Goal: Find contact information: Find contact information

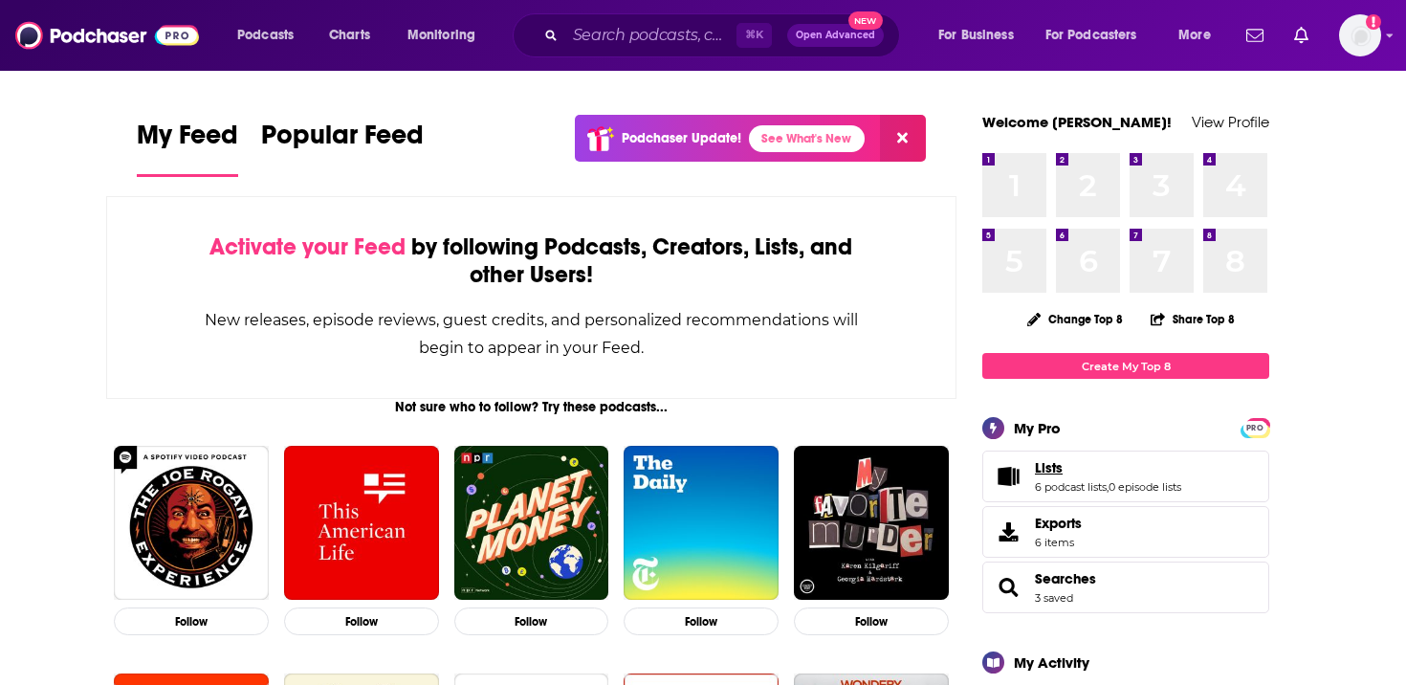
click at [1049, 471] on span "Lists" at bounding box center [1049, 467] width 28 height 17
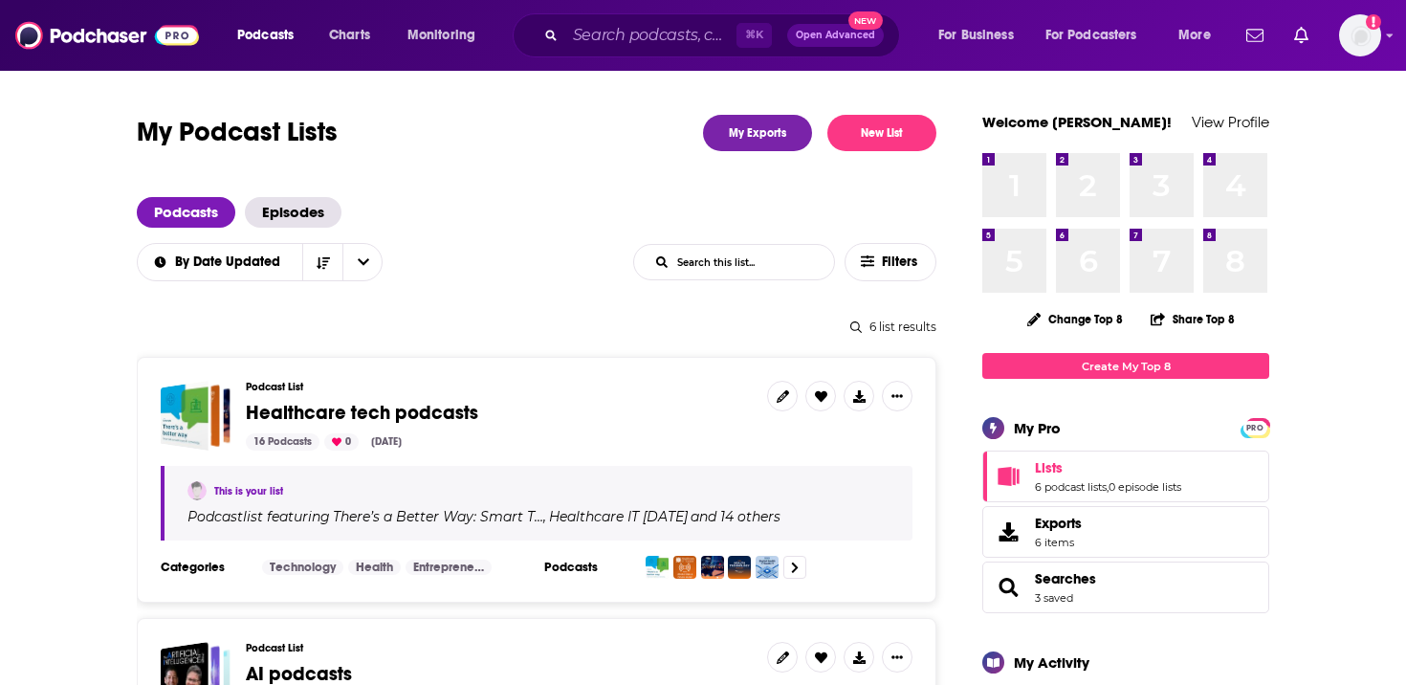
scroll to position [180, 0]
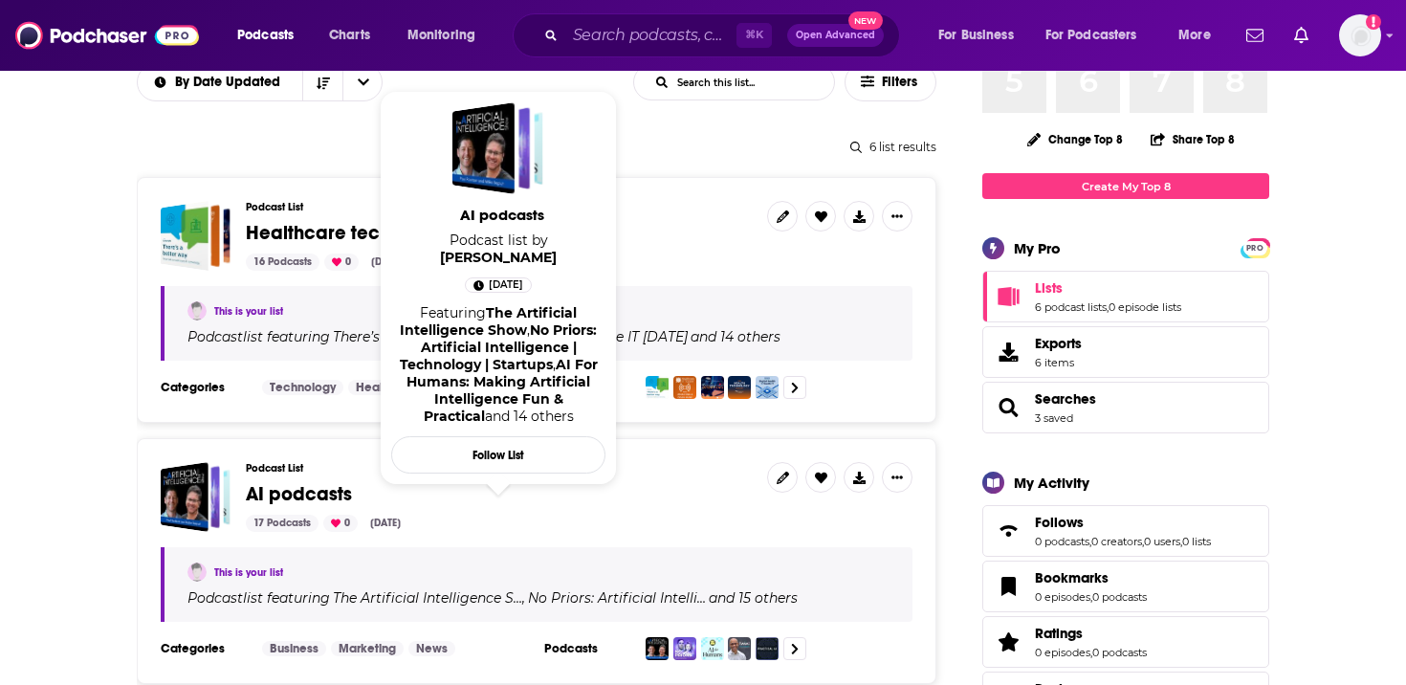
click at [318, 489] on span "AI podcasts" at bounding box center [299, 494] width 106 height 24
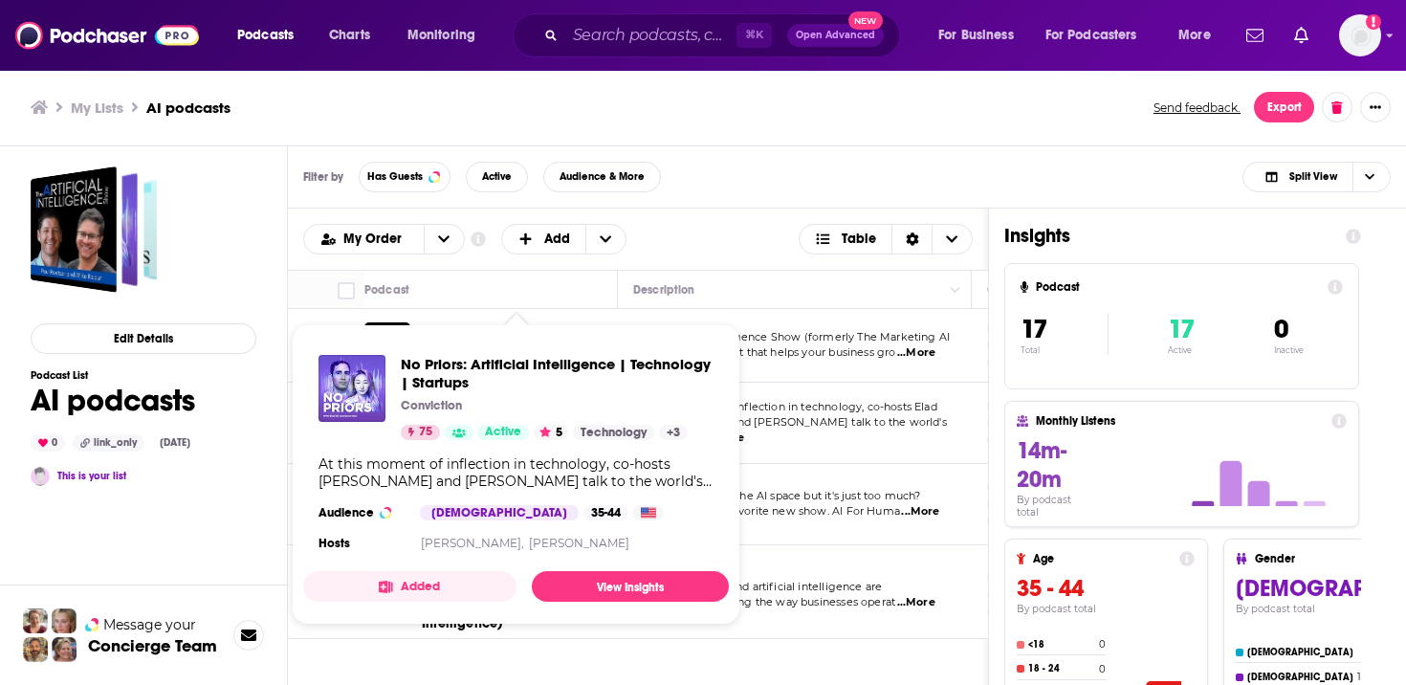
click at [517, 406] on div "Conviction" at bounding box center [557, 405] width 313 height 15
click at [554, 365] on span "No Priors: Artificial Intelligence | Technology | Startups" at bounding box center [557, 373] width 313 height 36
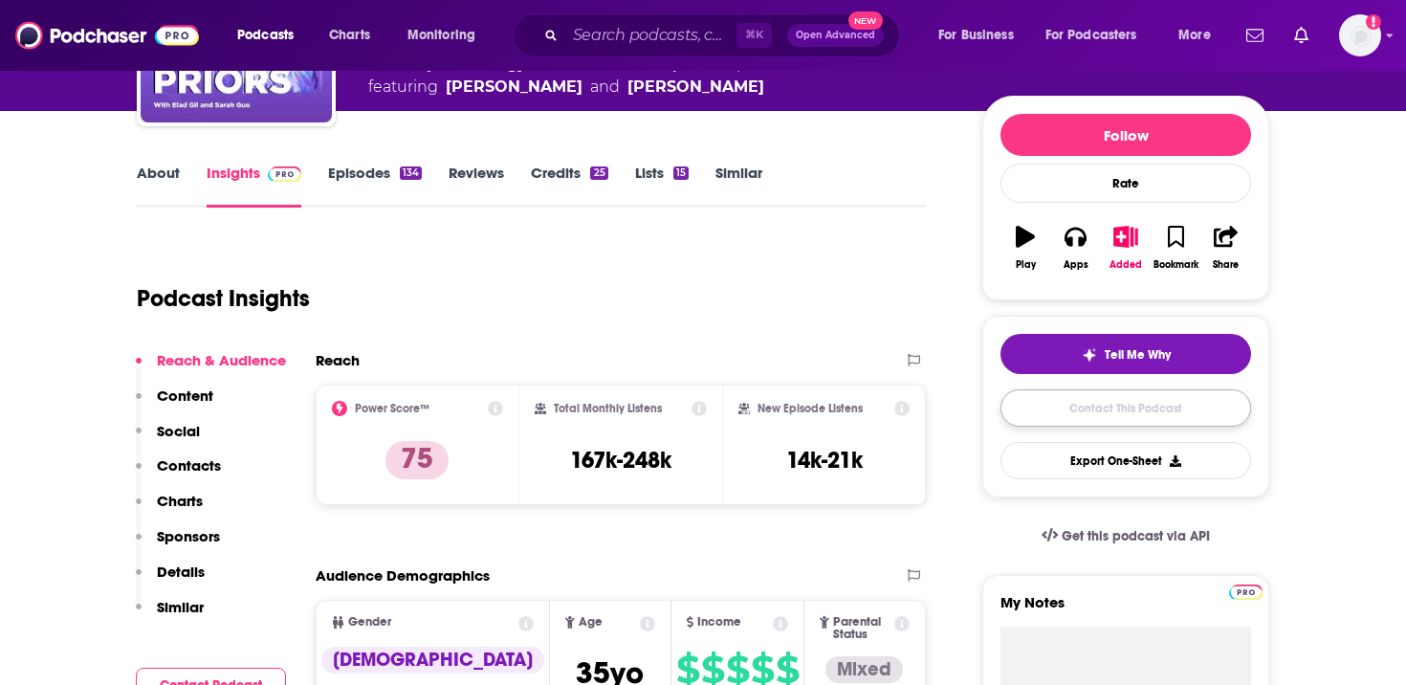
click at [1079, 410] on link "Contact This Podcast" at bounding box center [1125, 407] width 251 height 37
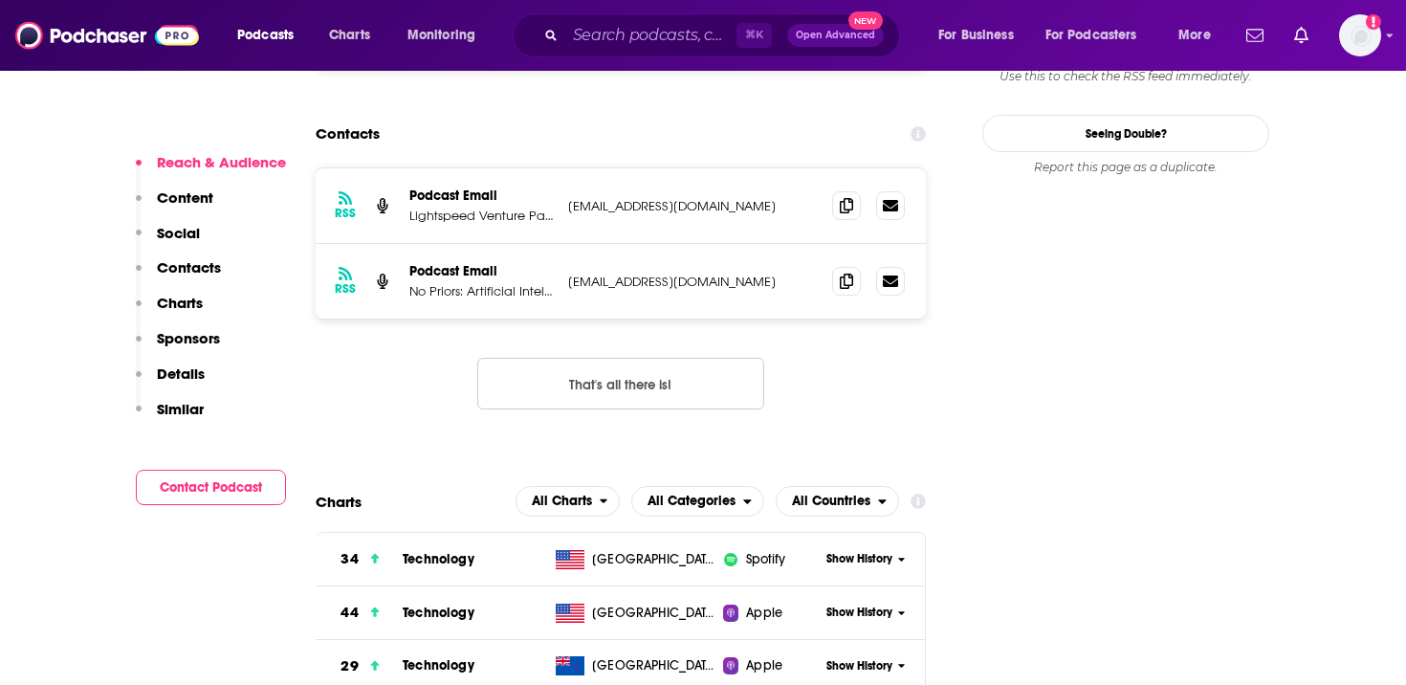
scroll to position [1769, 0]
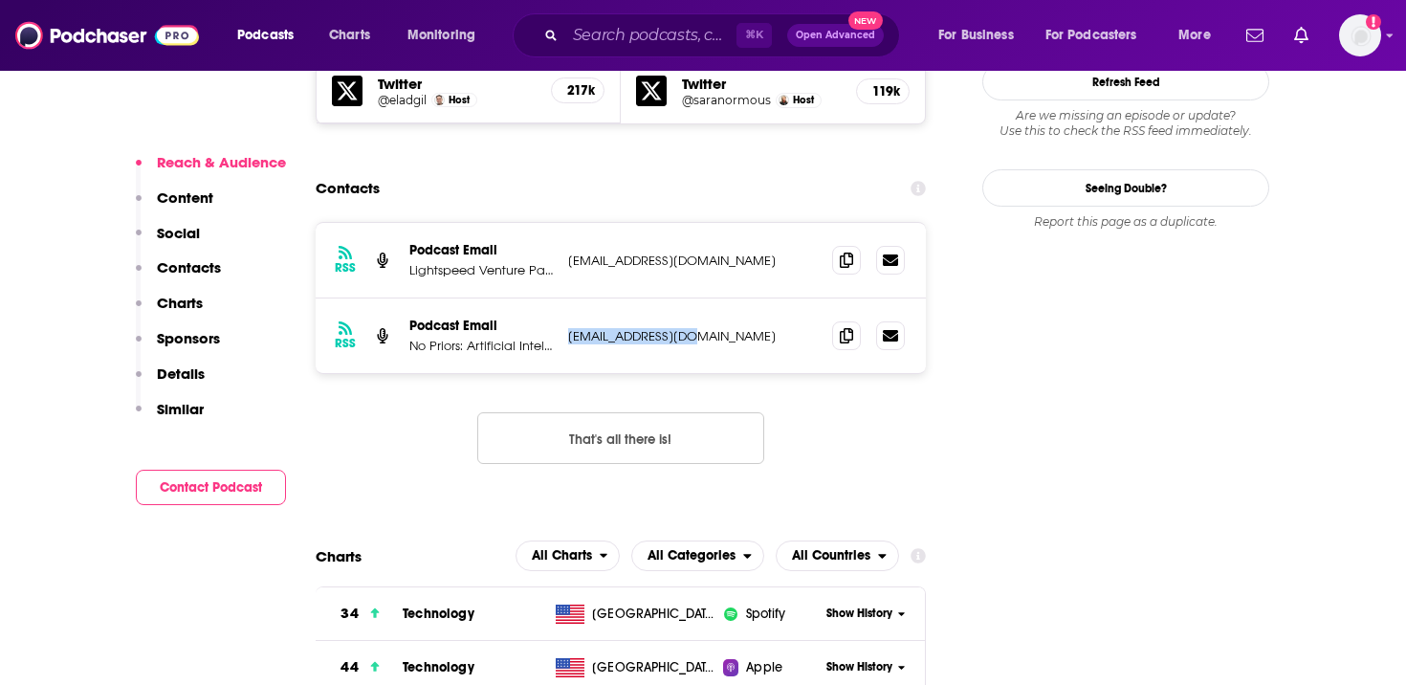
drag, startPoint x: 706, startPoint y: 222, endPoint x: 567, endPoint y: 222, distance: 138.7
click at [568, 328] on p "[EMAIL_ADDRESS][DOMAIN_NAME]" at bounding box center [692, 336] width 249 height 16
copy p "[EMAIL_ADDRESS][DOMAIN_NAME]"
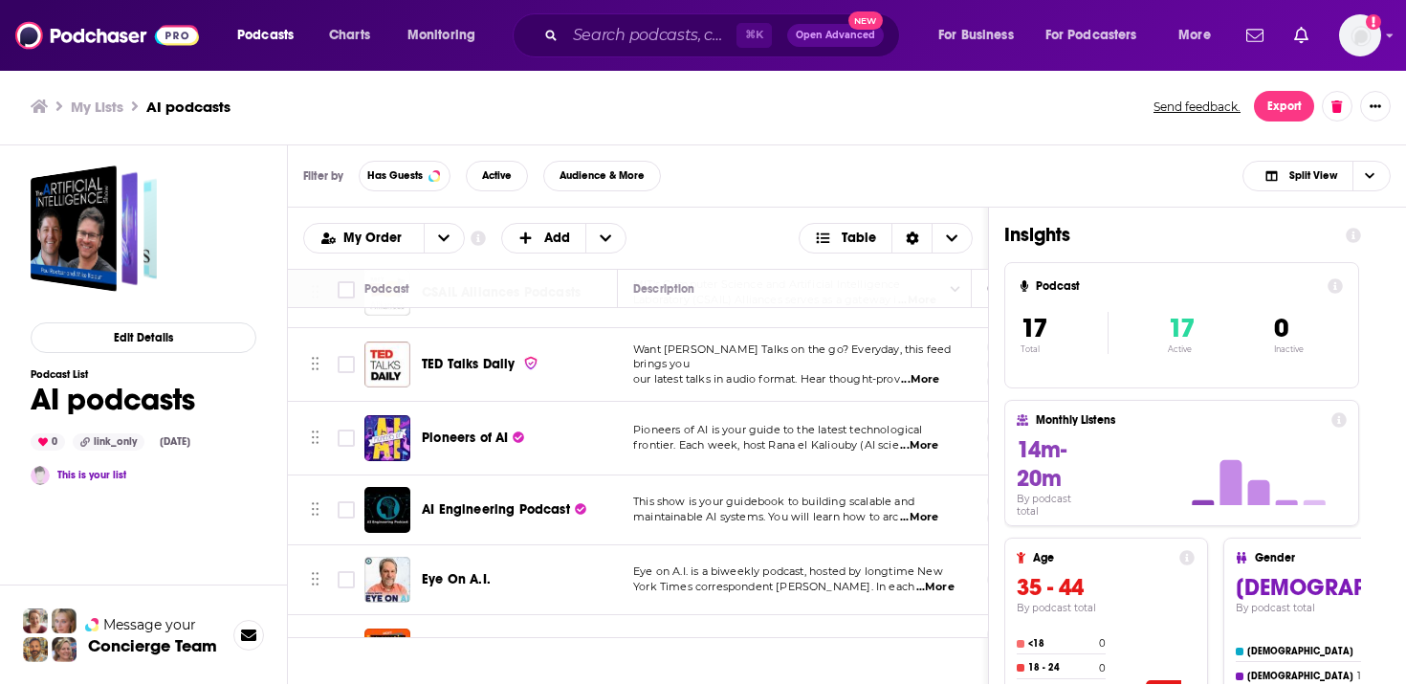
scroll to position [651, 0]
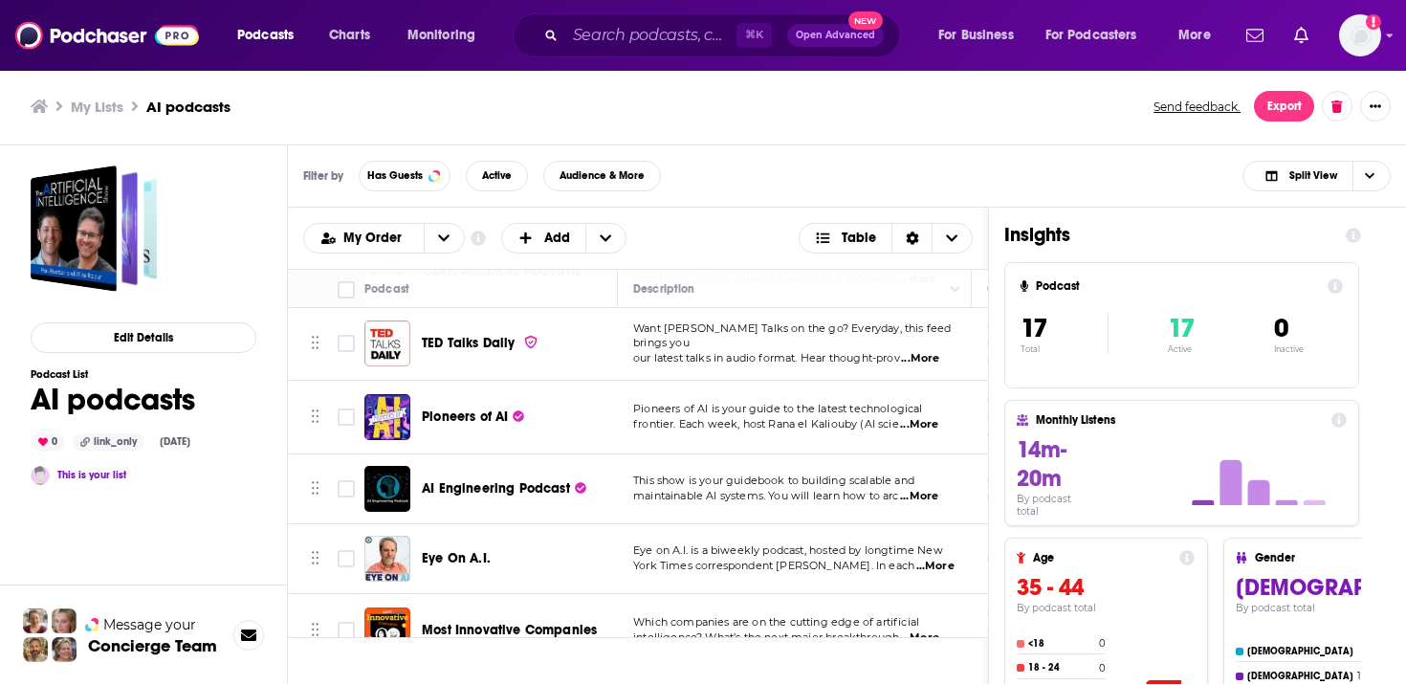
click at [537, 491] on span "AI Engineering Podcast" at bounding box center [496, 488] width 148 height 16
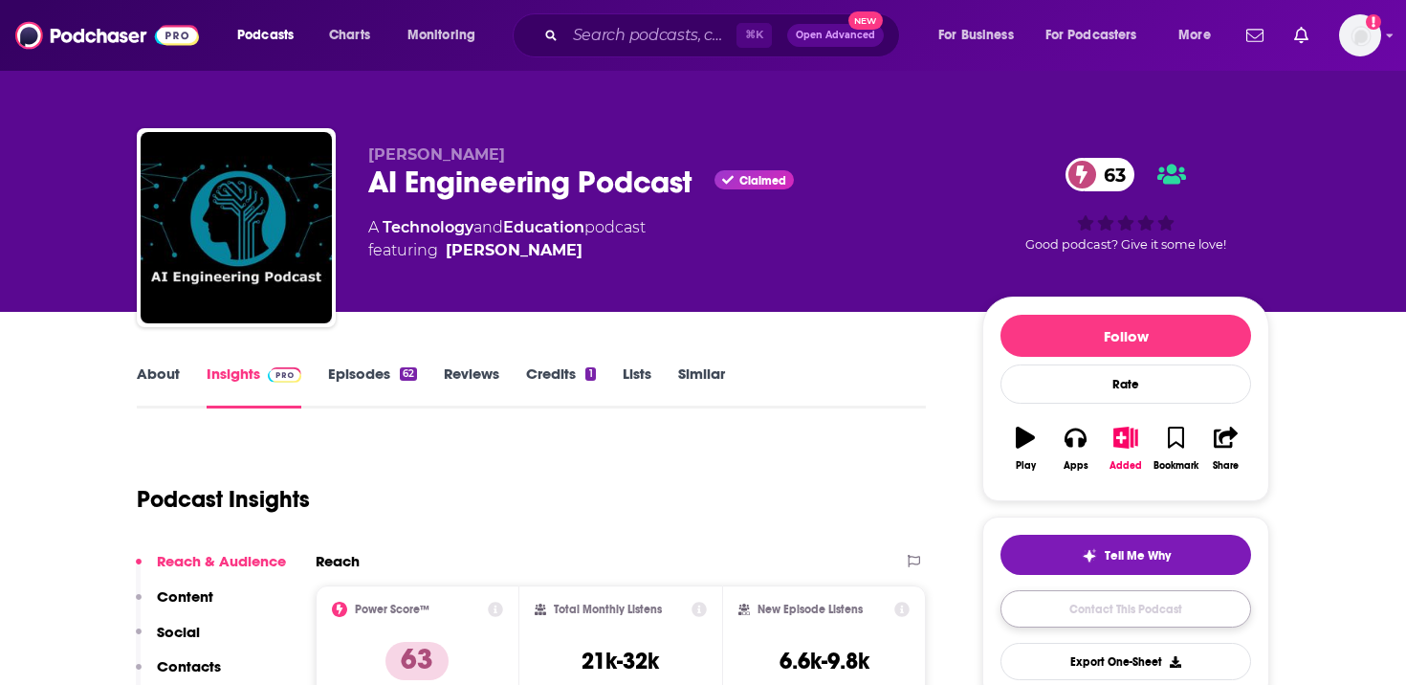
click at [1101, 617] on link "Contact This Podcast" at bounding box center [1125, 608] width 251 height 37
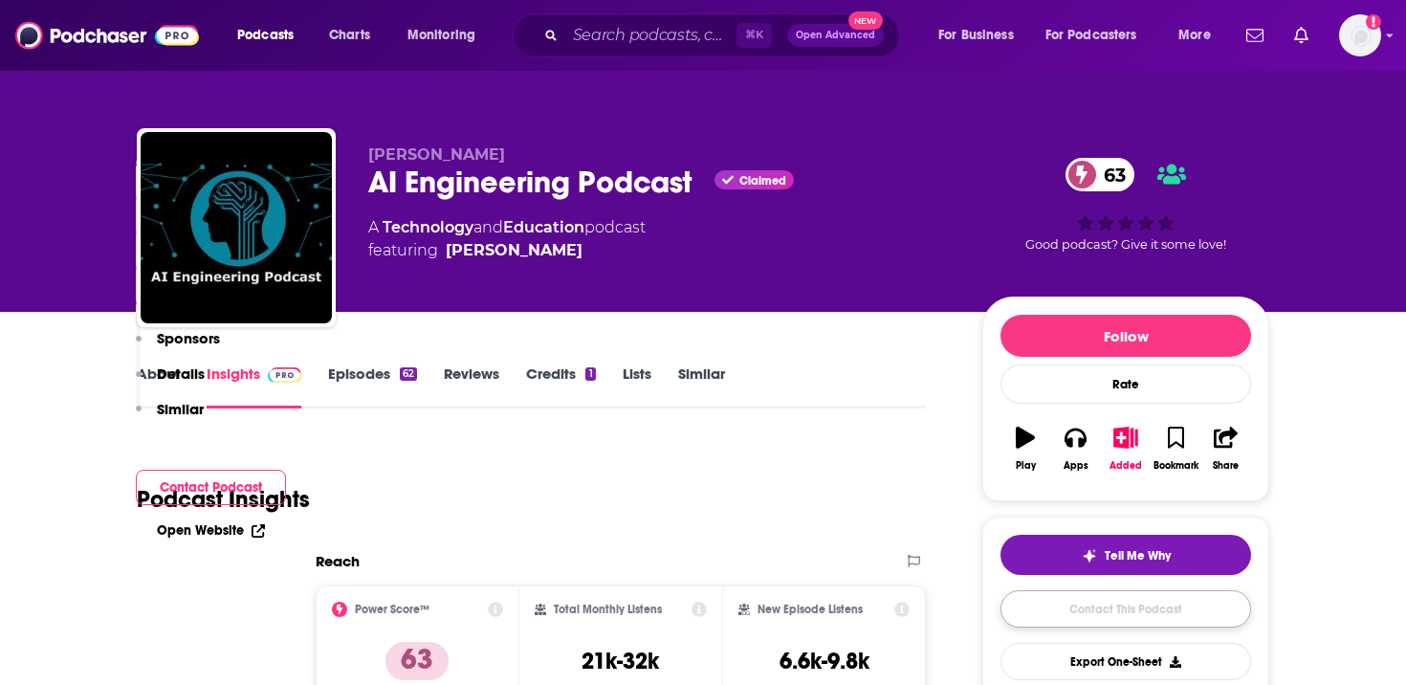
scroll to position [1798, 0]
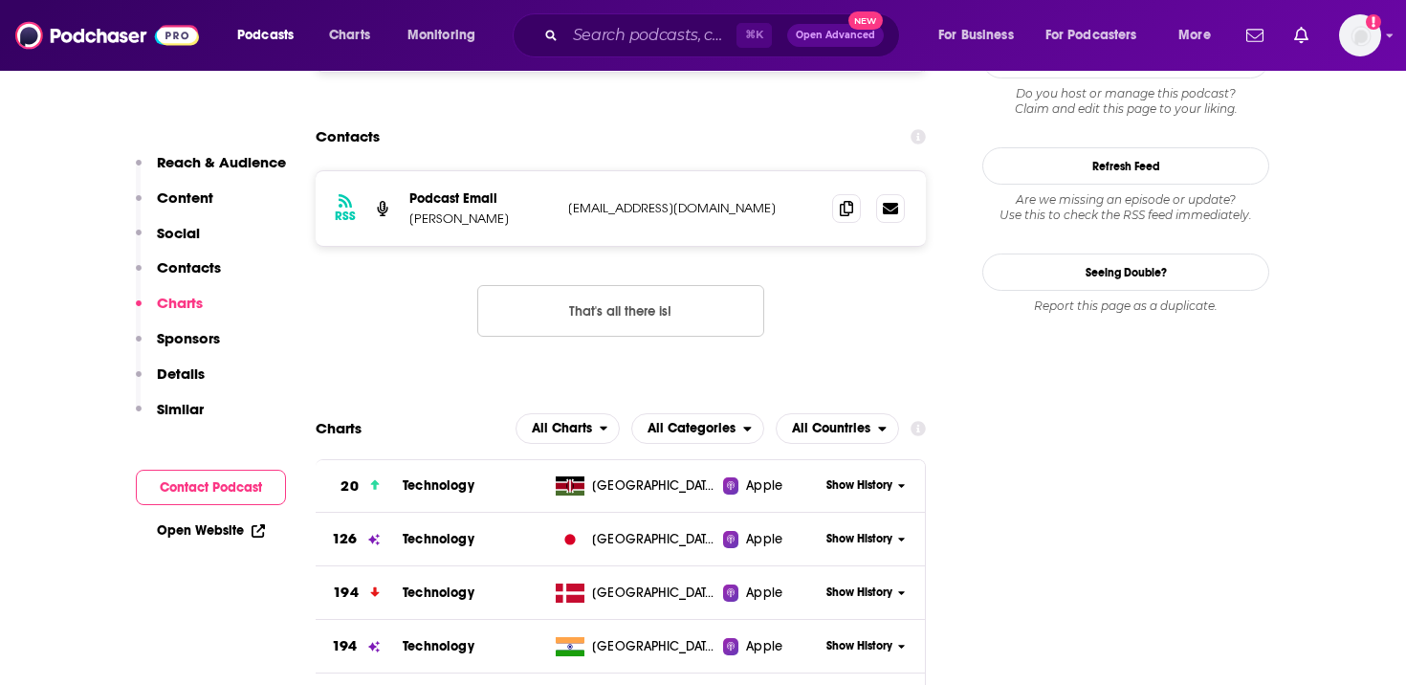
drag, startPoint x: 775, startPoint y: 87, endPoint x: 562, endPoint y: 90, distance: 212.3
click at [562, 171] on div "RSS Podcast Email [PERSON_NAME] [EMAIL_ADDRESS][DOMAIN_NAME] [EMAIL_ADDRESS][DO…" at bounding box center [621, 208] width 610 height 75
copy p "[EMAIL_ADDRESS][DOMAIN_NAME]"
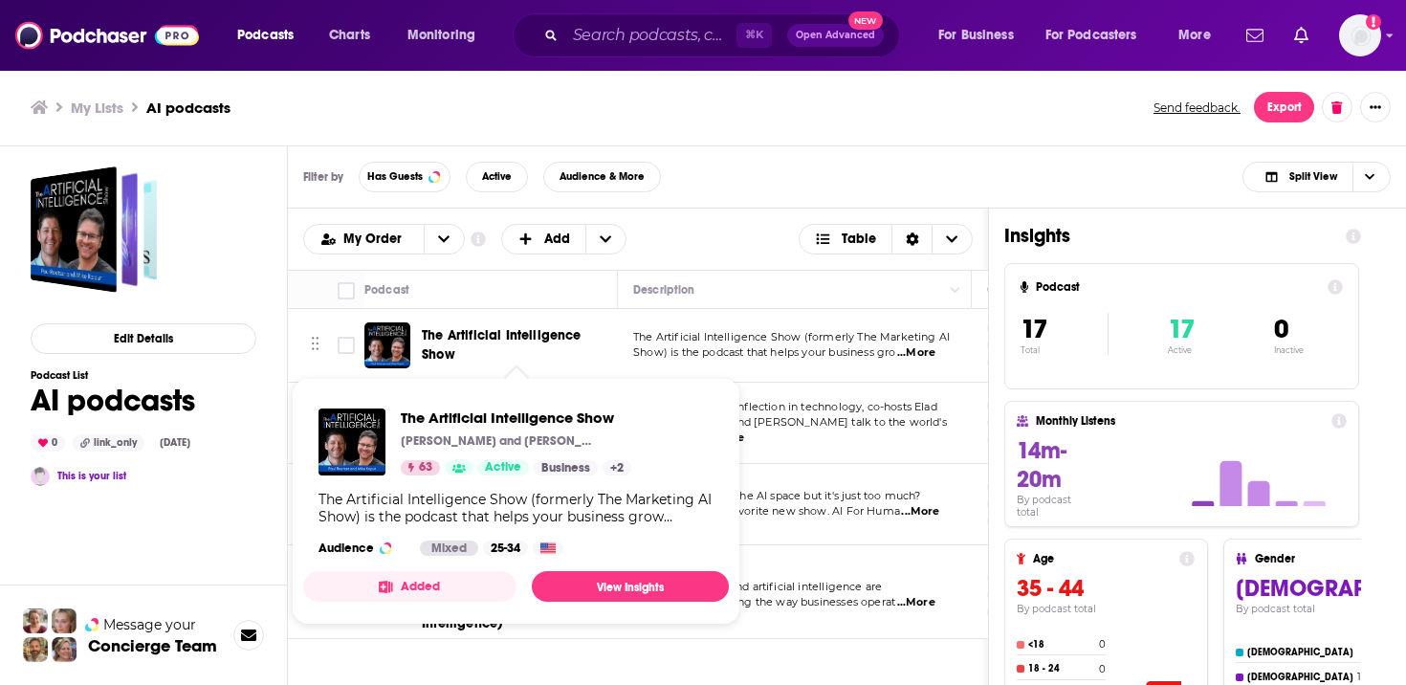
click at [511, 352] on span "The Artificial Intelligence Show" at bounding box center [516, 345] width 189 height 38
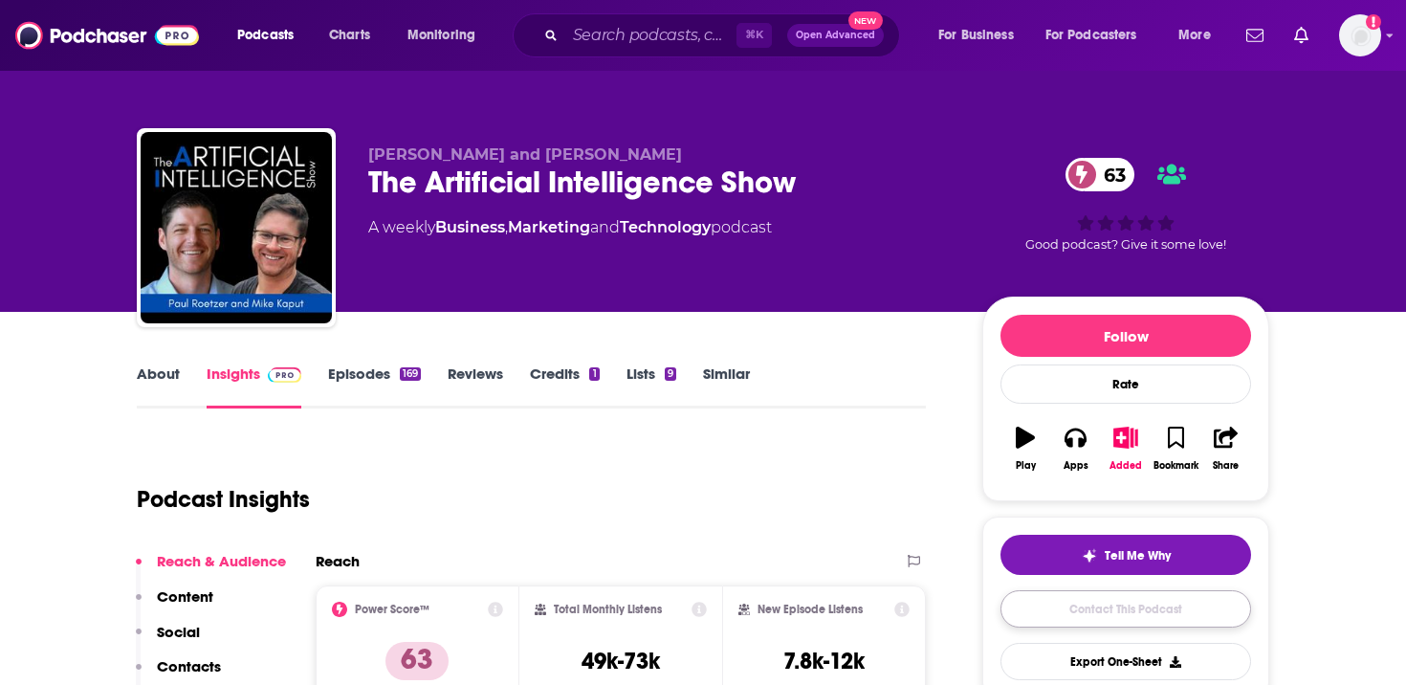
click at [1103, 609] on link "Contact This Podcast" at bounding box center [1125, 608] width 251 height 37
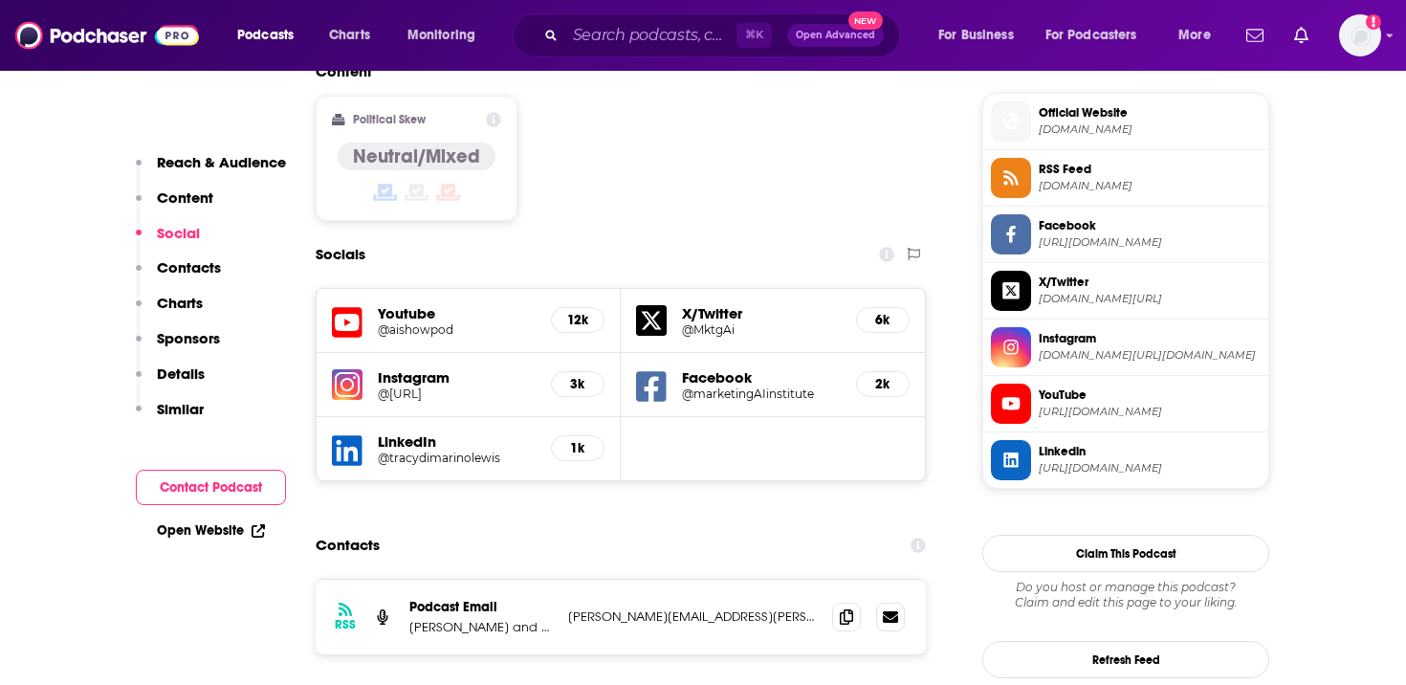
scroll to position [1617, 0]
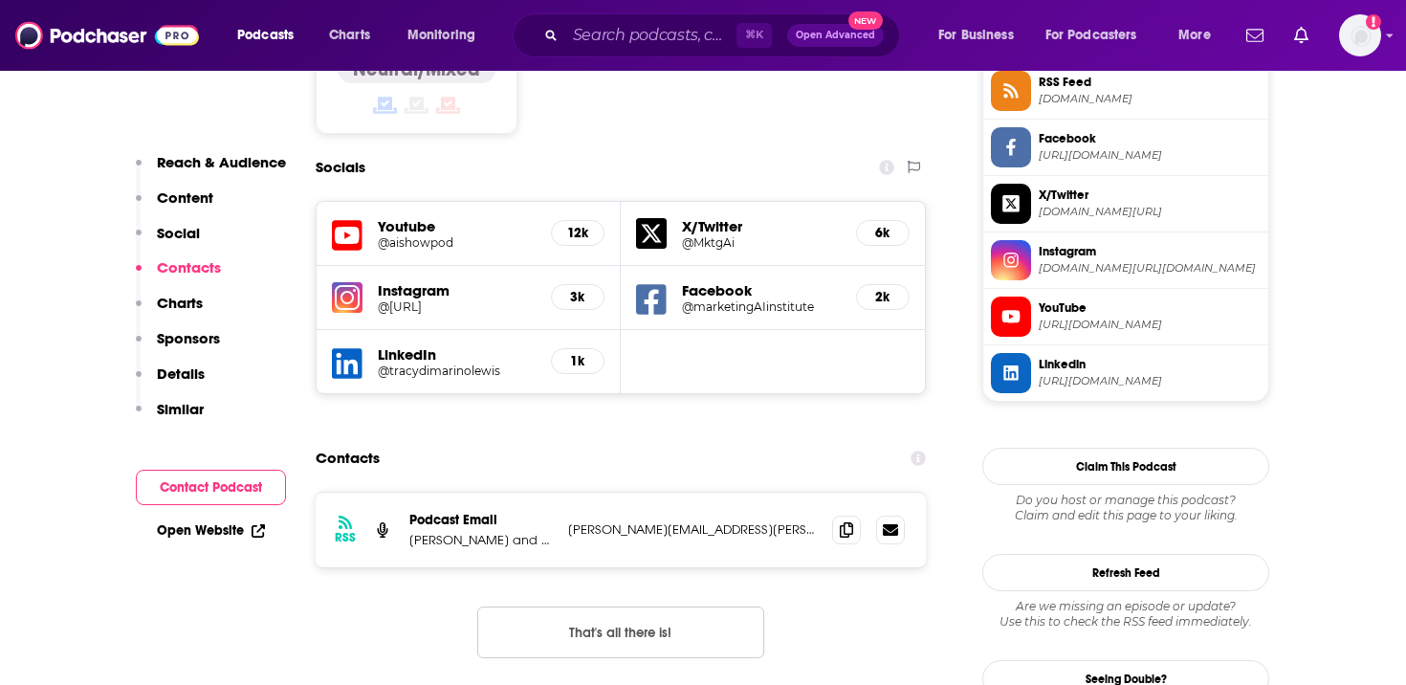
click at [741, 521] on p "[PERSON_NAME][EMAIL_ADDRESS][PERSON_NAME][DOMAIN_NAME]" at bounding box center [692, 529] width 249 height 16
click at [844, 521] on icon at bounding box center [846, 528] width 13 height 15
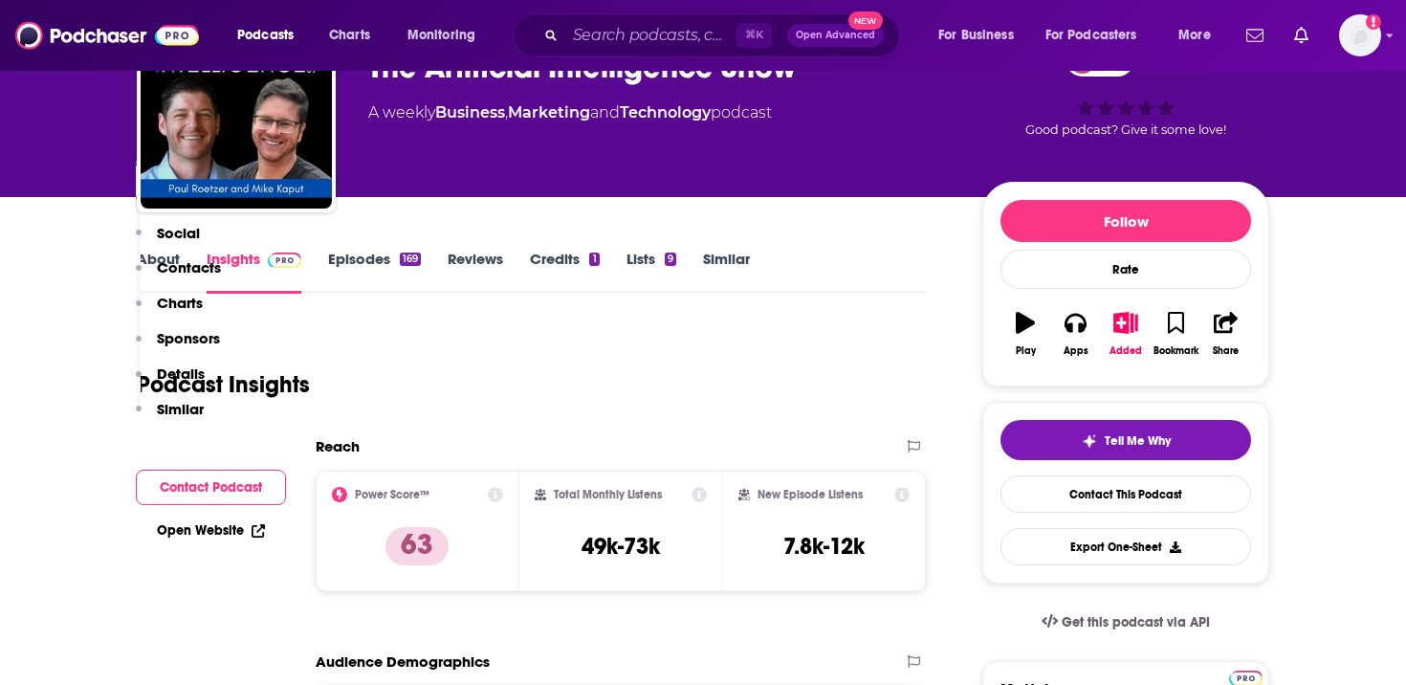
scroll to position [0, 0]
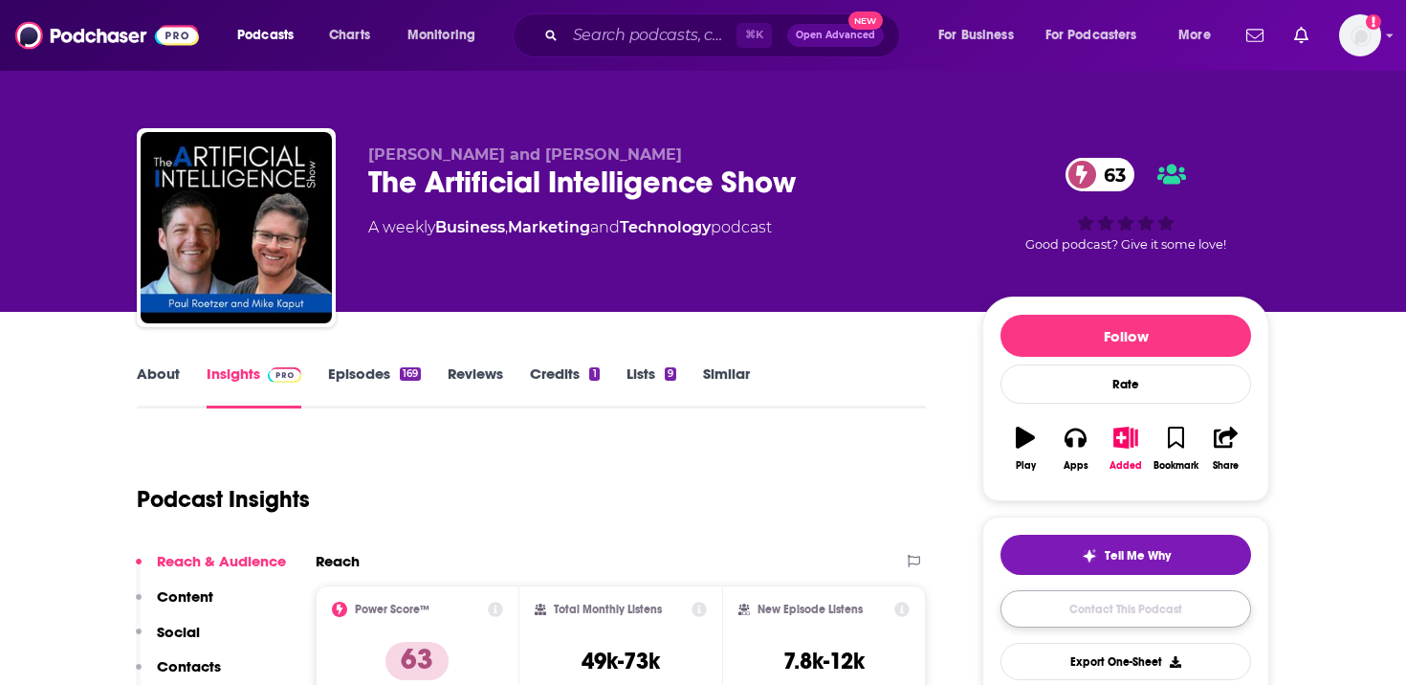
click at [1118, 609] on link "Contact This Podcast" at bounding box center [1125, 608] width 251 height 37
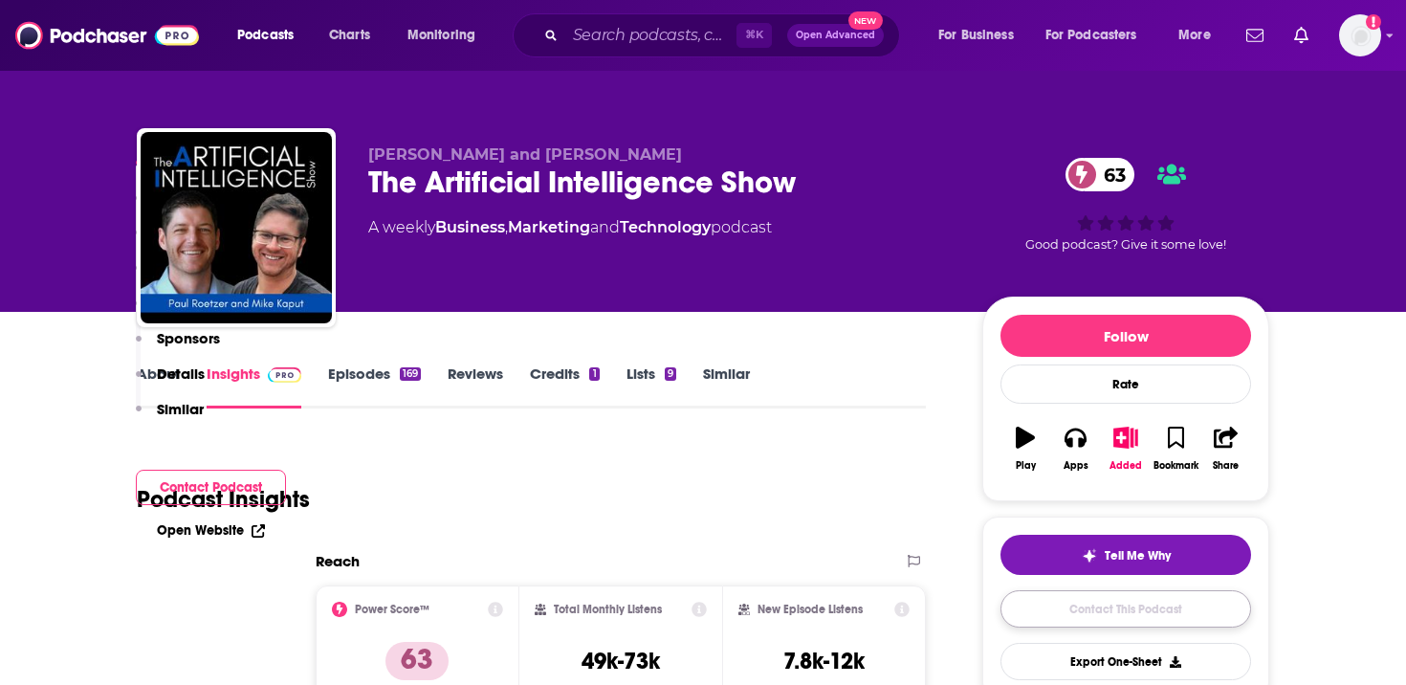
scroll to position [1970, 0]
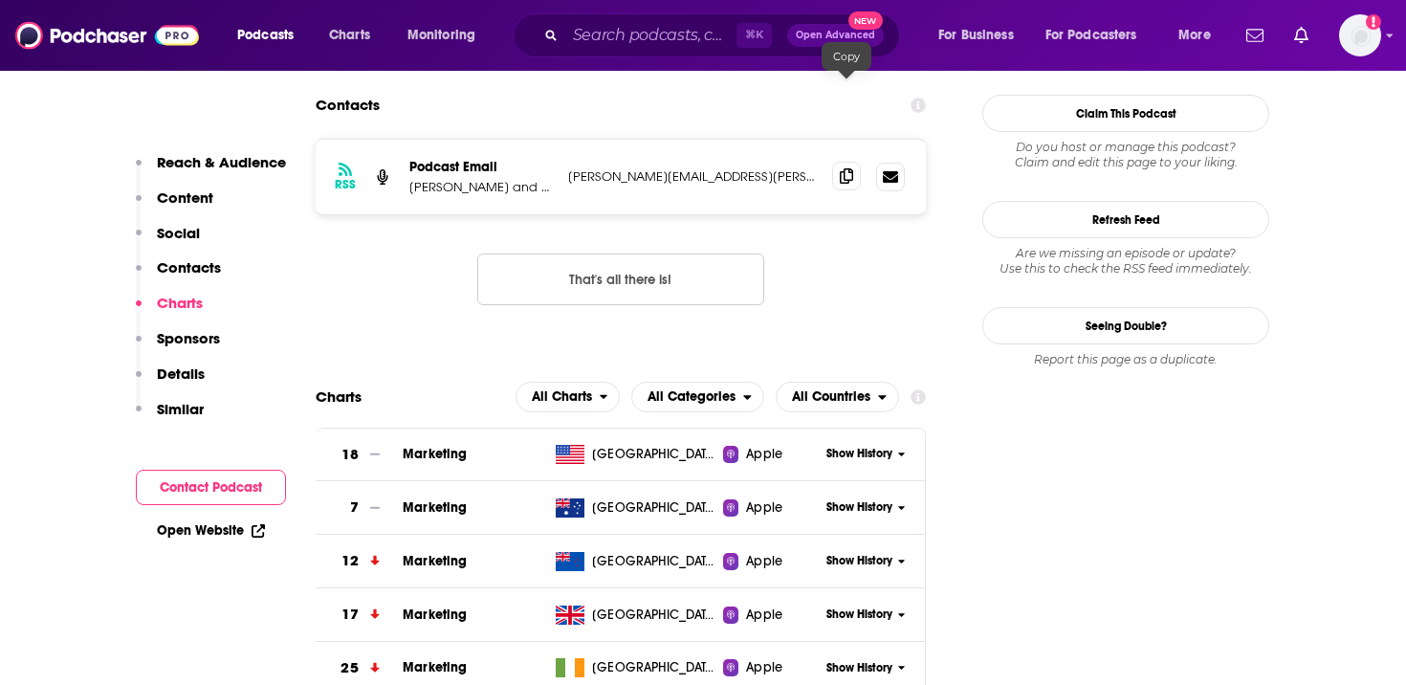
click at [850, 168] on icon at bounding box center [846, 175] width 13 height 15
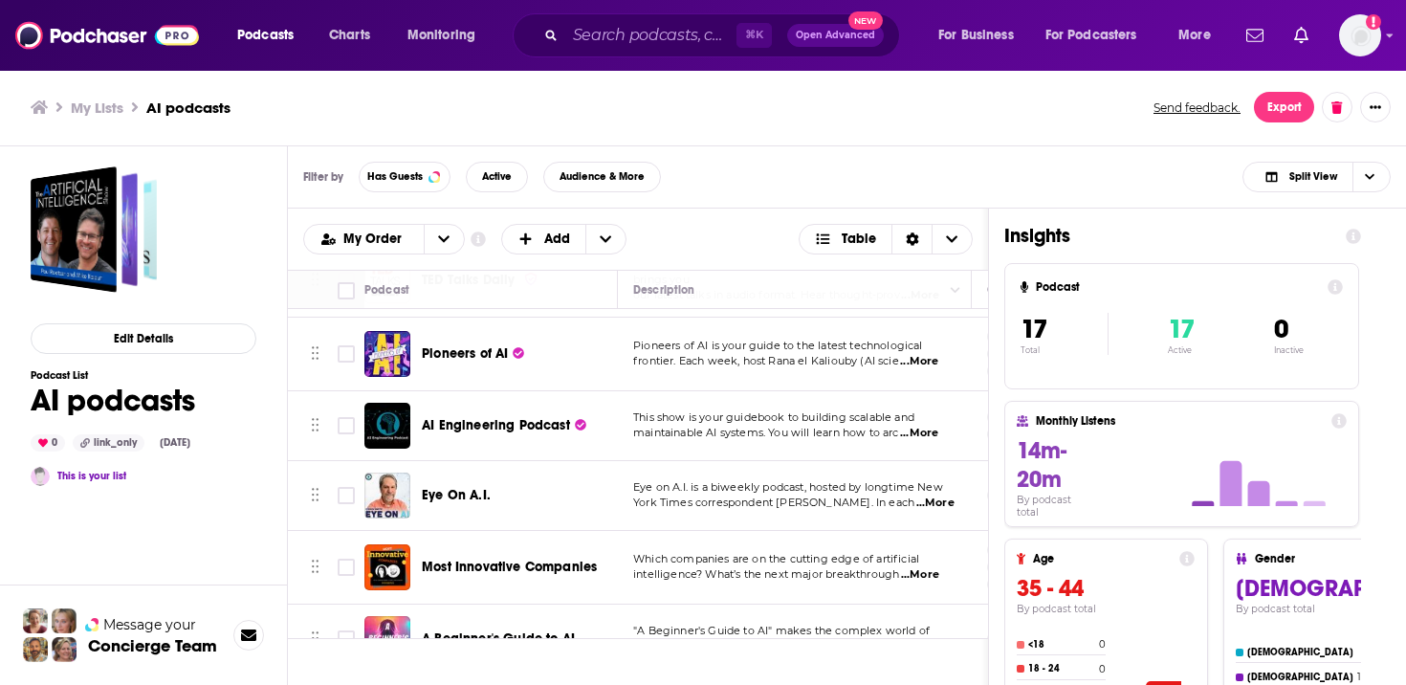
scroll to position [737, 0]
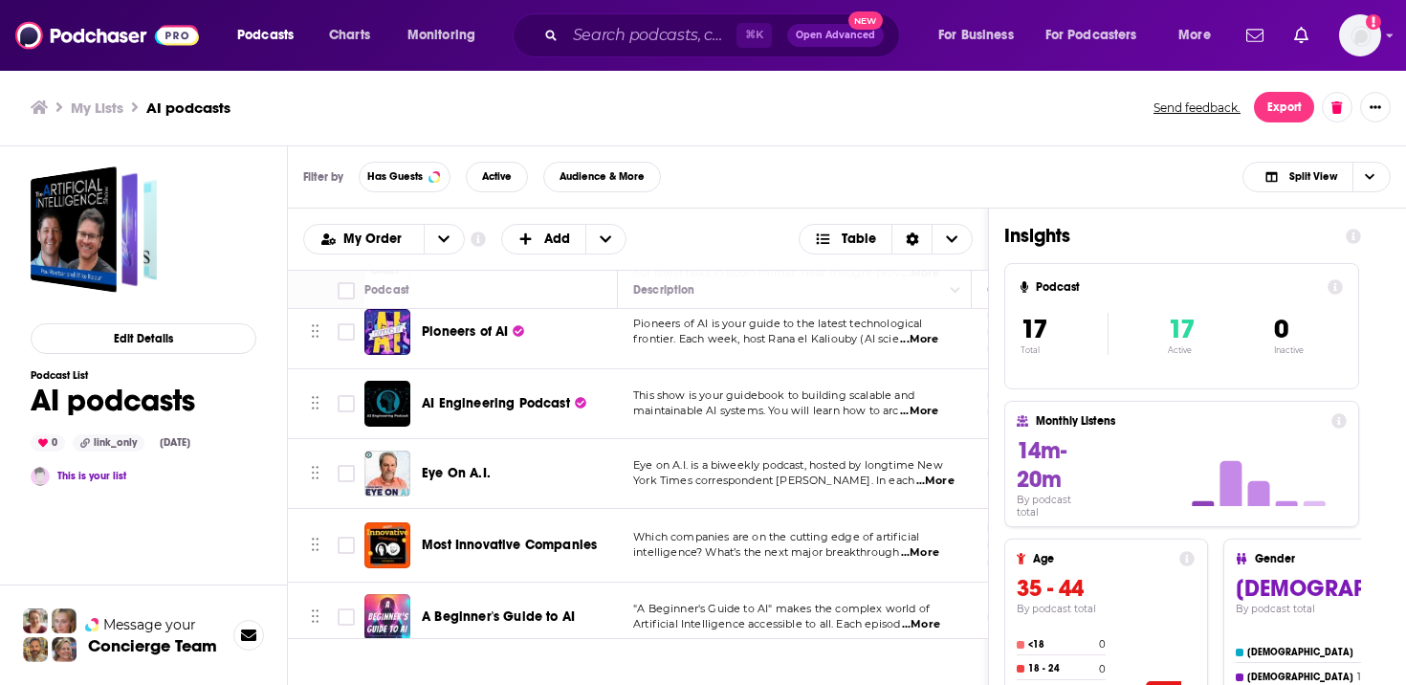
click at [447, 467] on span "Eye On A.I." at bounding box center [456, 473] width 69 height 16
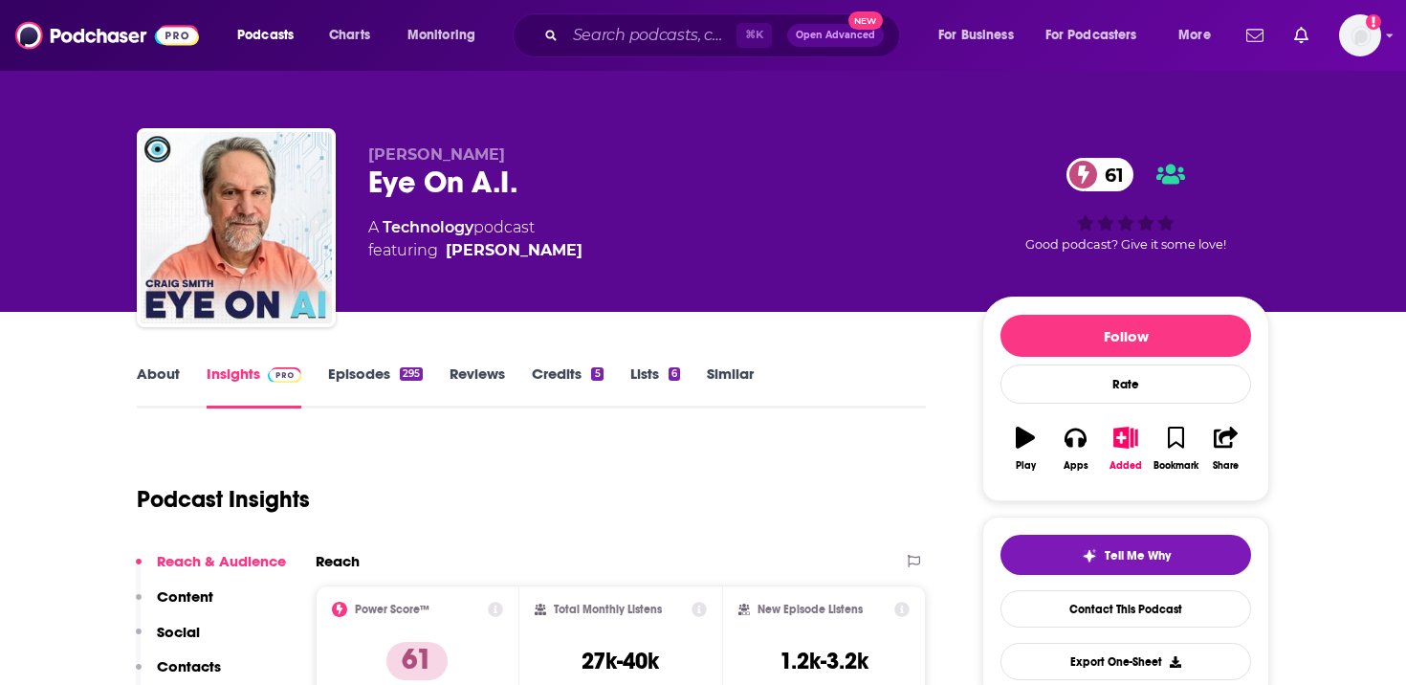
scroll to position [86, 0]
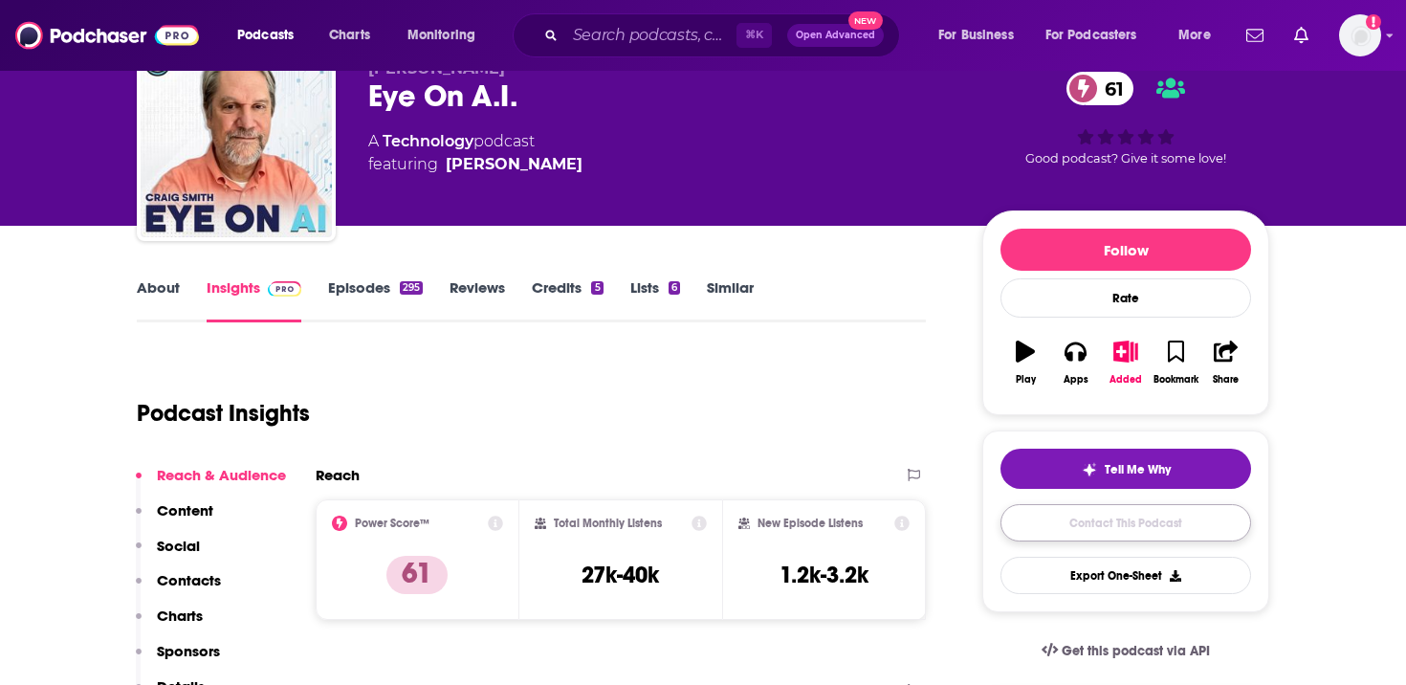
click at [1099, 525] on link "Contact This Podcast" at bounding box center [1125, 522] width 251 height 37
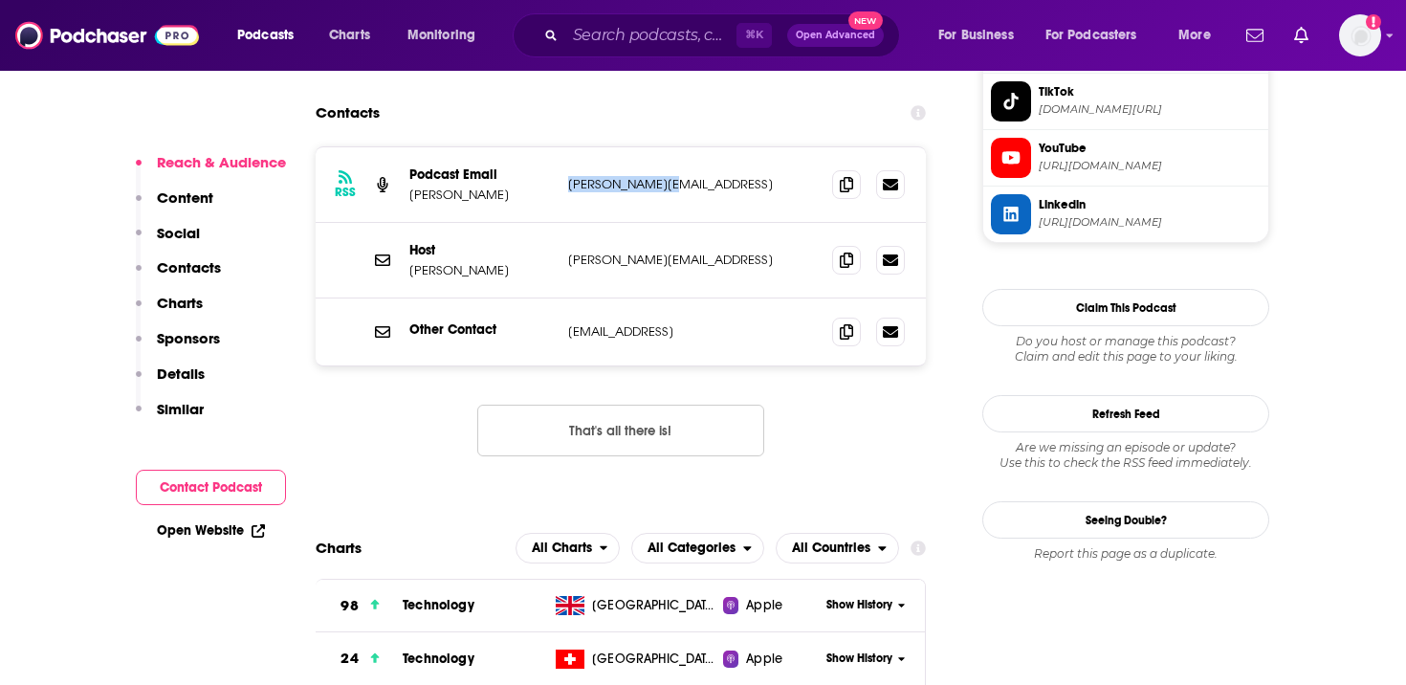
drag, startPoint x: 691, startPoint y: 93, endPoint x: 569, endPoint y: 92, distance: 122.4
click at [569, 176] on p "[PERSON_NAME][EMAIL_ADDRESS]" at bounding box center [692, 184] width 249 height 16
copy p "[PERSON_NAME][EMAIL_ADDRESS]"
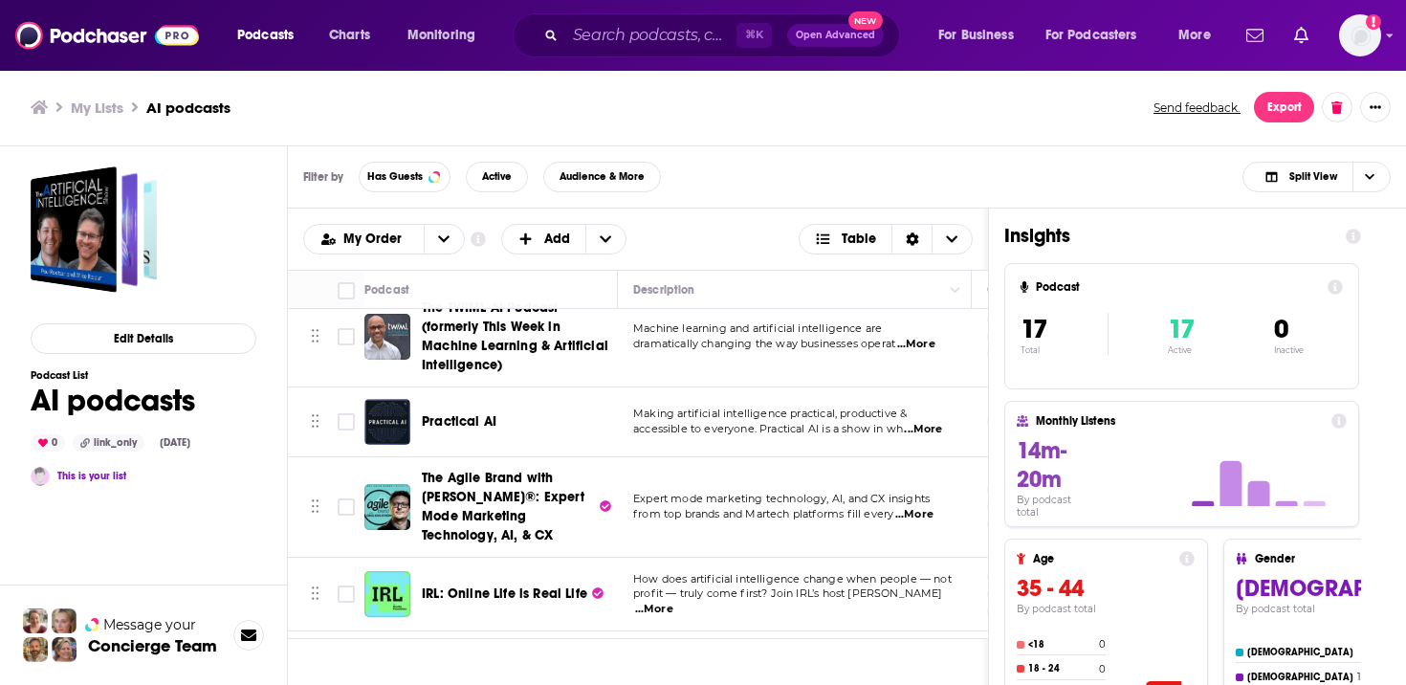
scroll to position [262, 0]
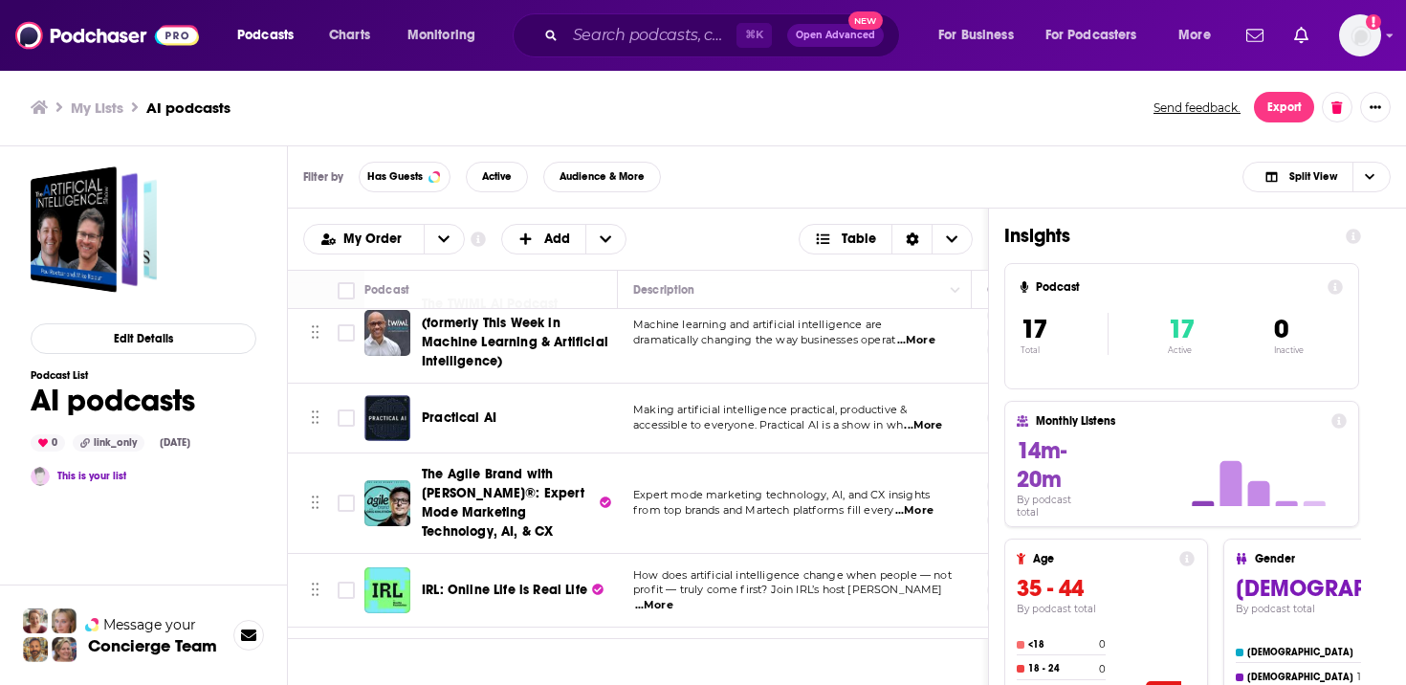
click at [505, 427] on div "Practical AI" at bounding box center [521, 417] width 199 height 19
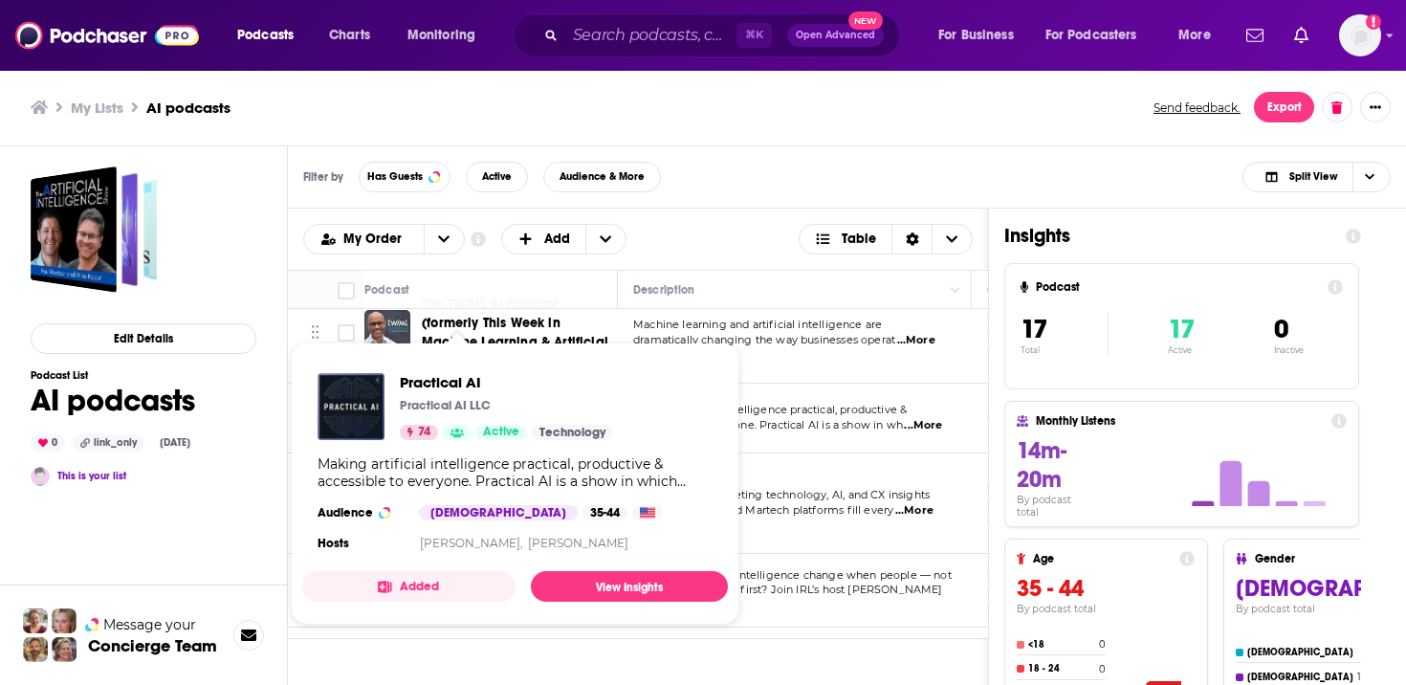
click at [475, 420] on div "Podcasts Charts Monitoring ⌘ K Open Advanced New For Business For Podcasters Mo…" at bounding box center [703, 342] width 1406 height 685
click at [465, 384] on span "Practical AI" at bounding box center [506, 382] width 213 height 18
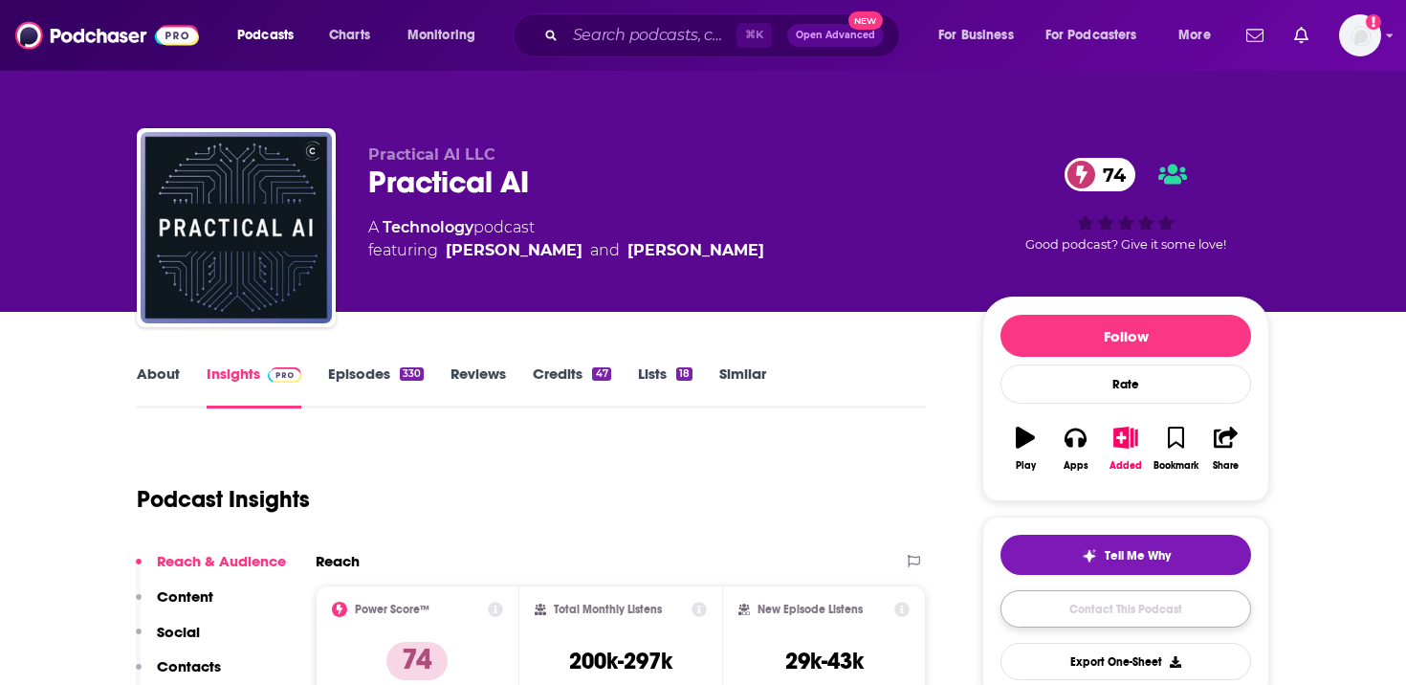
click at [1145, 606] on link "Contact This Podcast" at bounding box center [1125, 608] width 251 height 37
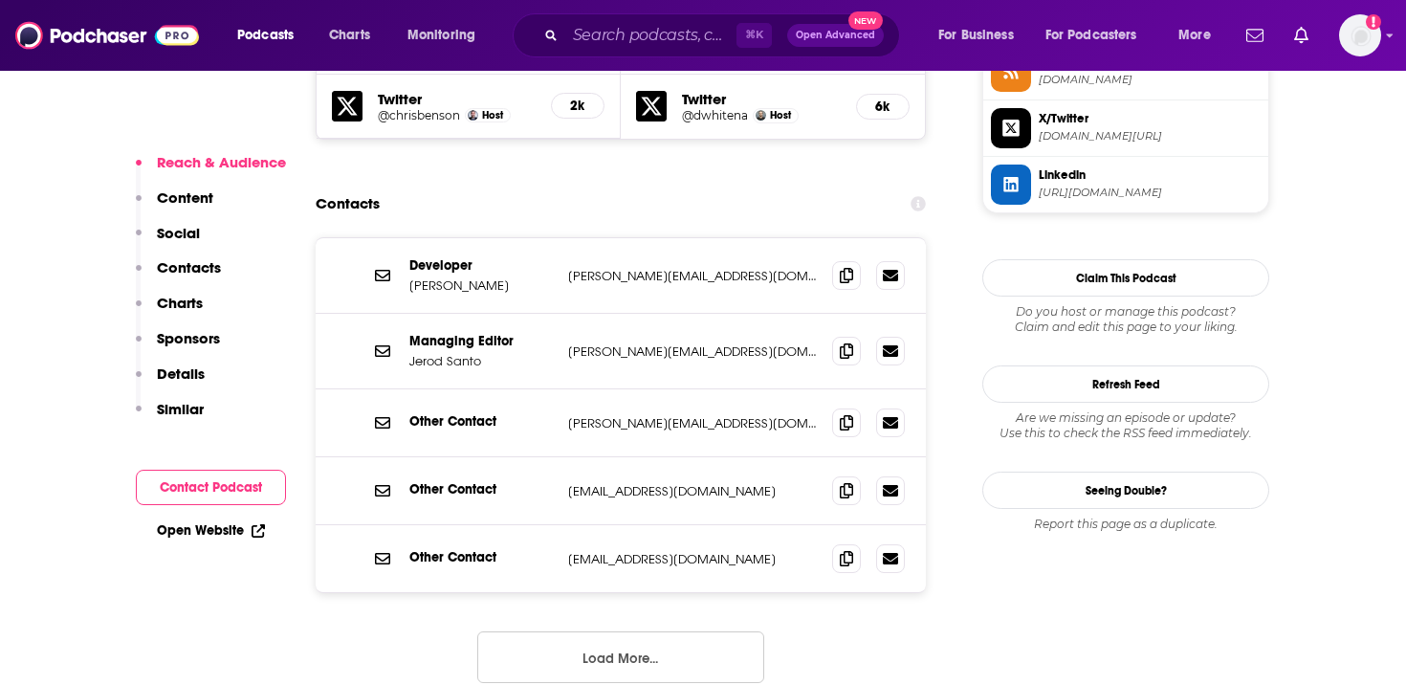
scroll to position [1813, 0]
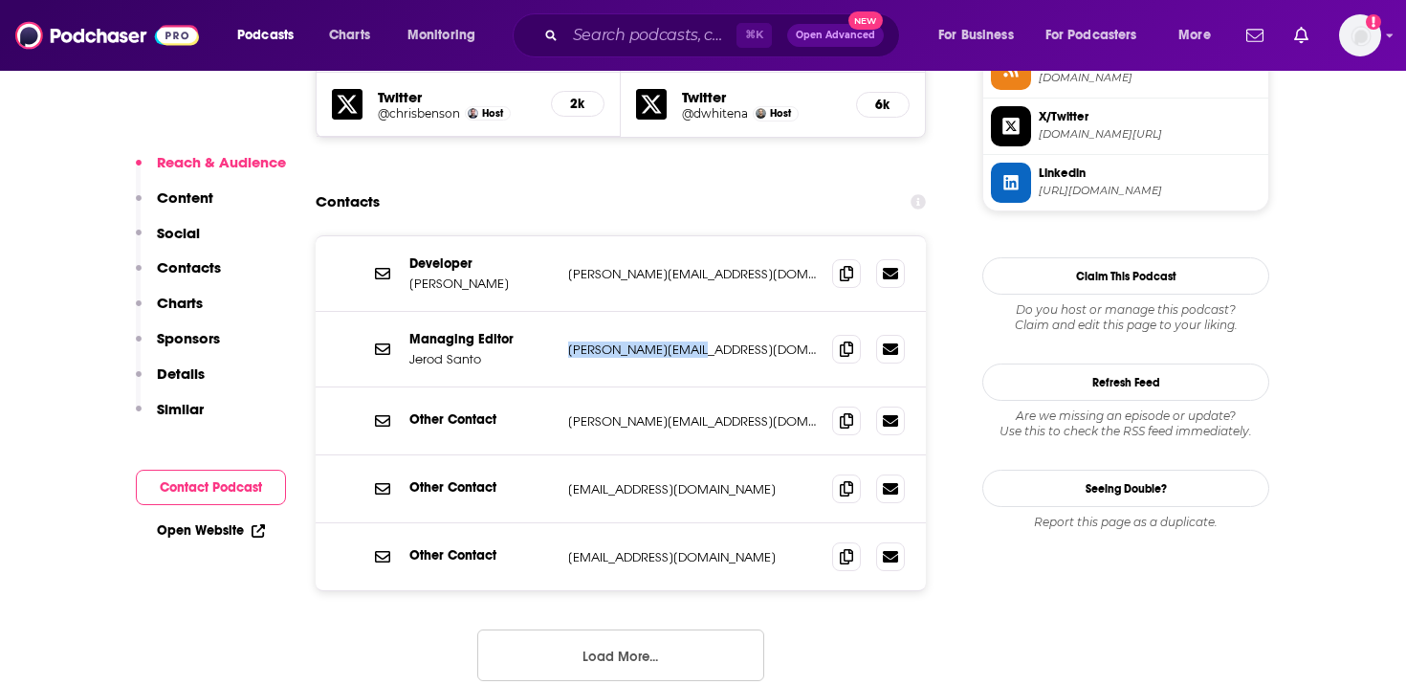
drag, startPoint x: 730, startPoint y: 240, endPoint x: 567, endPoint y: 242, distance: 162.6
click at [567, 312] on div "Managing Editor [PERSON_NAME] [PERSON_NAME][EMAIL_ADDRESS][DOMAIN_NAME] [PERSON…" at bounding box center [621, 350] width 610 height 76
copy p "[PERSON_NAME][EMAIL_ADDRESS][DOMAIN_NAME]"
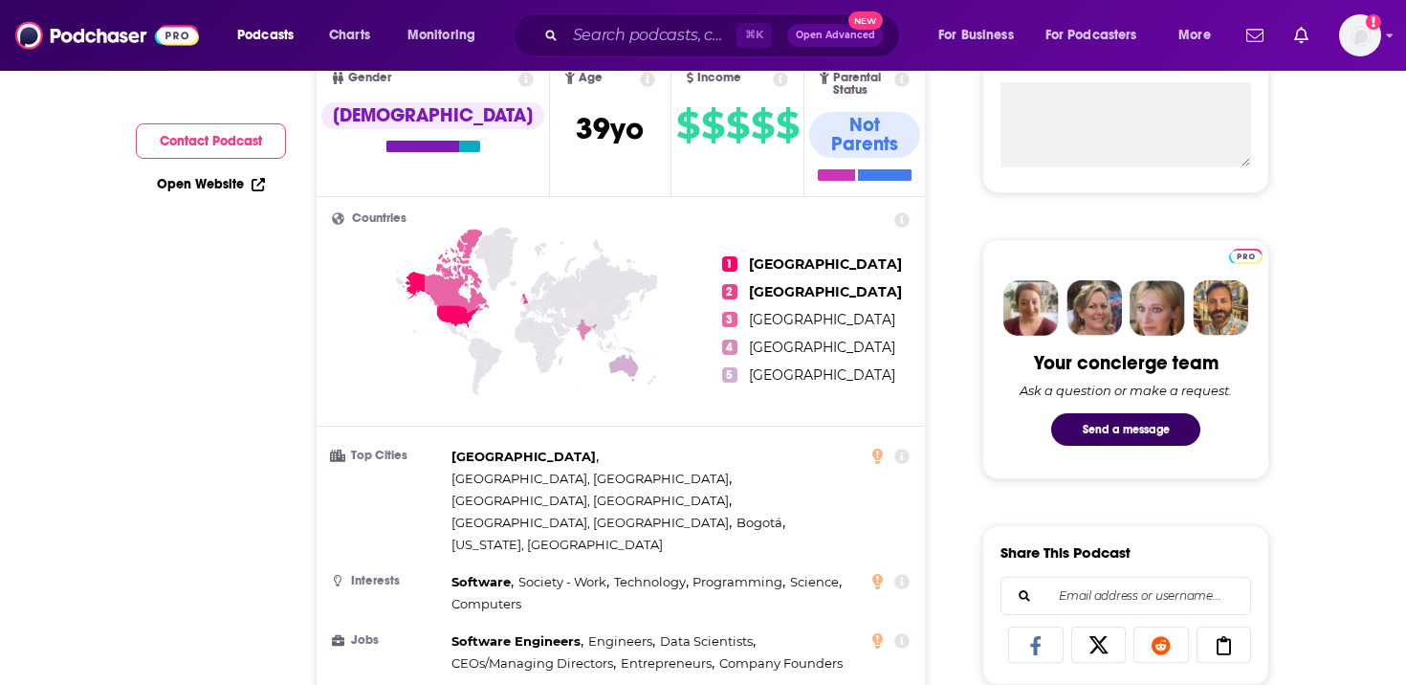
scroll to position [92, 0]
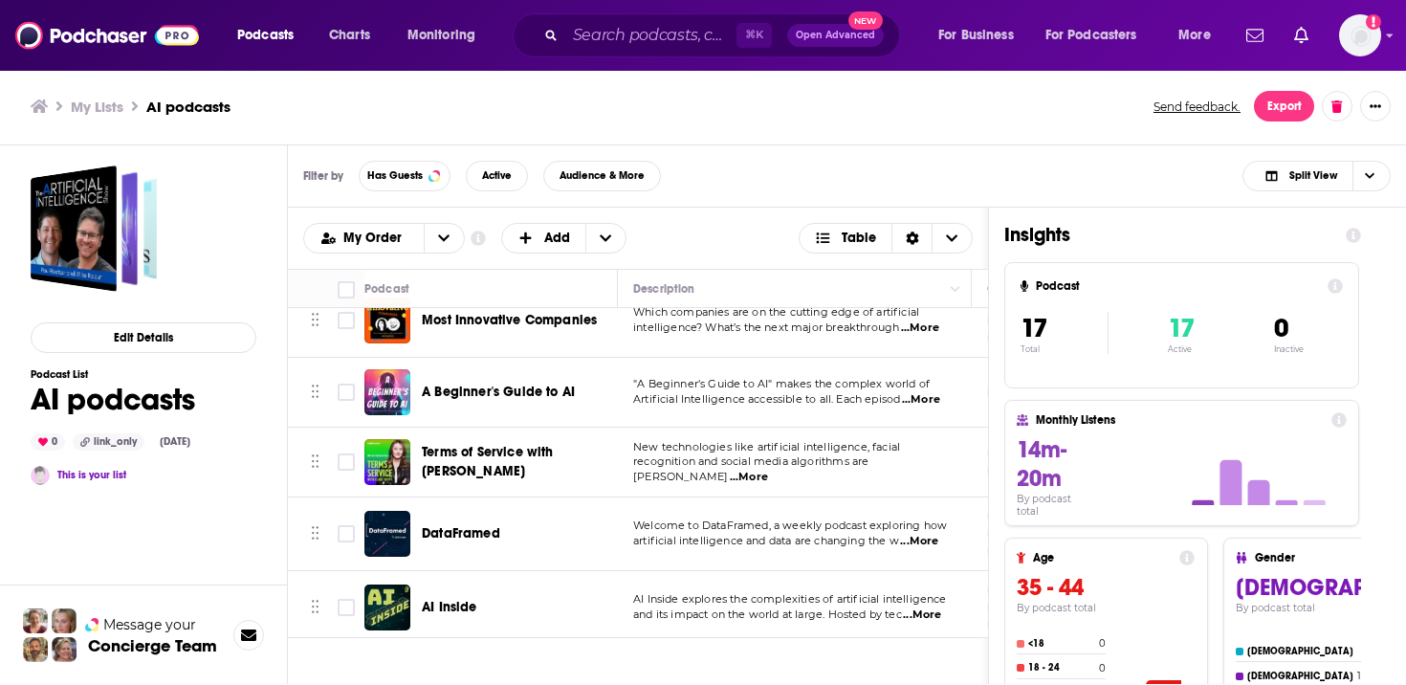
scroll to position [968, 0]
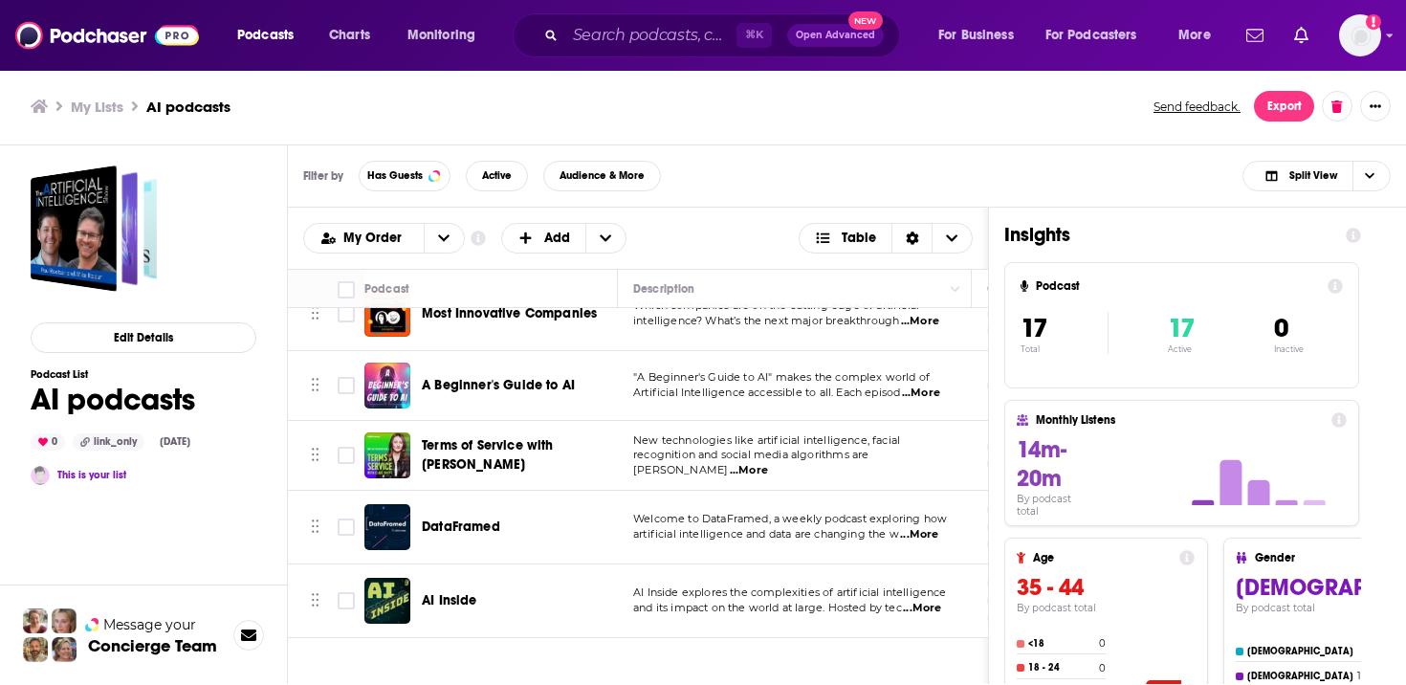
click at [513, 519] on div "DataFramed" at bounding box center [521, 526] width 199 height 19
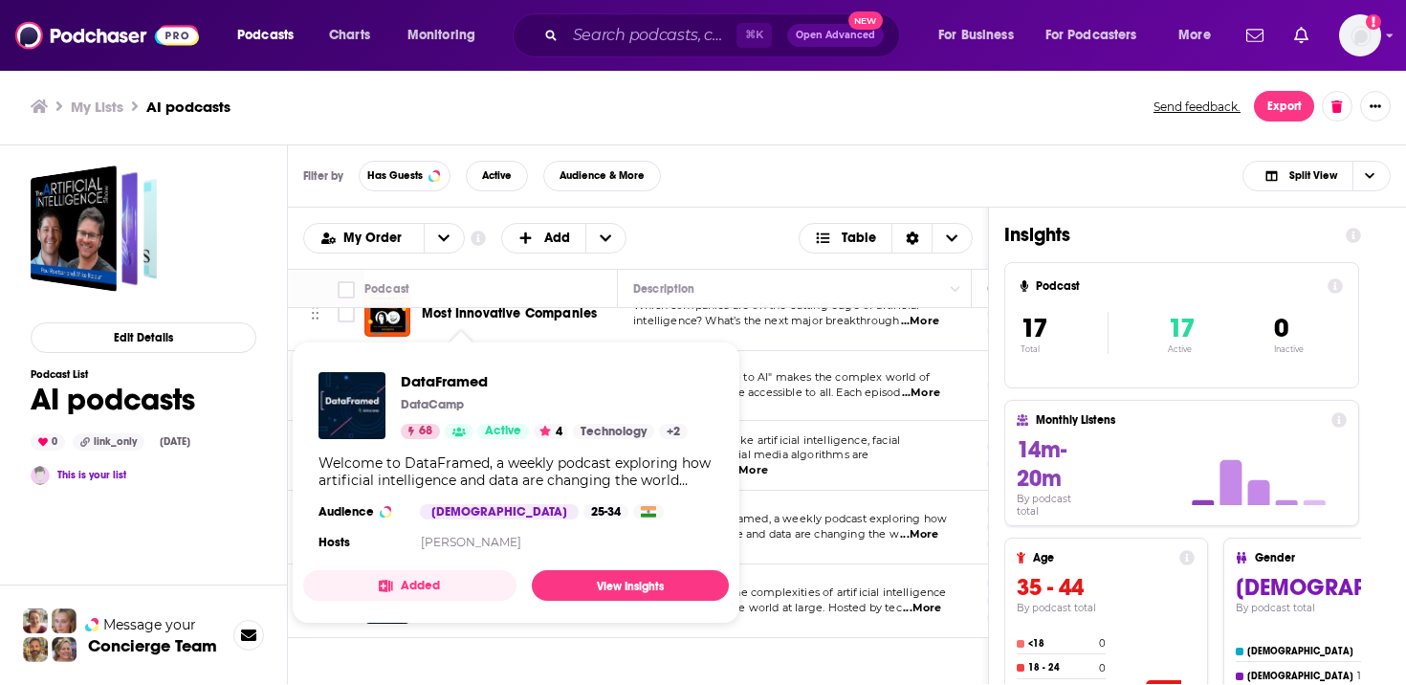
click at [478, 526] on div "DataFramed DataCamp 68 Active 4 Technology + 2 Welcome to DataFramed, a weekly …" at bounding box center [516, 463] width 426 height 213
click at [469, 522] on div "DataFramed DataCamp 68 Active 4 Technology + 2 Welcome to DataFramed, a weekly …" at bounding box center [516, 463] width 426 height 213
click at [469, 384] on span "DataFramed" at bounding box center [544, 381] width 287 height 18
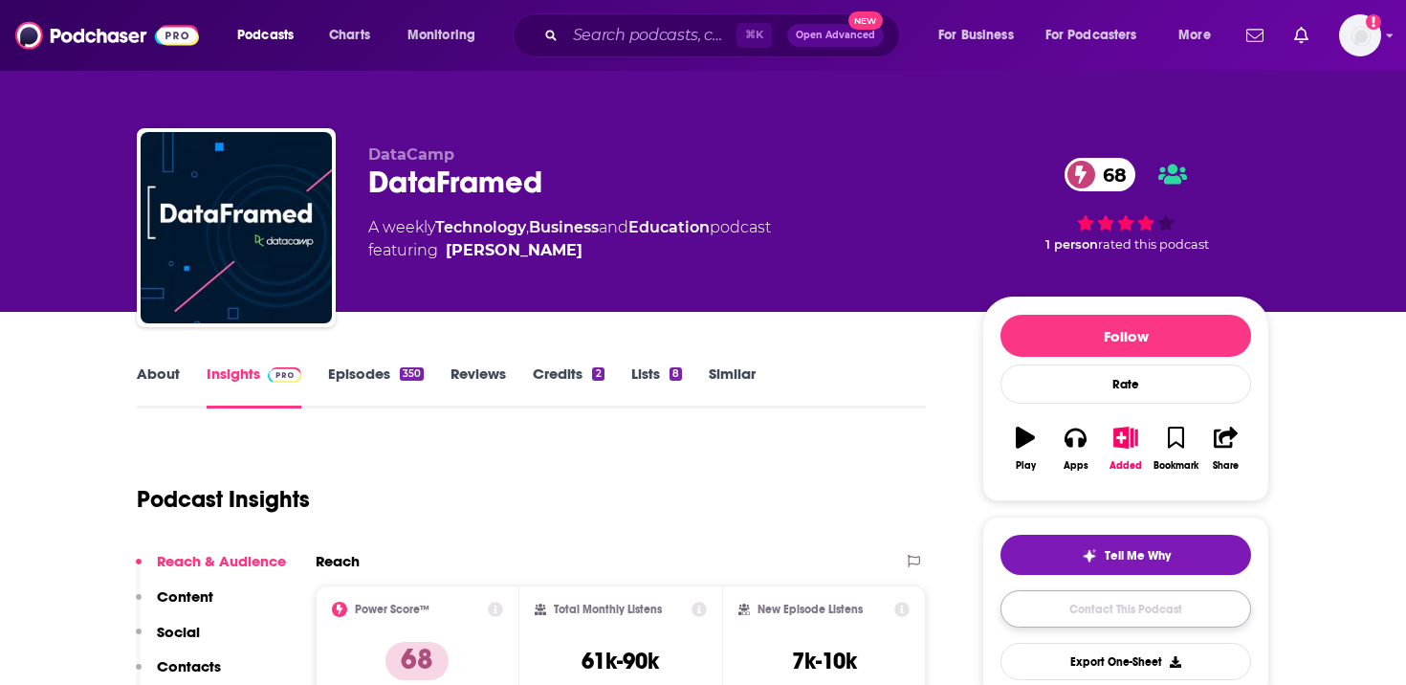
click at [1098, 620] on link "Contact This Podcast" at bounding box center [1125, 608] width 251 height 37
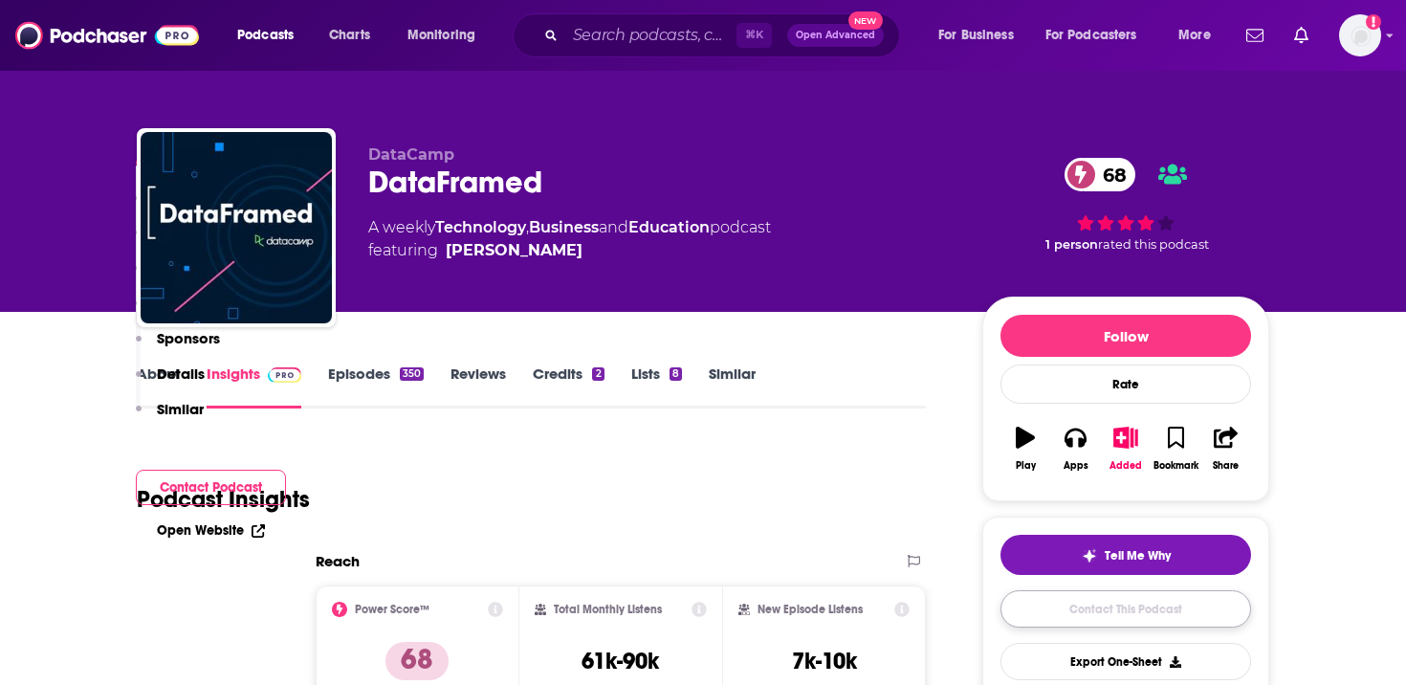
scroll to position [1951, 0]
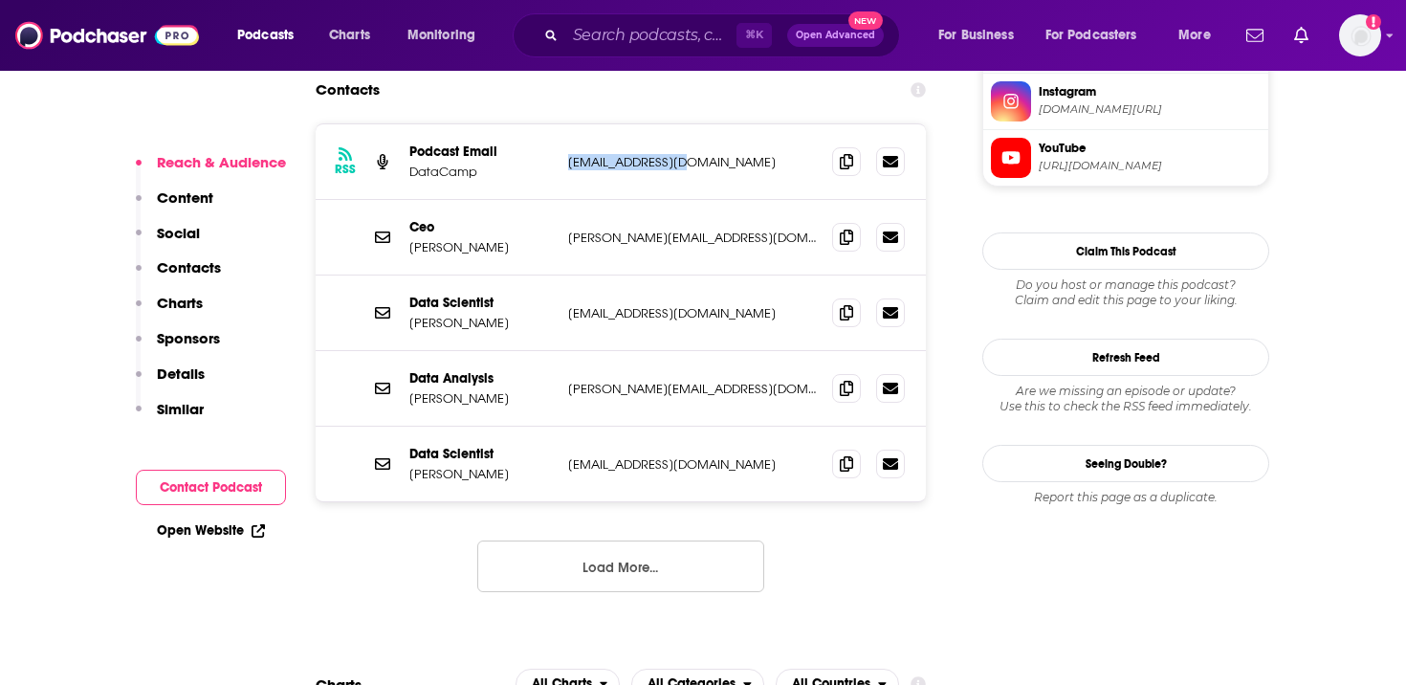
drag, startPoint x: 719, startPoint y: 92, endPoint x: 562, endPoint y: 92, distance: 156.8
click at [562, 124] on div "RSS Podcast Email DataCamp [EMAIL_ADDRESS][DOMAIN_NAME] [EMAIL_ADDRESS][DOMAIN_…" at bounding box center [621, 162] width 610 height 76
copy p "[EMAIL_ADDRESS][DOMAIN_NAME]"
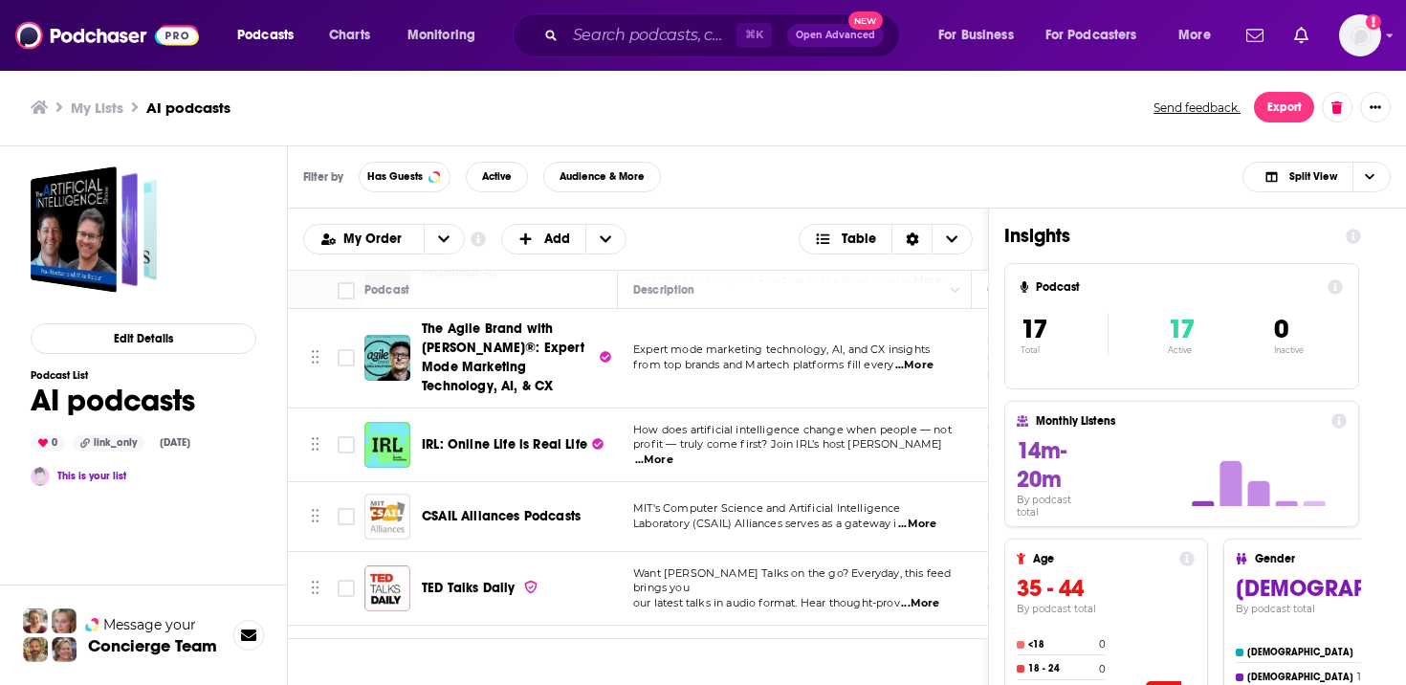
scroll to position [415, 0]
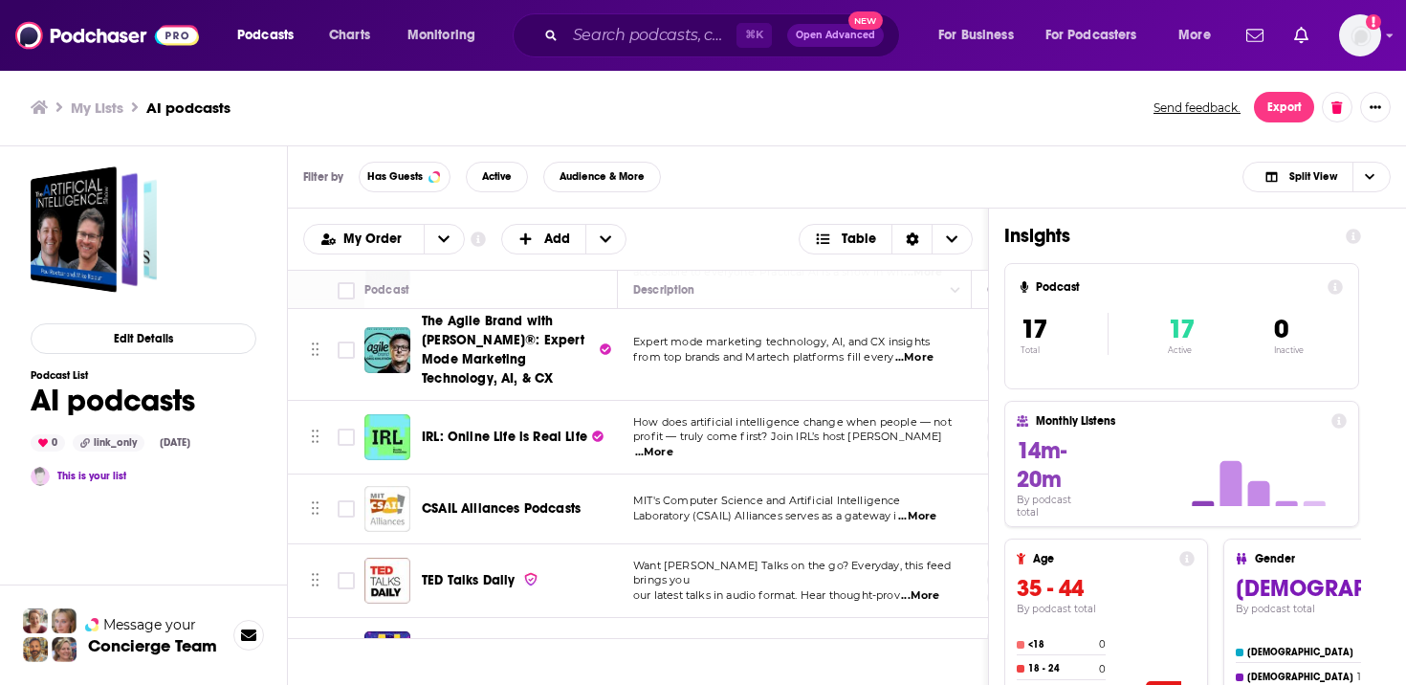
click at [487, 431] on div "Podcasts Charts Monitoring ⌘ K Open Advanced New For Business For Podcasters Mo…" at bounding box center [703, 342] width 1406 height 685
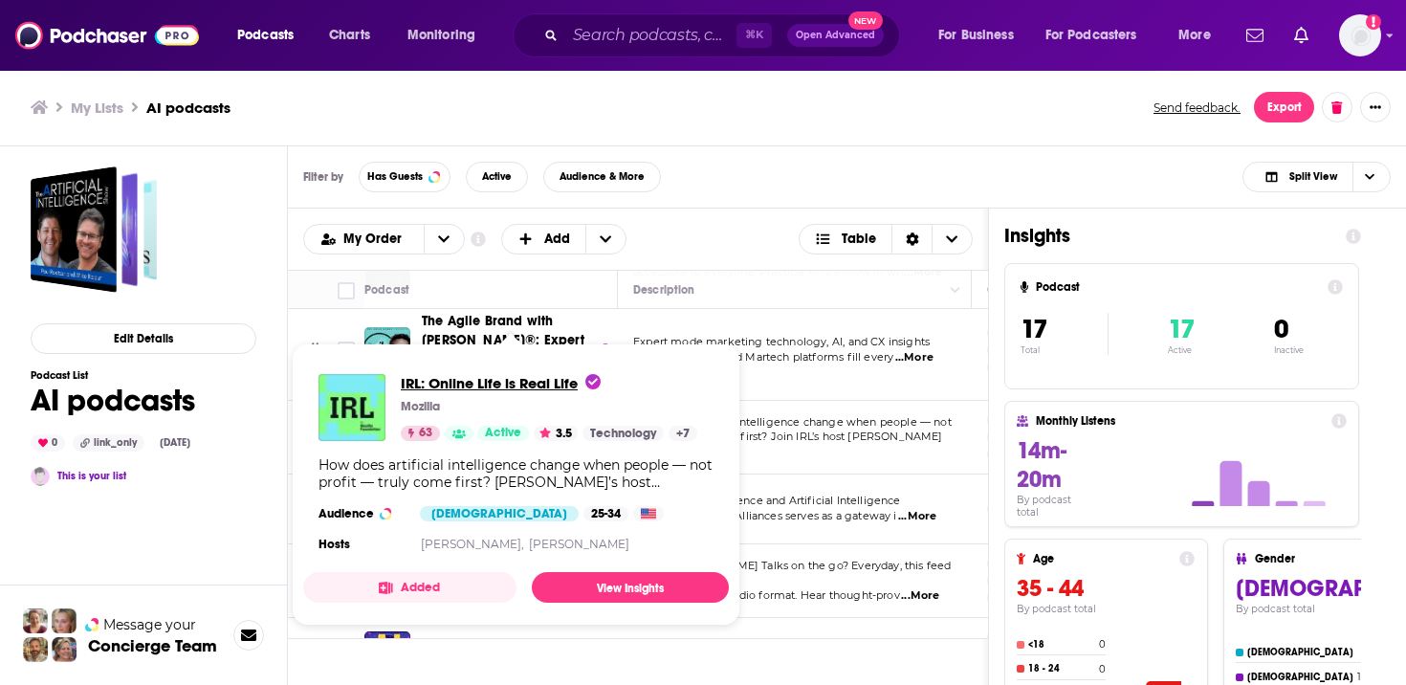
click at [512, 382] on span "IRL: Online Life is Real Life" at bounding box center [501, 383] width 200 height 18
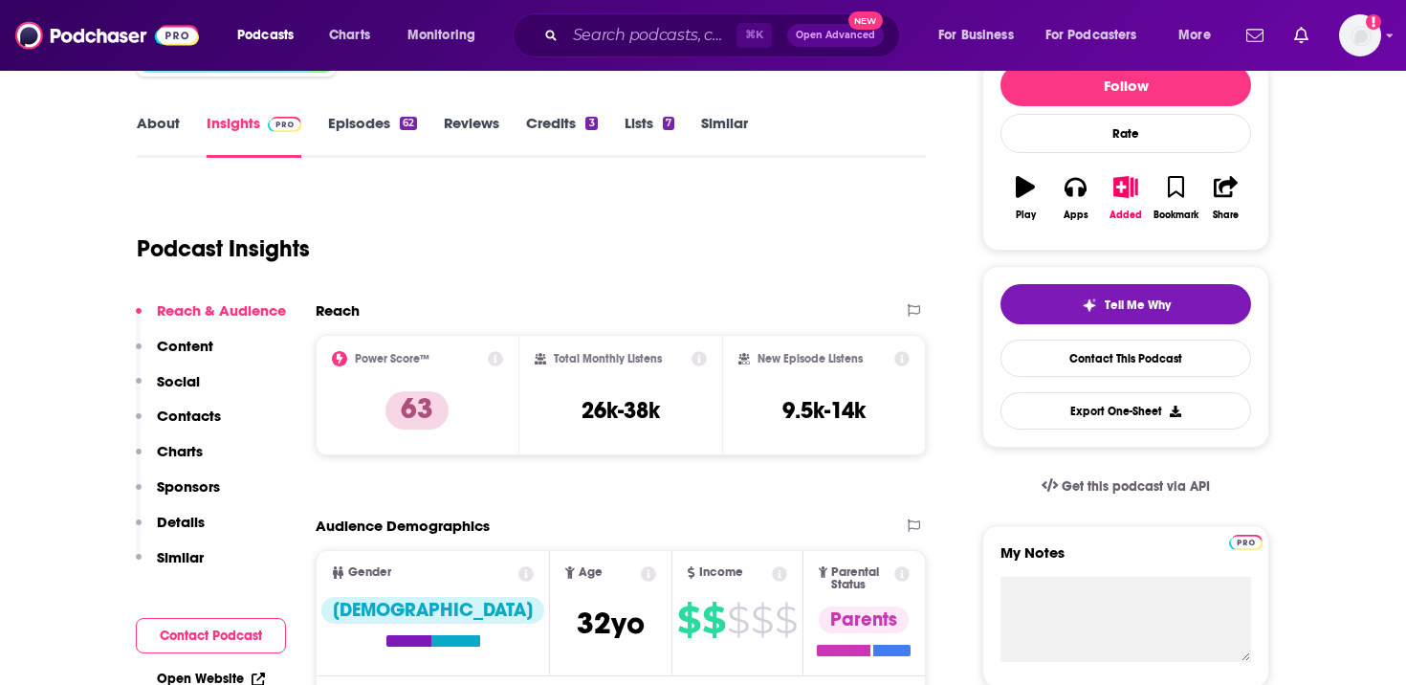
scroll to position [285, 0]
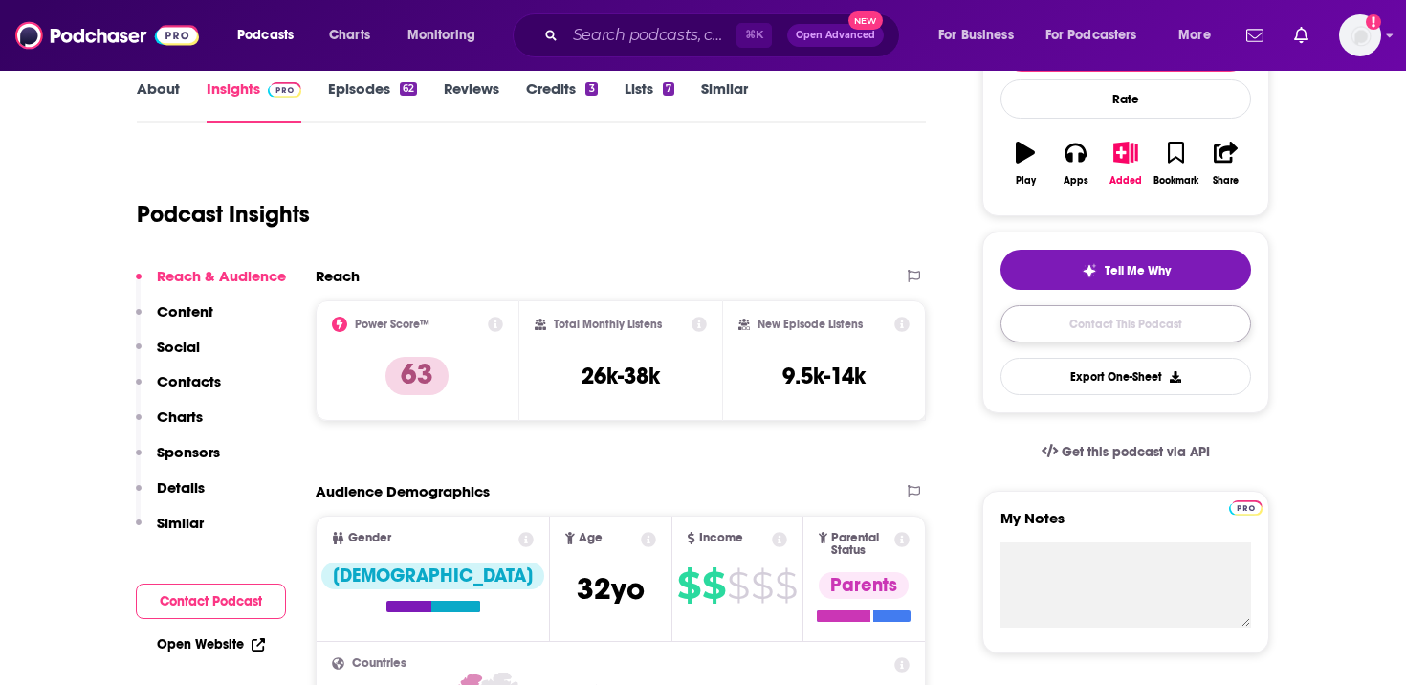
click at [1101, 318] on link "Contact This Podcast" at bounding box center [1125, 323] width 251 height 37
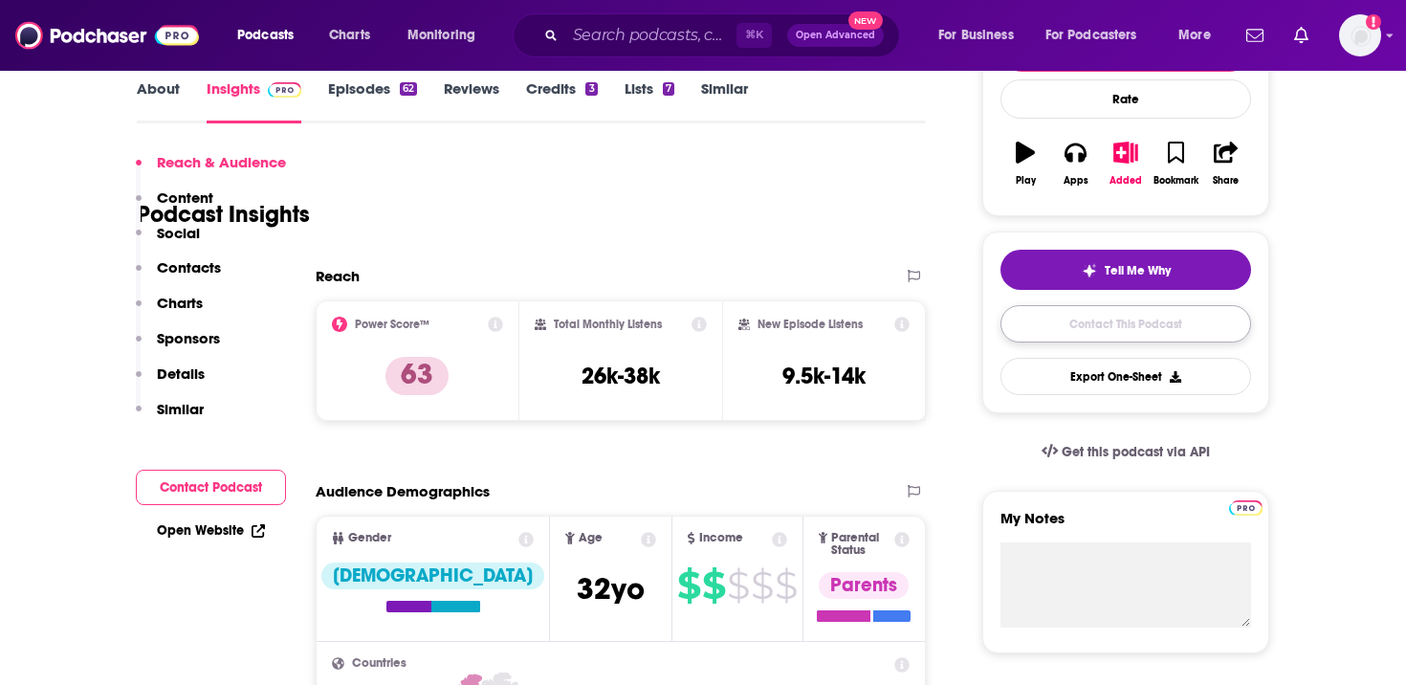
scroll to position [1888, 0]
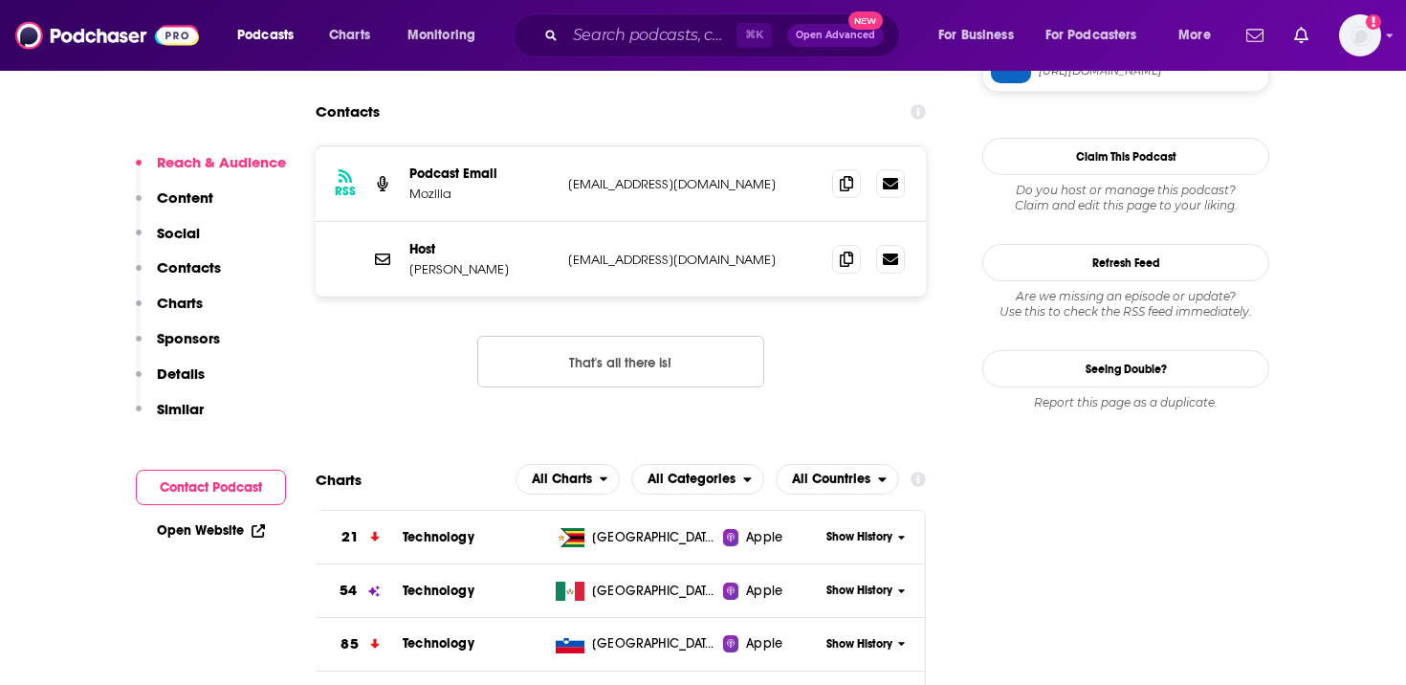
drag, startPoint x: 771, startPoint y: 92, endPoint x: 643, endPoint y: 90, distance: 128.2
click at [643, 176] on p "[EMAIL_ADDRESS][DOMAIN_NAME]" at bounding box center [692, 184] width 249 height 16
drag, startPoint x: 736, startPoint y: 167, endPoint x: 565, endPoint y: 168, distance: 171.2
click at [565, 222] on div "Host [PERSON_NAME] [EMAIL_ADDRESS][DOMAIN_NAME] [EMAIL_ADDRESS][DOMAIN_NAME]" at bounding box center [621, 259] width 610 height 75
copy p "[EMAIL_ADDRESS][DOMAIN_NAME]"
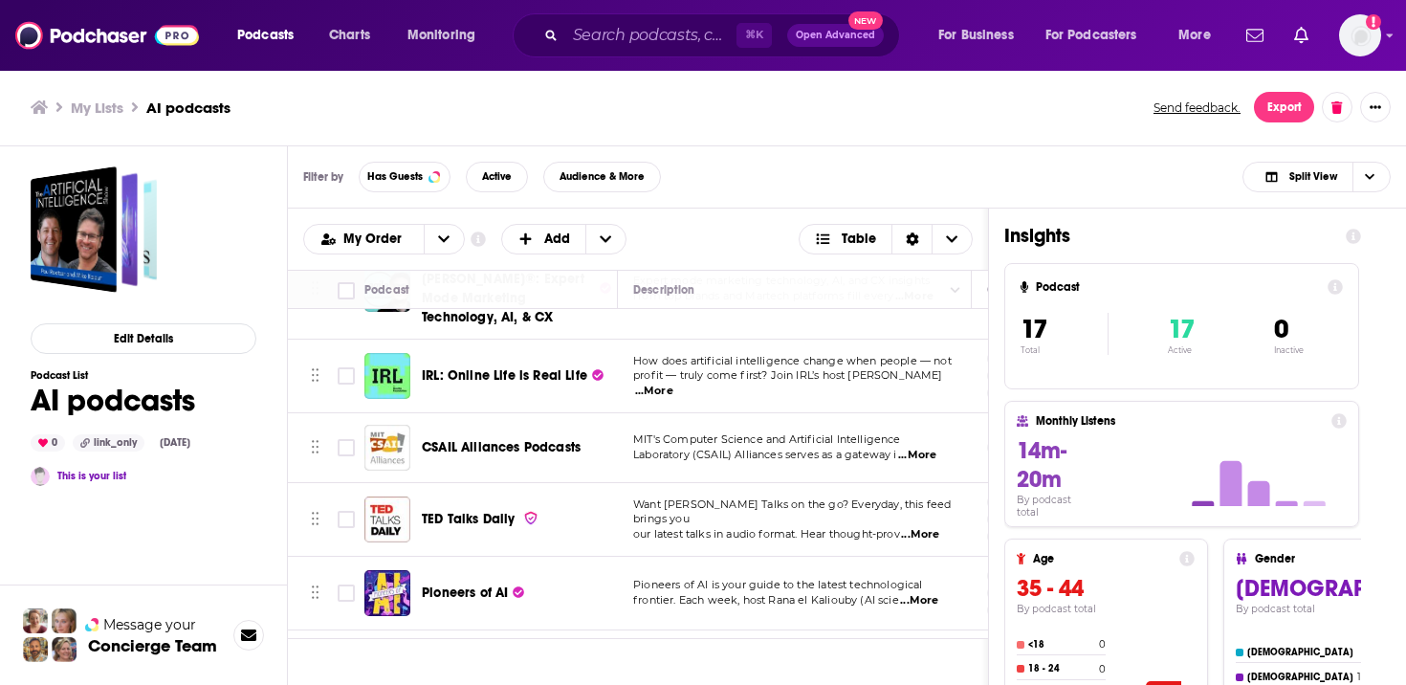
scroll to position [492, 0]
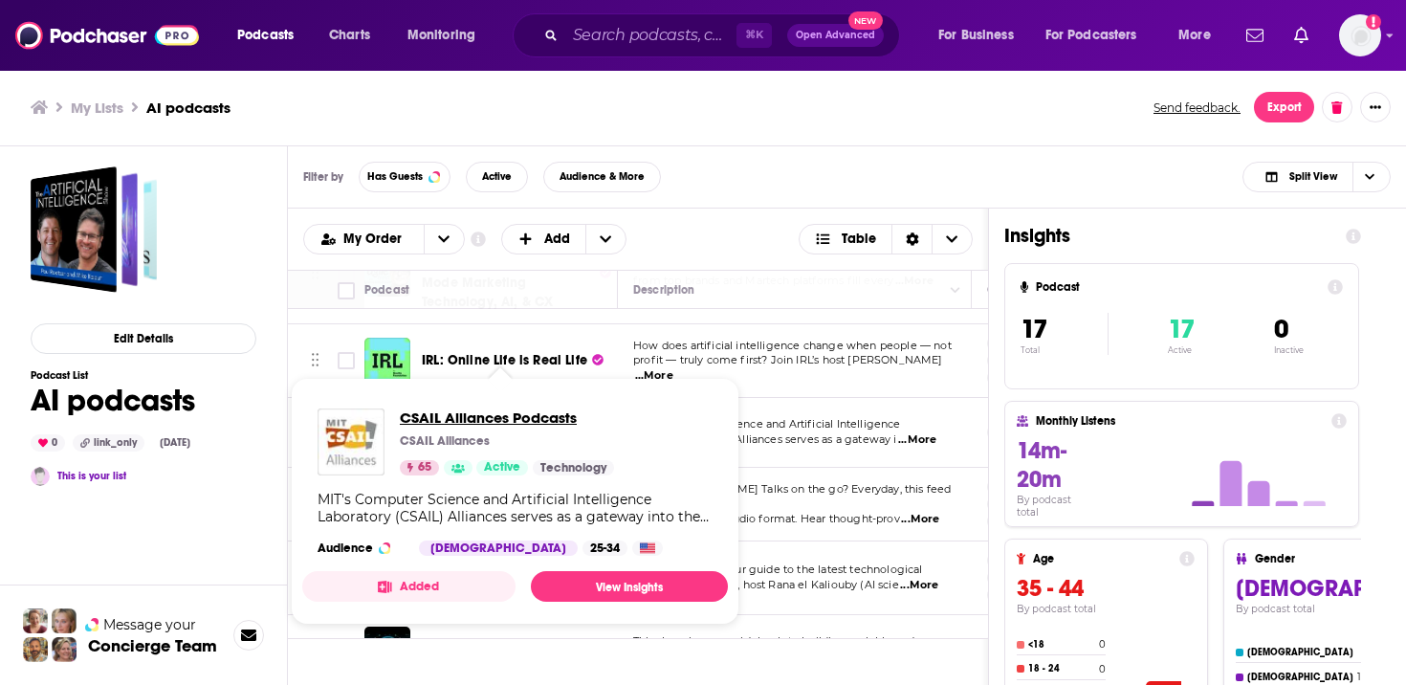
click at [523, 416] on span "CSAIL Alliances Podcasts" at bounding box center [507, 417] width 214 height 18
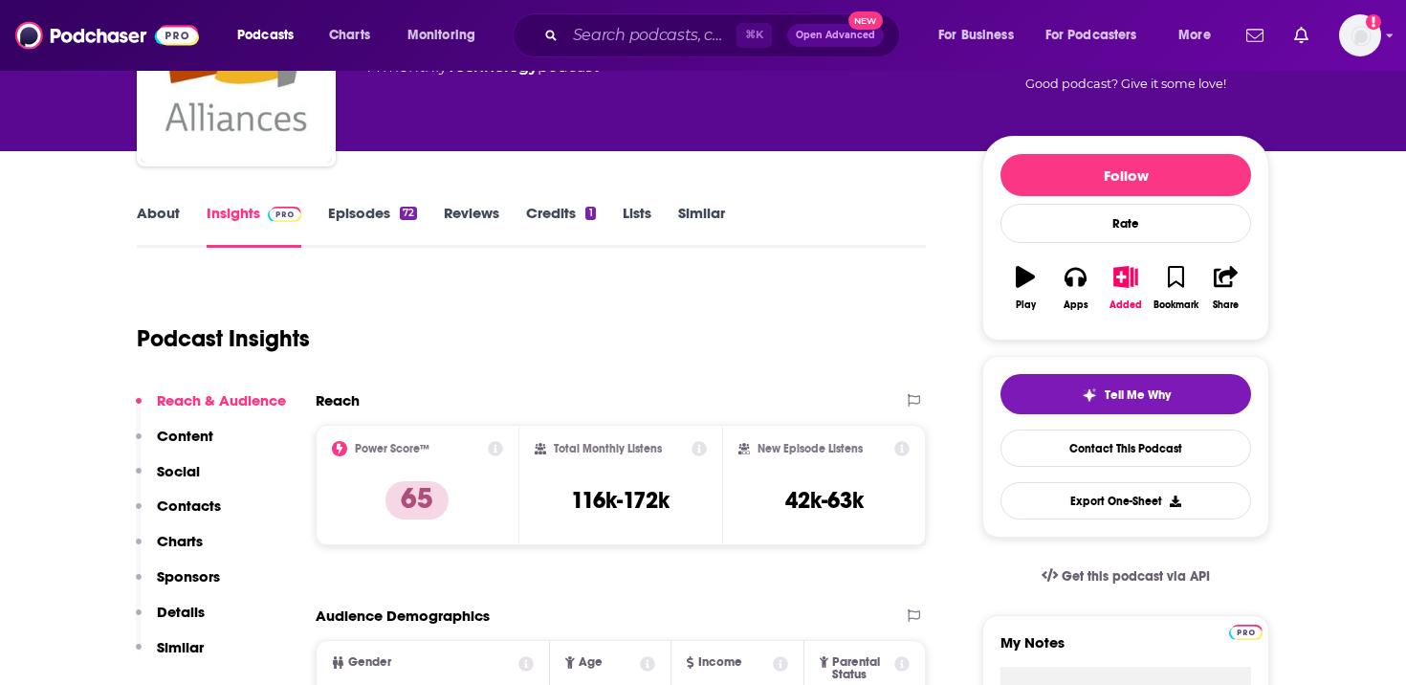
scroll to position [180, 0]
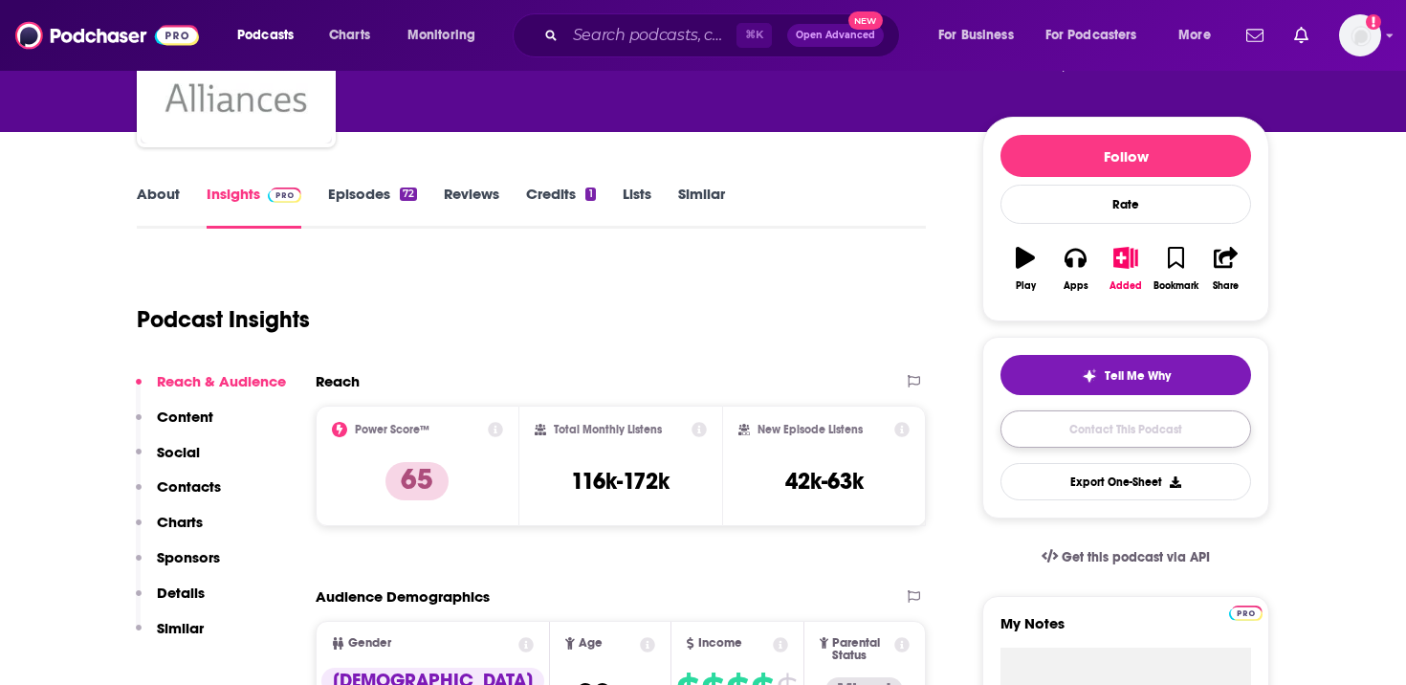
click at [1074, 428] on link "Contact This Podcast" at bounding box center [1125, 428] width 251 height 37
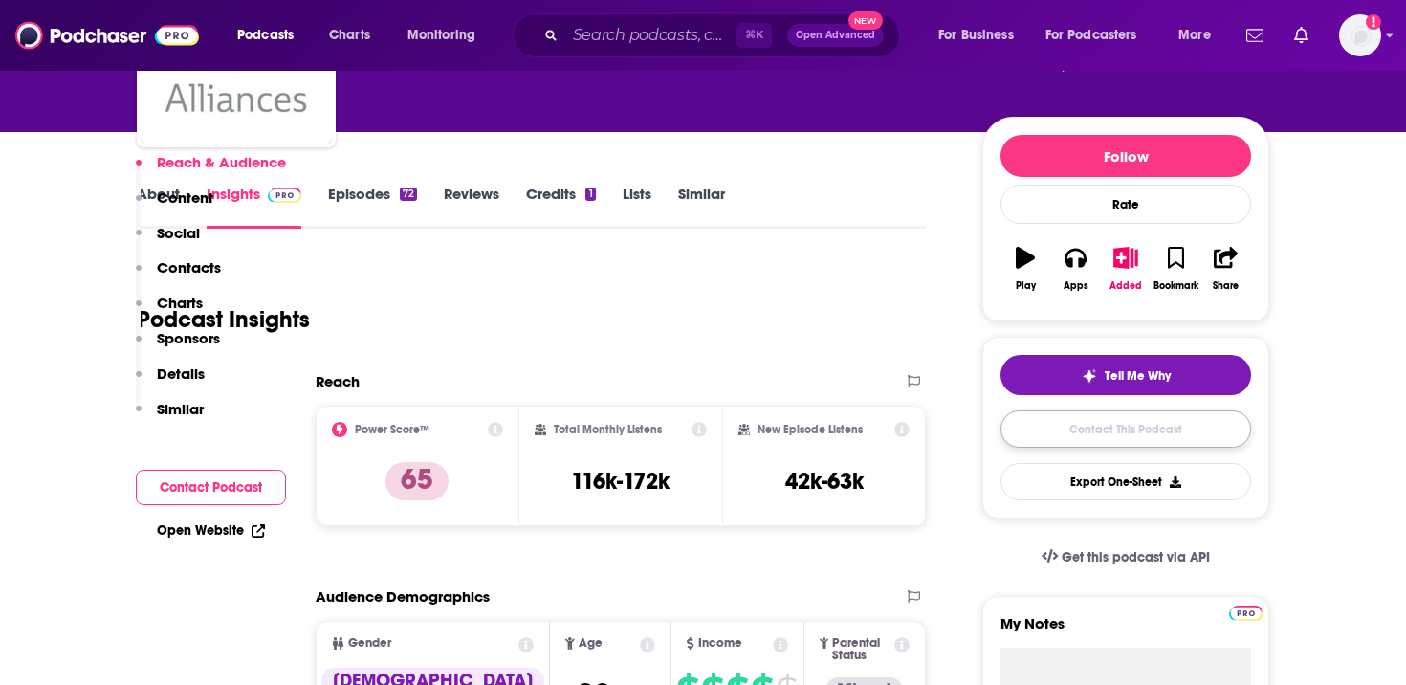
scroll to position [1865, 0]
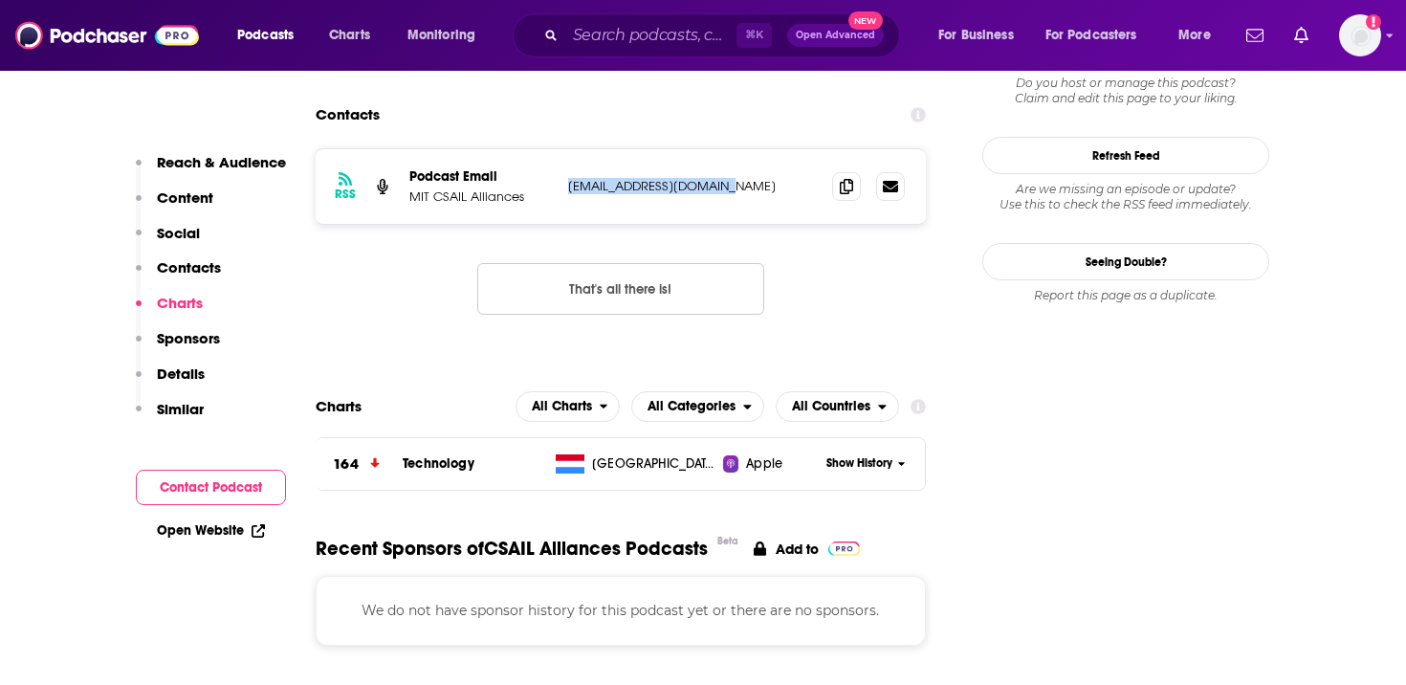
drag, startPoint x: 739, startPoint y: 85, endPoint x: 567, endPoint y: 88, distance: 172.2
click at [567, 149] on div "RSS Podcast Email MIT CSAIL Alliances [EMAIL_ADDRESS][DOMAIN_NAME] [EMAIL_ADDRE…" at bounding box center [621, 186] width 610 height 75
copy p "[EMAIL_ADDRESS][DOMAIN_NAME]"
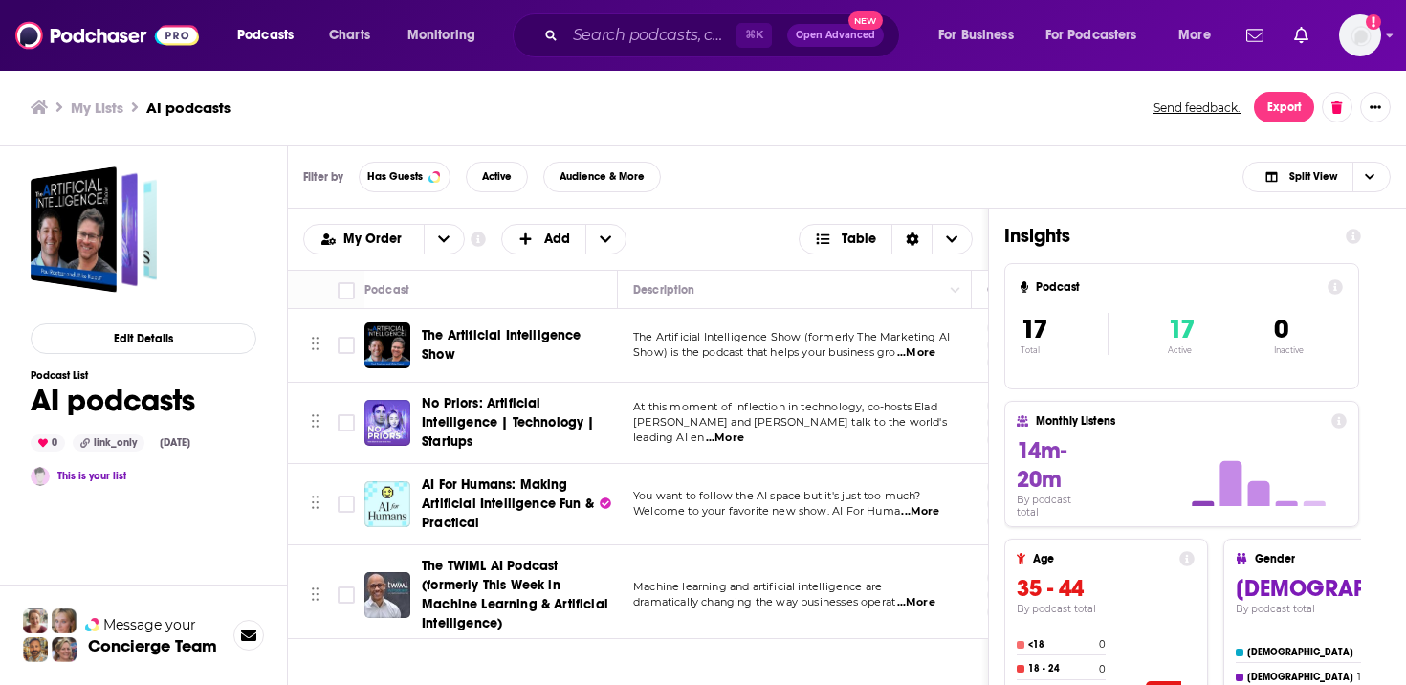
scroll to position [111, 0]
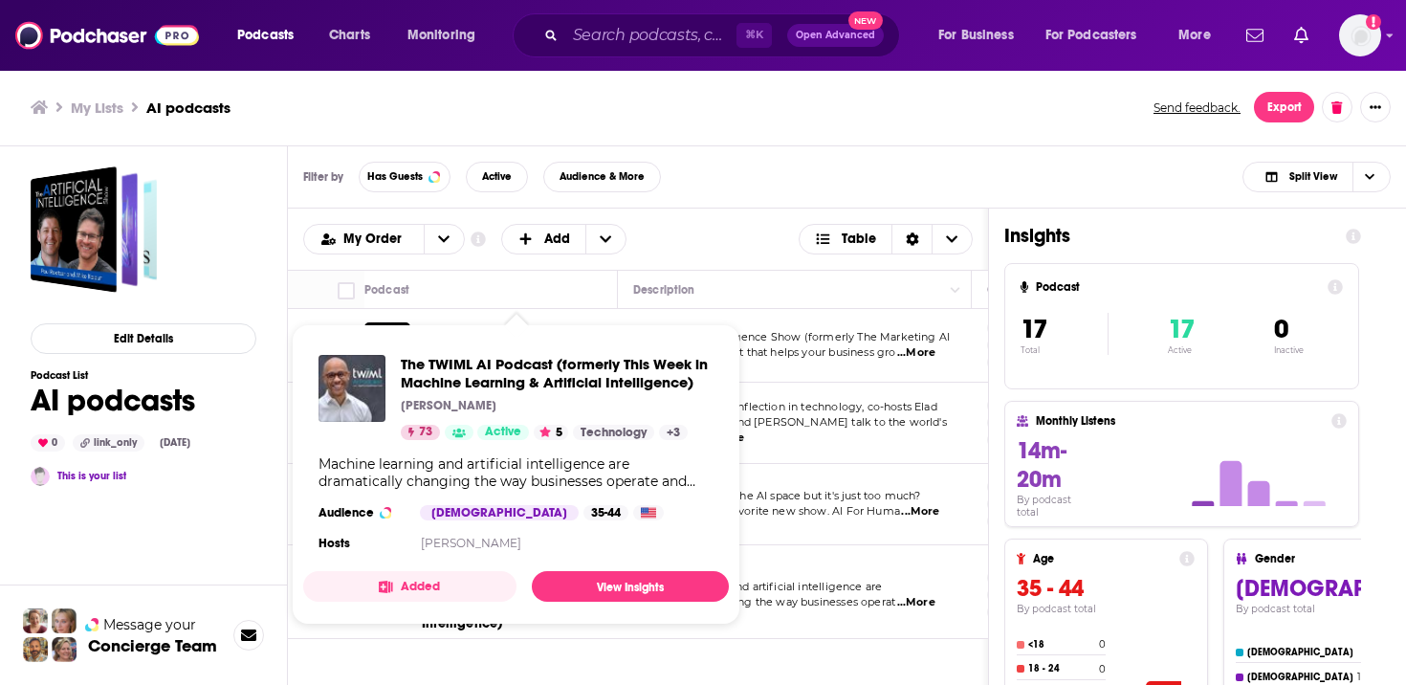
click at [516, 494] on div "The TWIML AI Podcast (formerly This Week in Machine Learning & Artificial Intel…" at bounding box center [516, 455] width 426 height 231
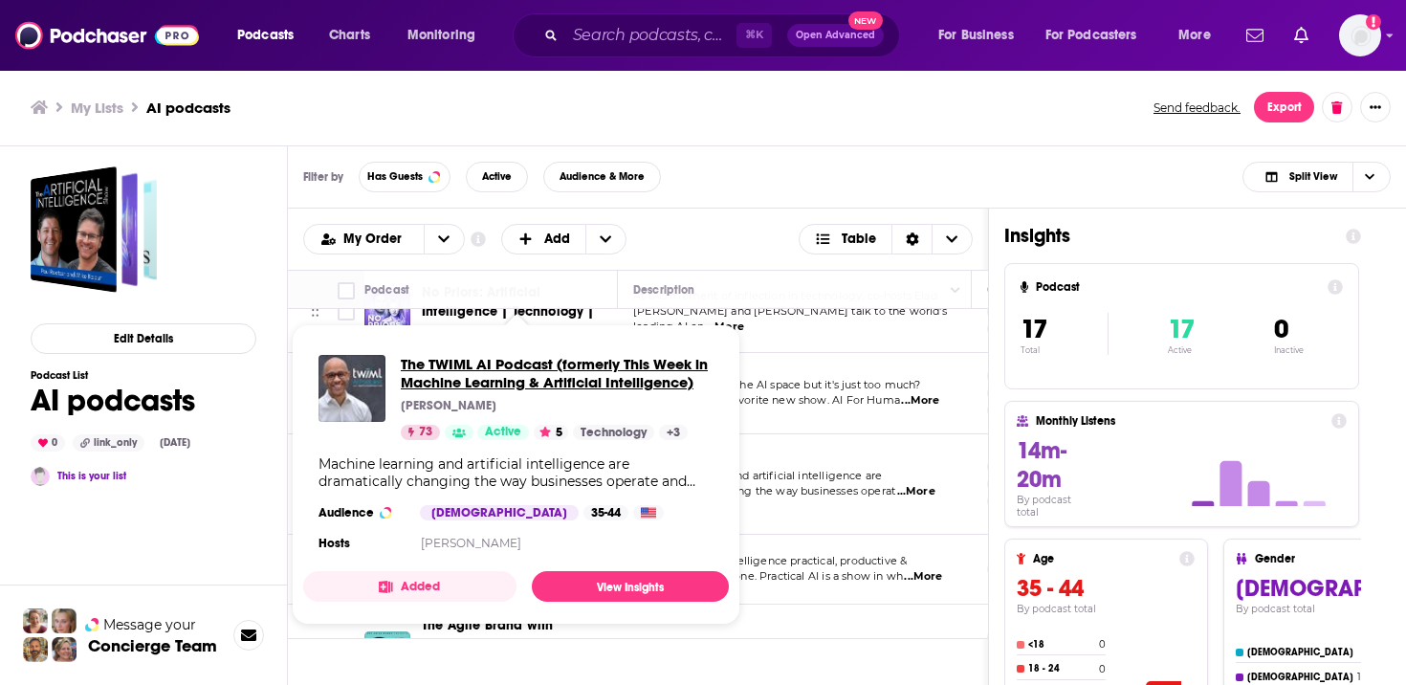
click at [527, 374] on span "The TWIML AI Podcast (formerly This Week in Machine Learning & Artificial Intel…" at bounding box center [557, 373] width 313 height 36
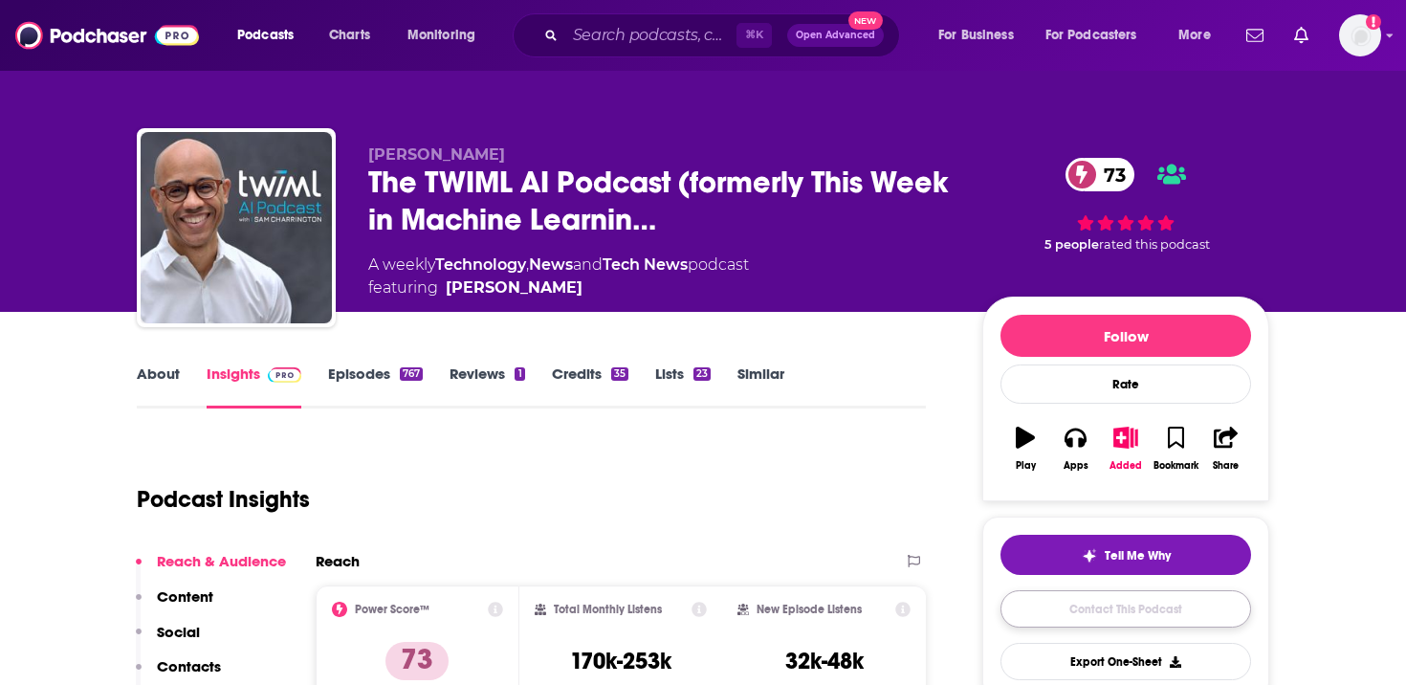
click at [1119, 608] on link "Contact This Podcast" at bounding box center [1125, 608] width 251 height 37
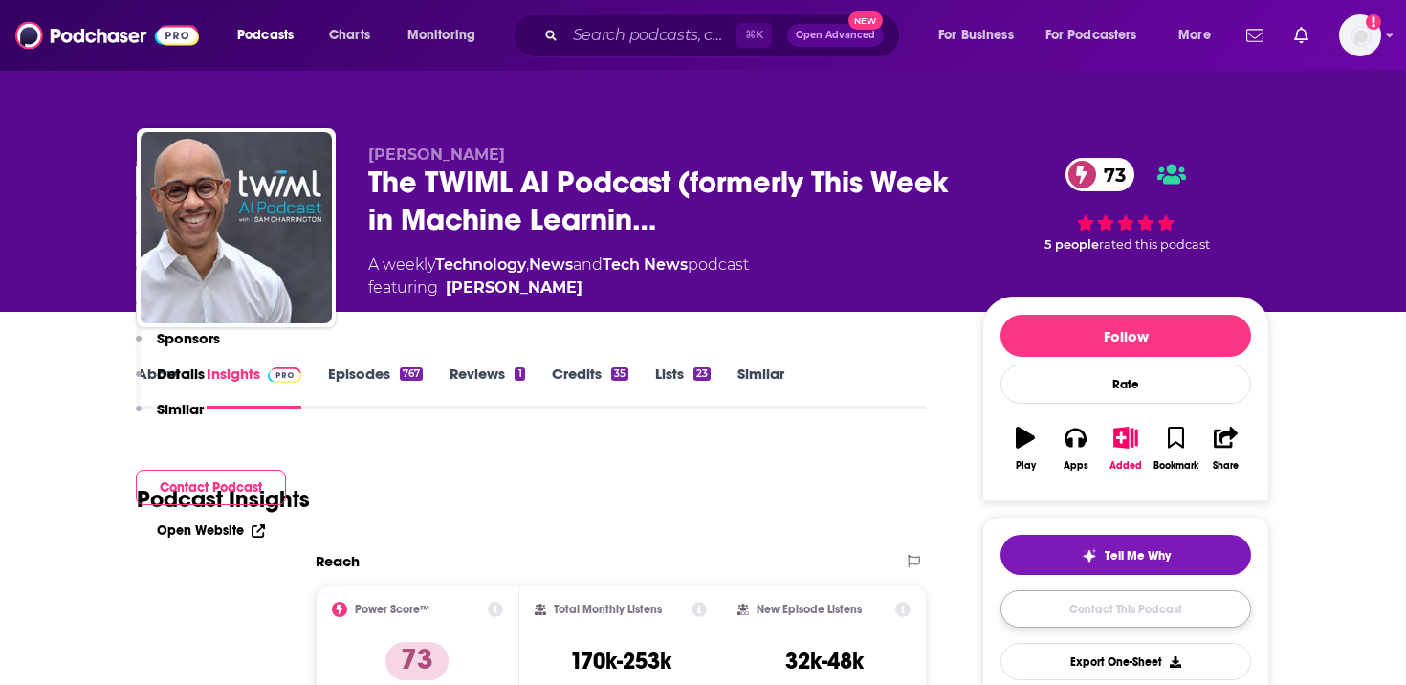
scroll to position [1951, 0]
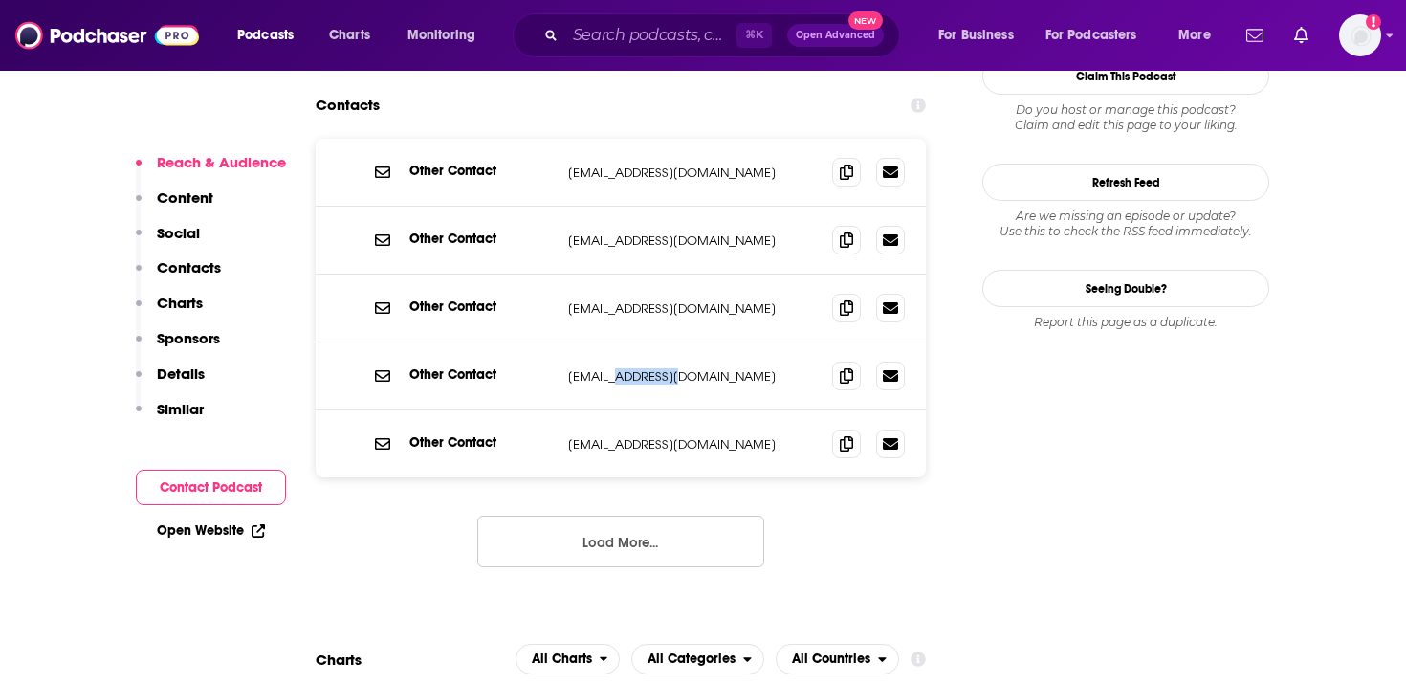
drag, startPoint x: 709, startPoint y: 289, endPoint x: 618, endPoint y: 289, distance: 90.9
click at [618, 368] on p "[EMAIL_ADDRESS][DOMAIN_NAME]" at bounding box center [692, 376] width 249 height 16
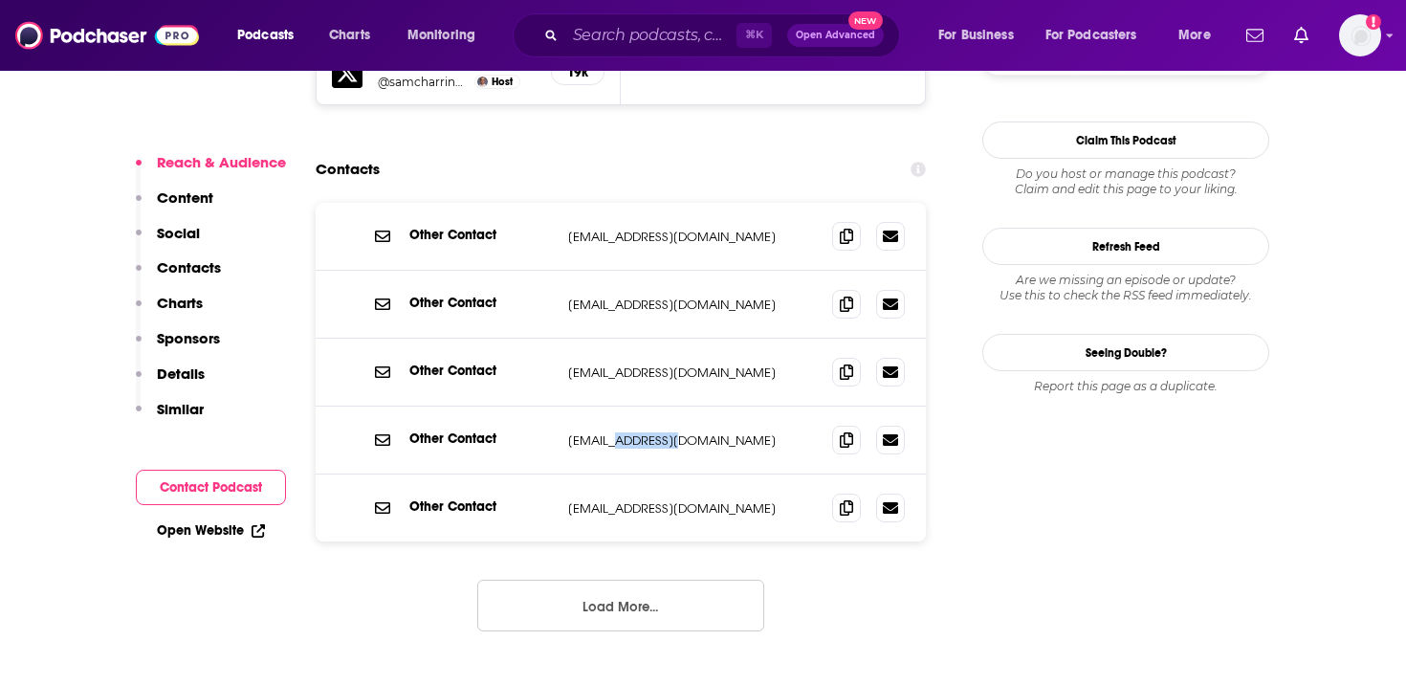
scroll to position [1888, 0]
click at [859, 424] on span at bounding box center [846, 438] width 29 height 29
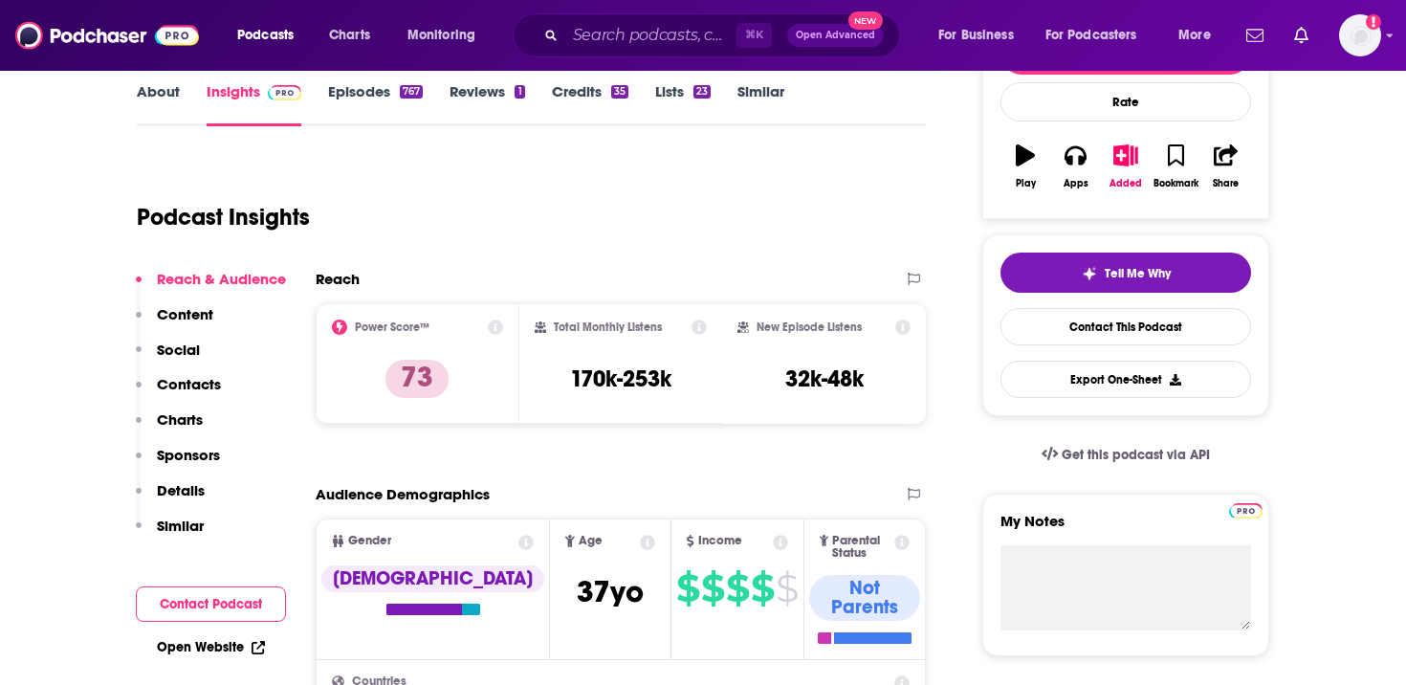
scroll to position [0, 0]
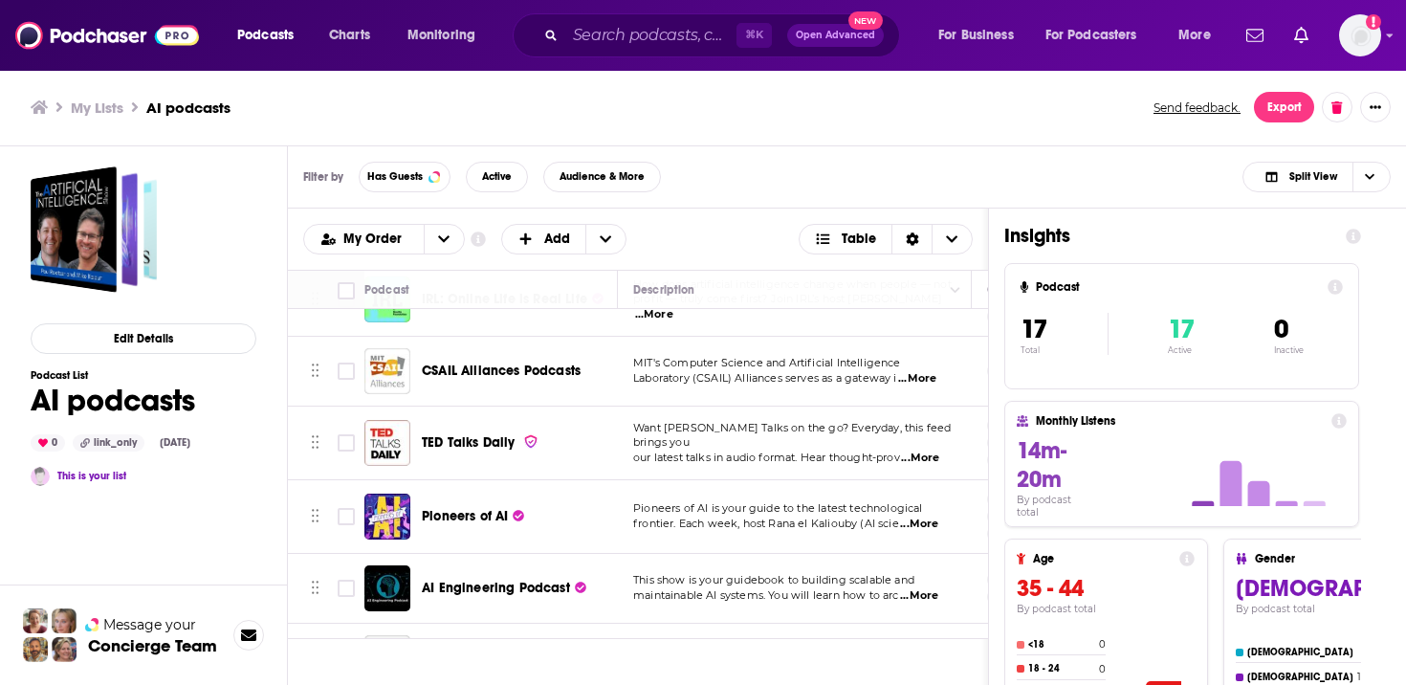
scroll to position [579, 0]
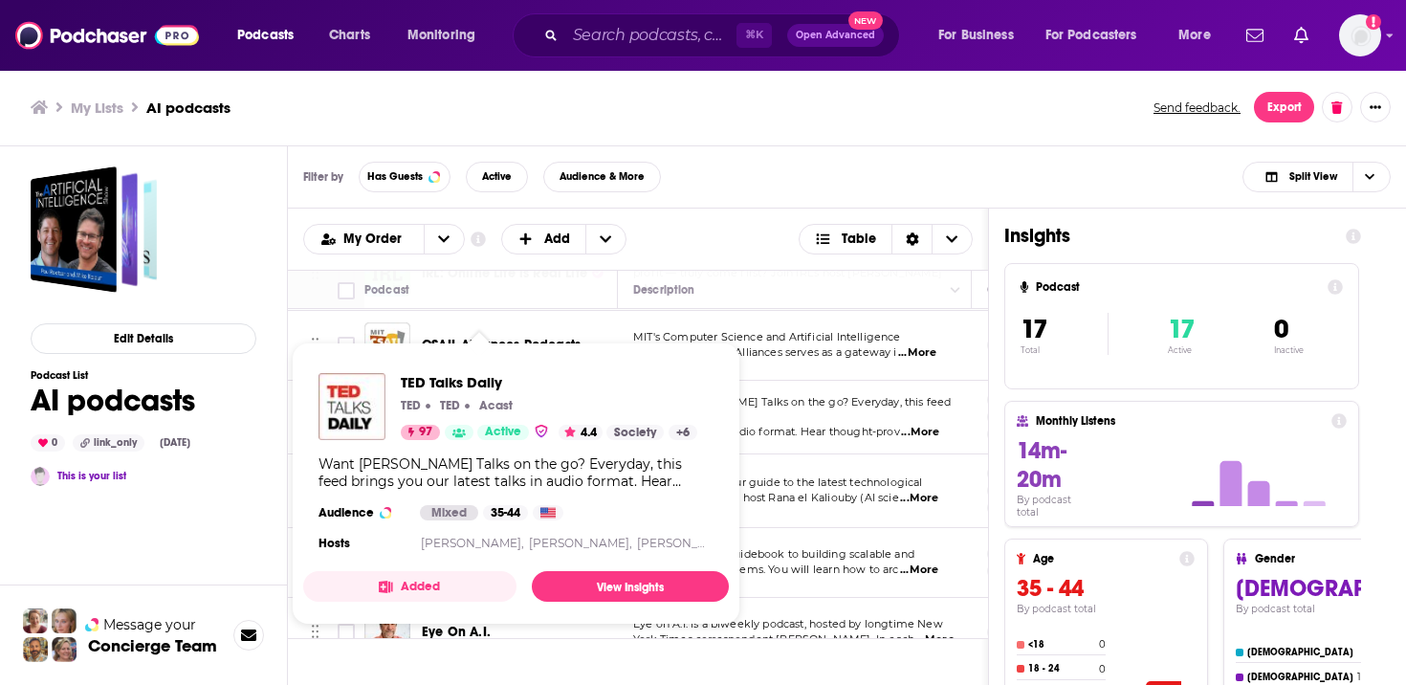
click at [464, 423] on div "[PERSON_NAME] Talks Daily [PERSON_NAME] [PERSON_NAME] Acast 97 Active 4.4 Socie…" at bounding box center [549, 406] width 296 height 67
click at [487, 379] on span "TED Talks Daily" at bounding box center [549, 382] width 296 height 18
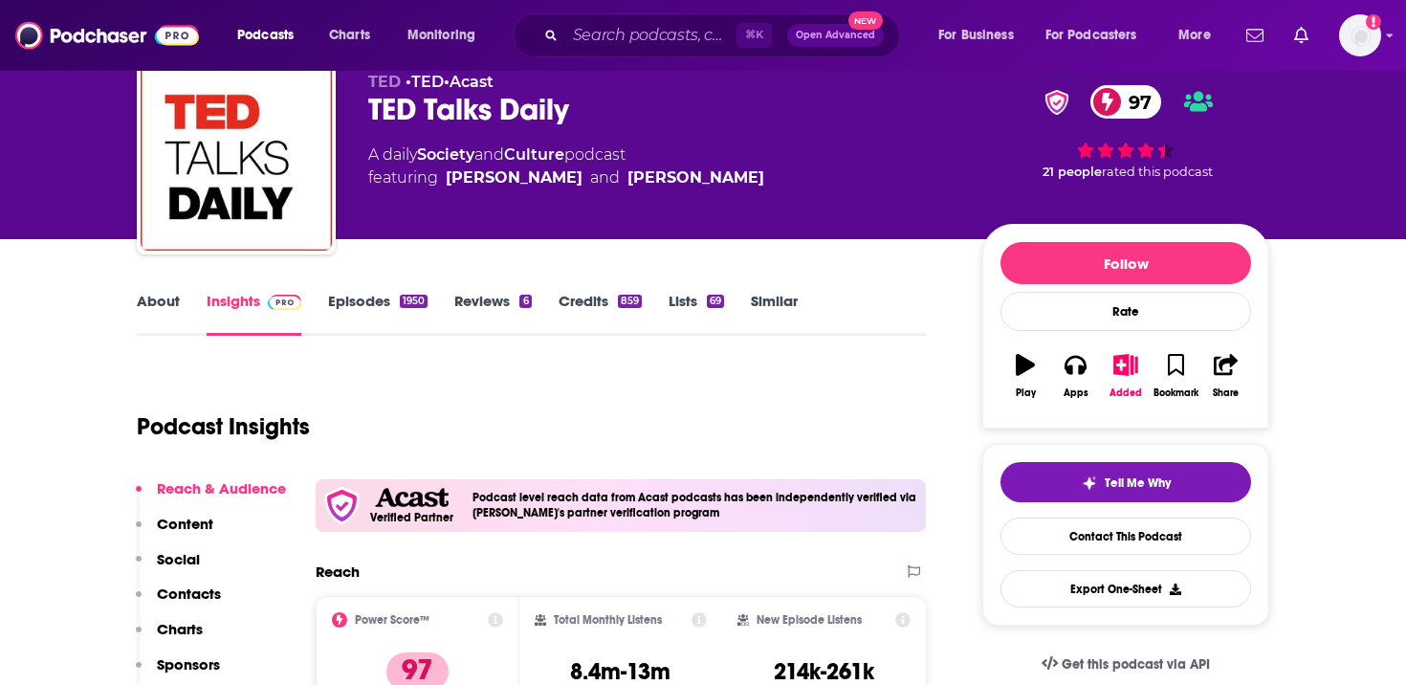
scroll to position [91, 0]
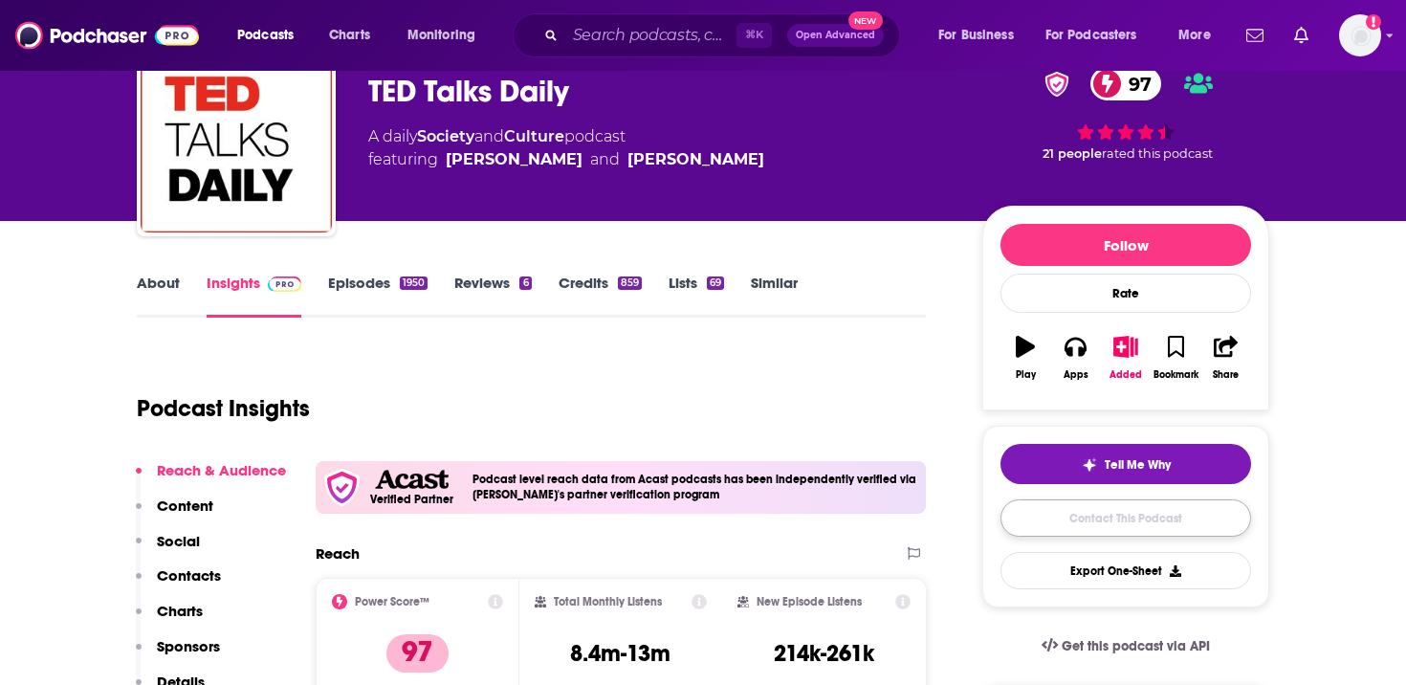
click at [1079, 519] on link "Contact This Podcast" at bounding box center [1125, 517] width 251 height 37
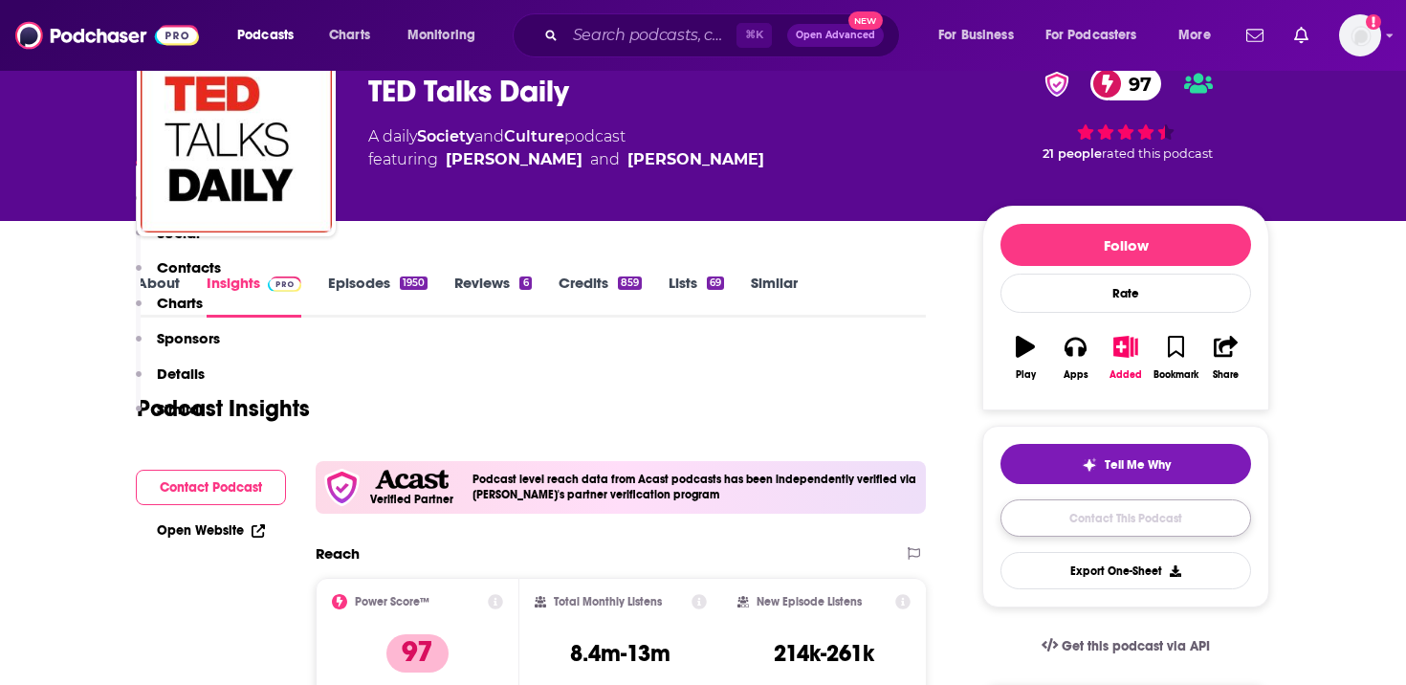
scroll to position [2038, 0]
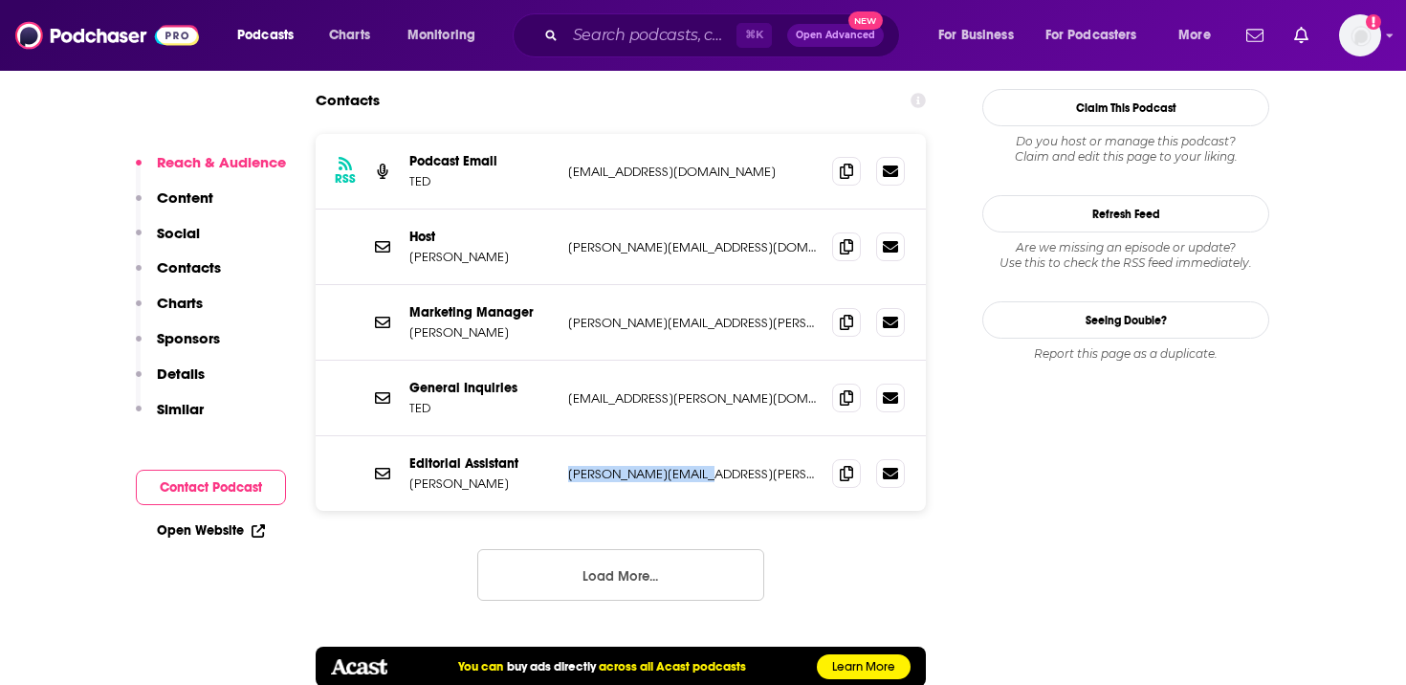
drag, startPoint x: 714, startPoint y: 401, endPoint x: 567, endPoint y: 392, distance: 147.5
click at [567, 436] on div "Editorial Assistant Alexia Narun alexia.narun@ted.com alexia.narun@ted.com" at bounding box center [621, 473] width 610 height 75
drag, startPoint x: 776, startPoint y: 170, endPoint x: 707, endPoint y: 170, distance: 68.9
click at [707, 239] on p "elise@reasonablevolume.com" at bounding box center [692, 247] width 249 height 16
click at [846, 238] on icon at bounding box center [846, 245] width 13 height 15
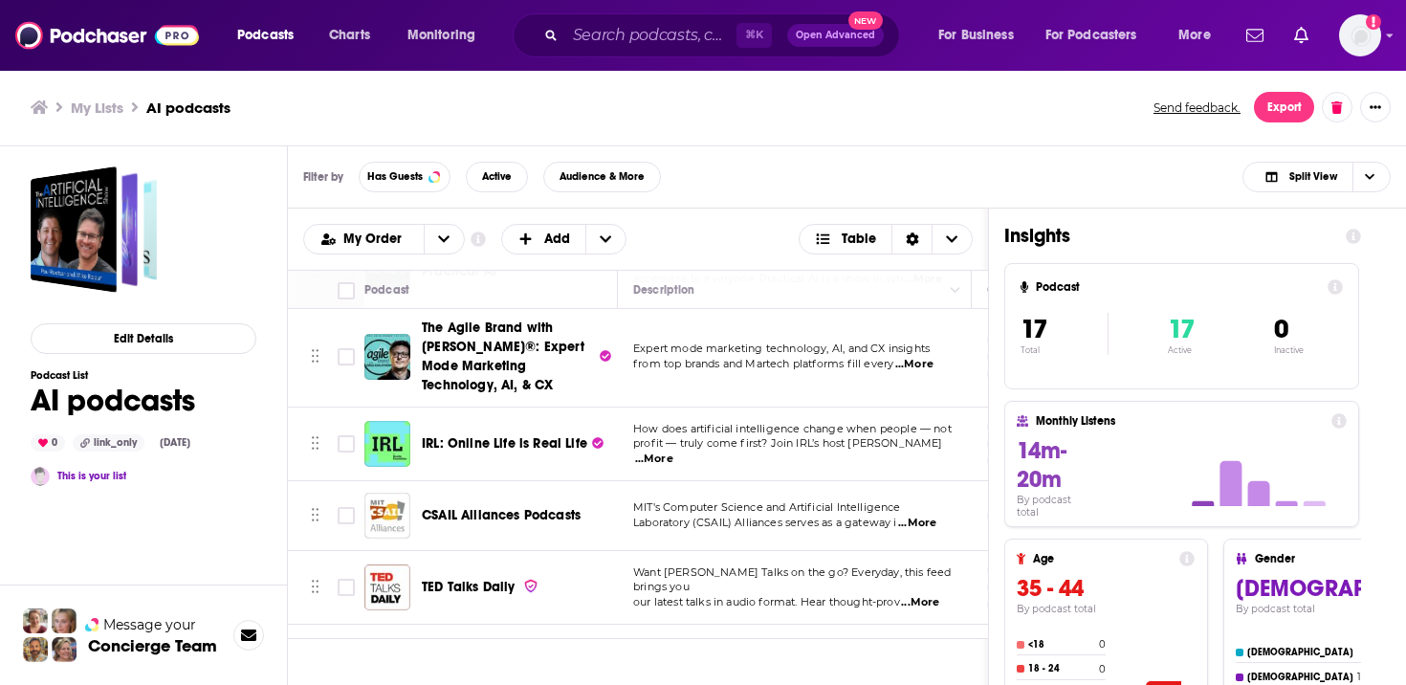
scroll to position [431, 0]
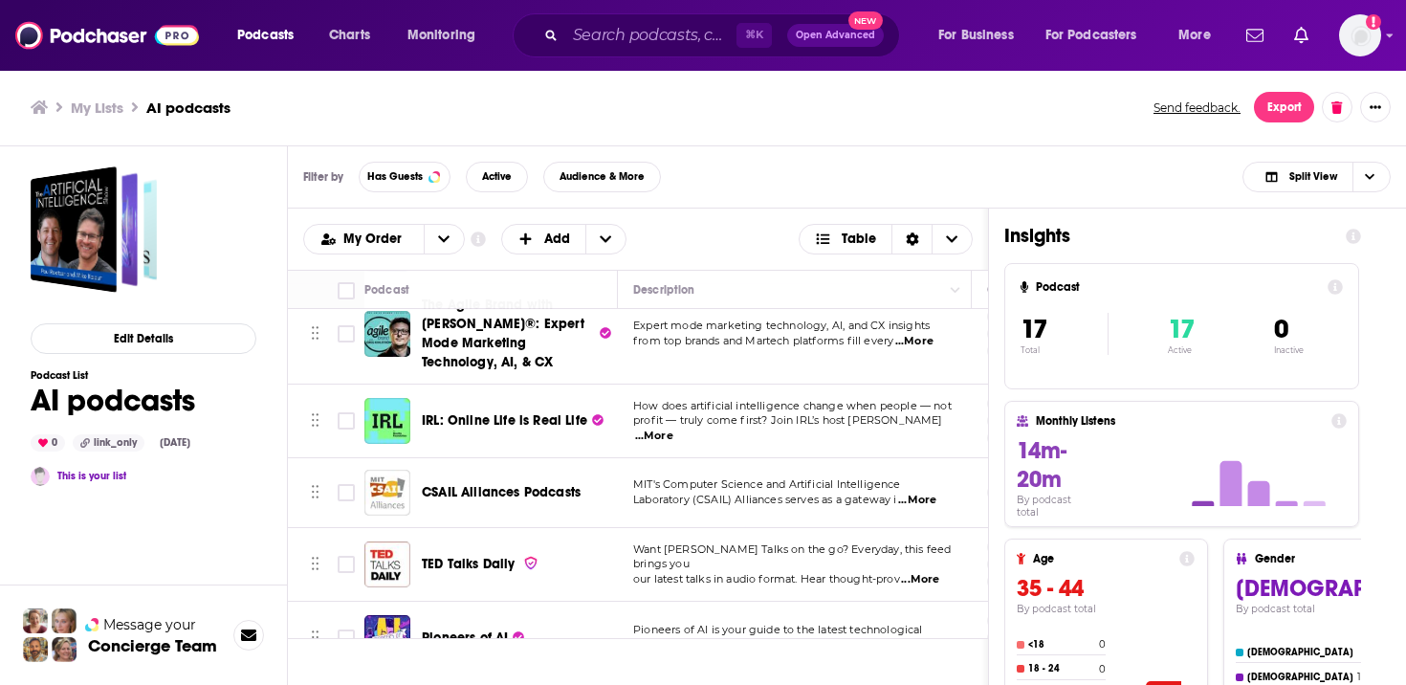
click at [540, 426] on div "Podcasts Charts Monitoring ⌘ K Open Advanced New For Business For Podcasters Mo…" at bounding box center [703, 342] width 1406 height 685
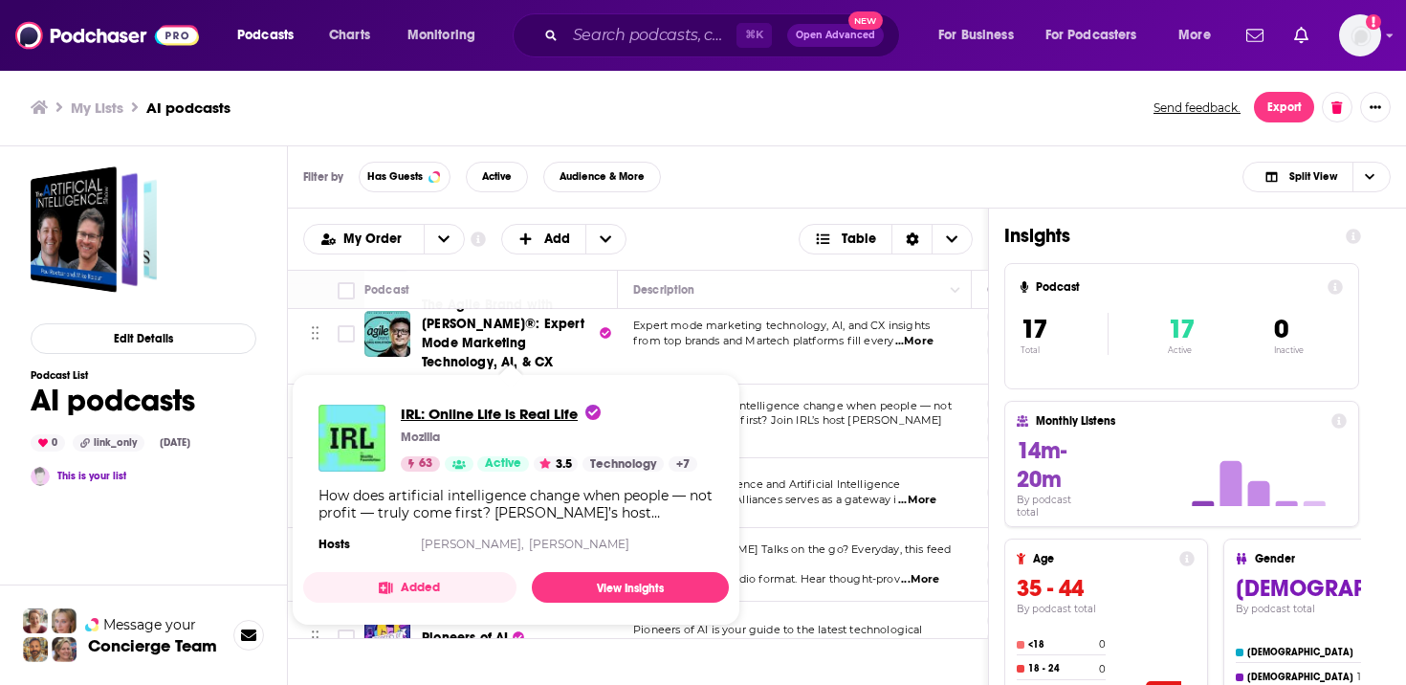
click at [545, 409] on span "IRL: Online Life is Real Life" at bounding box center [501, 414] width 200 height 18
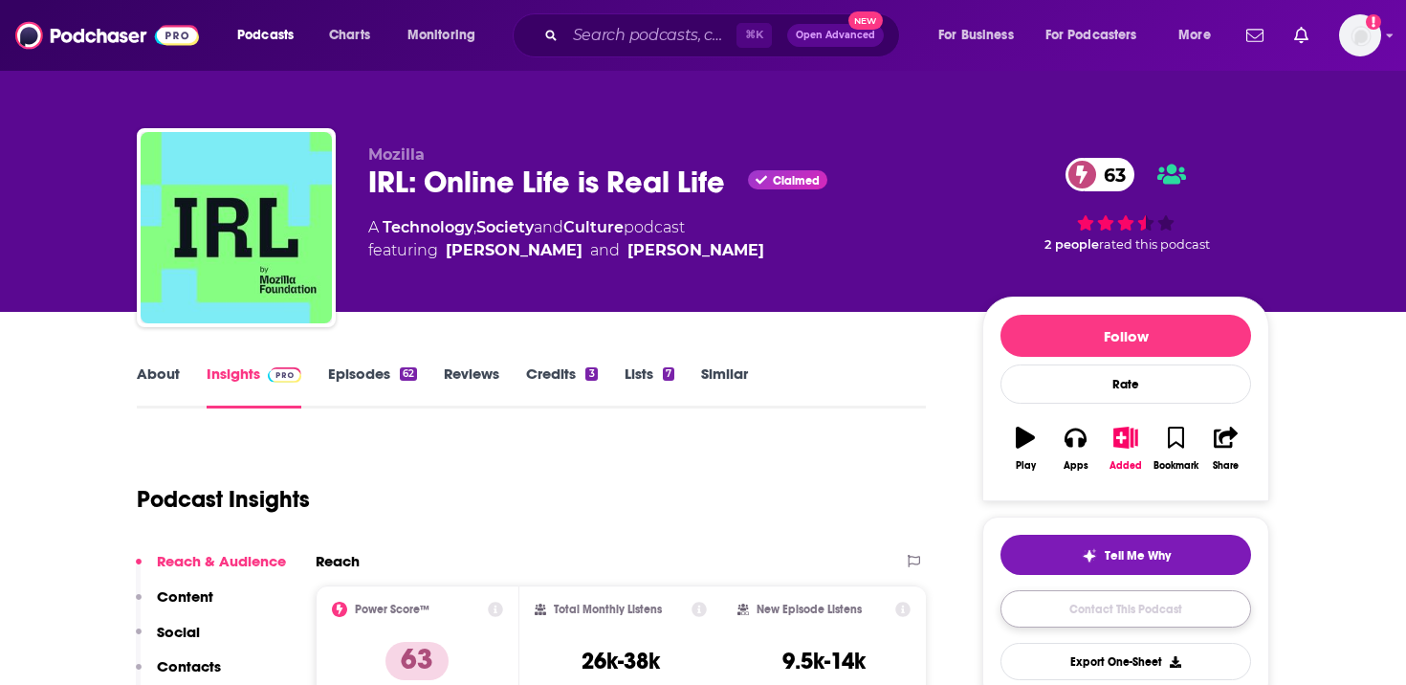
click at [1130, 603] on link "Contact This Podcast" at bounding box center [1125, 608] width 251 height 37
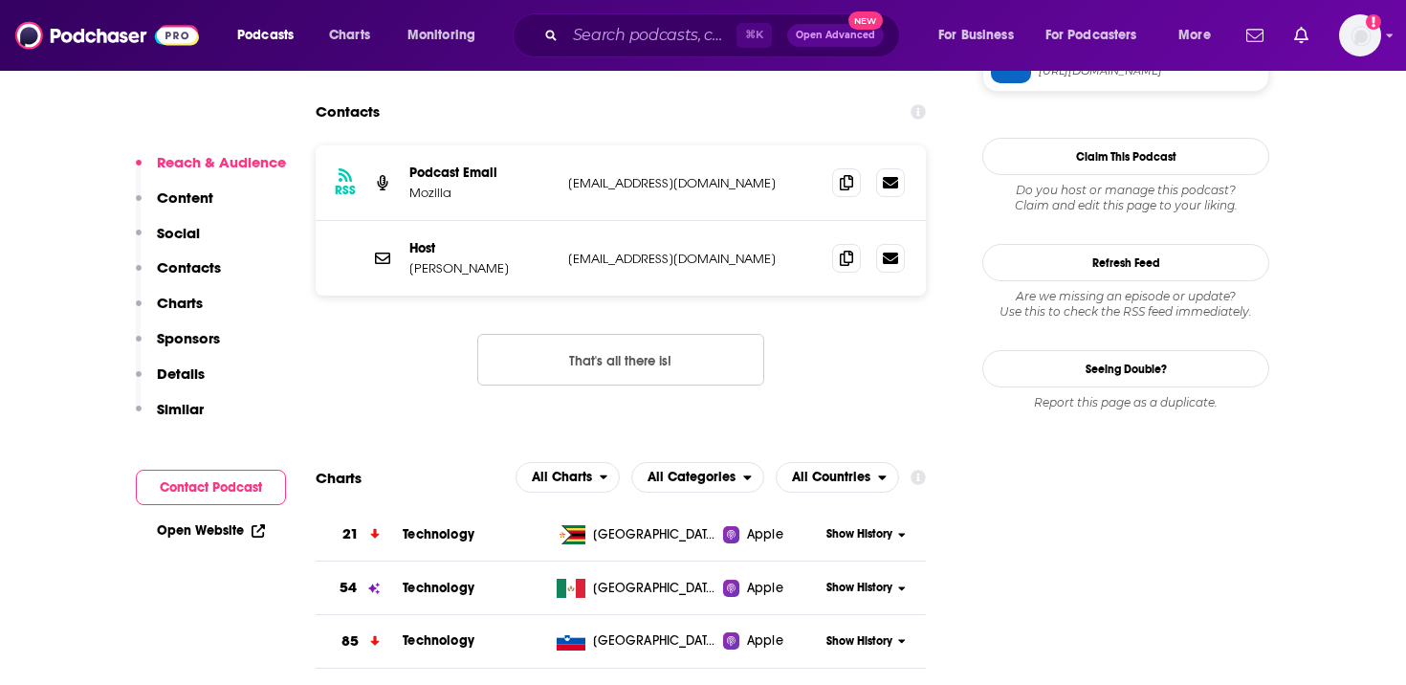
click at [760, 175] on p "[EMAIL_ADDRESS][DOMAIN_NAME]" at bounding box center [692, 183] width 249 height 16
click at [852, 174] on icon at bounding box center [846, 181] width 13 height 15
click at [1360, 34] on img "Logged in as bigswing" at bounding box center [1360, 35] width 42 height 42
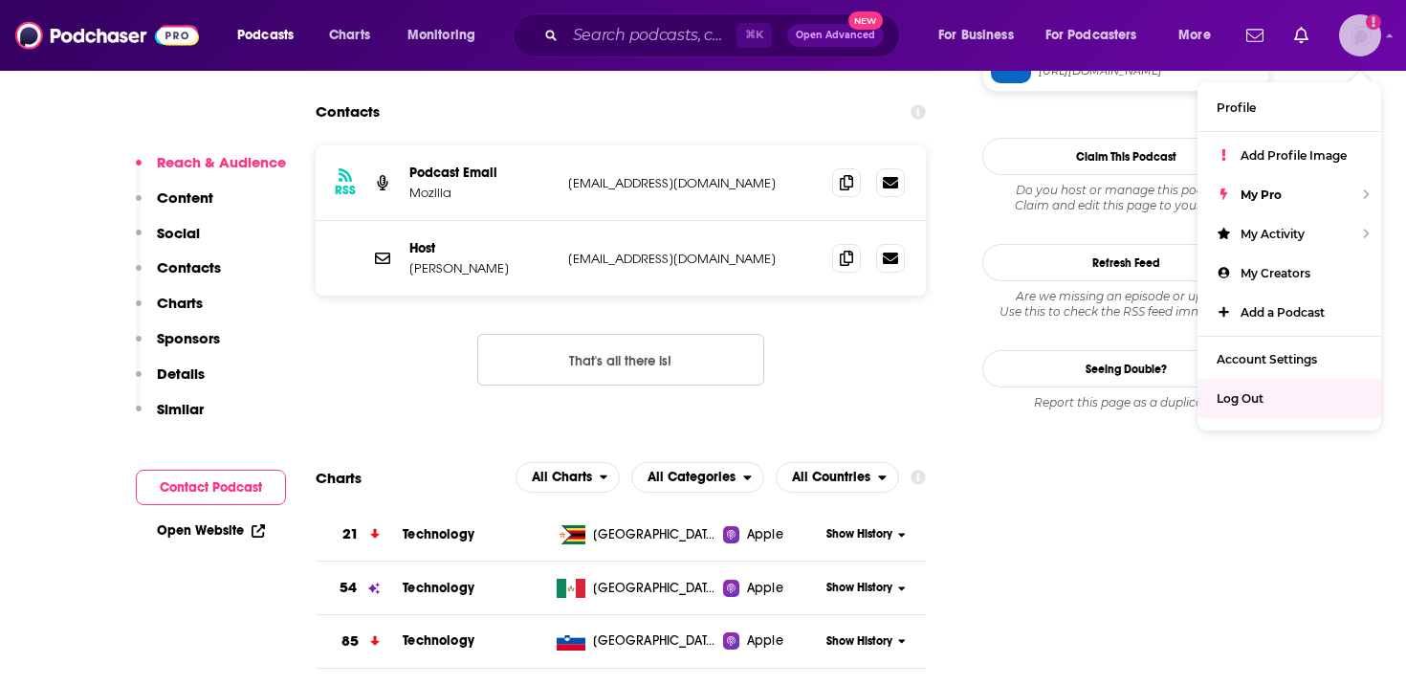
click at [1258, 391] on span "Log Out" at bounding box center [1240, 398] width 47 height 14
